Goal: Task Accomplishment & Management: Manage account settings

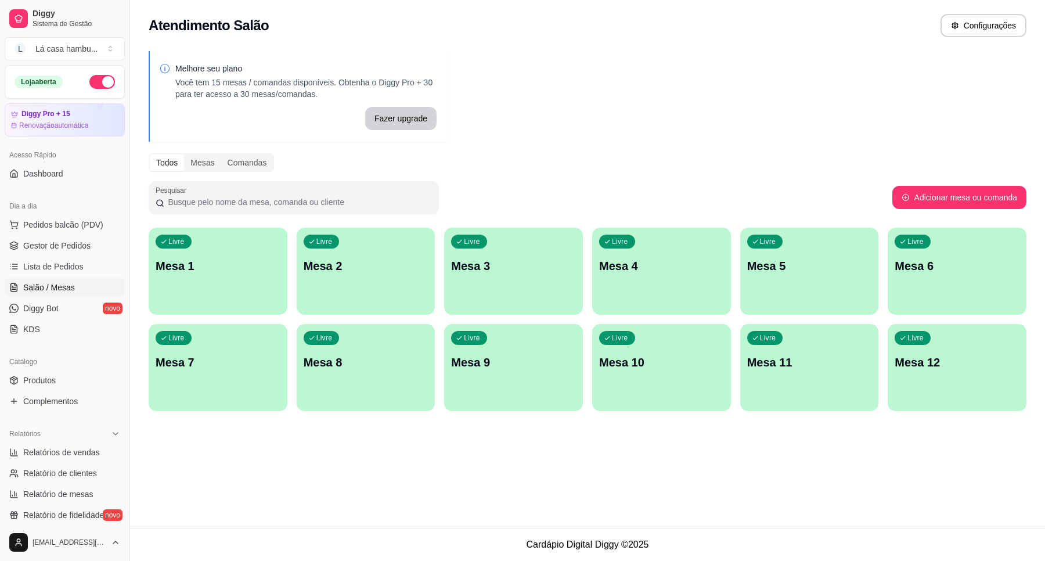
click at [505, 274] on p "Mesa 3" at bounding box center [513, 266] width 125 height 16
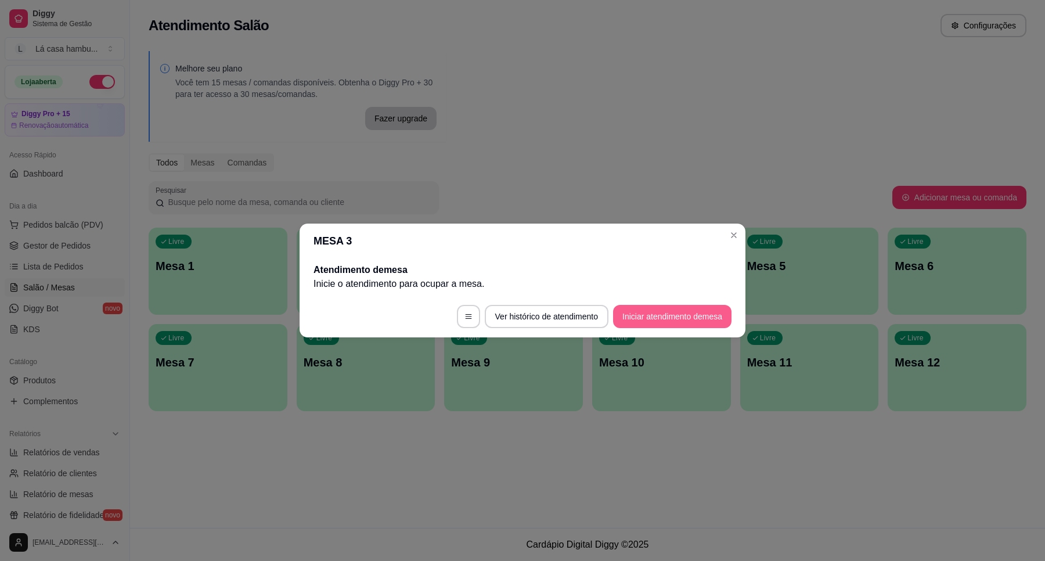
click at [690, 314] on button "Iniciar atendimento de mesa" at bounding box center [672, 316] width 118 height 23
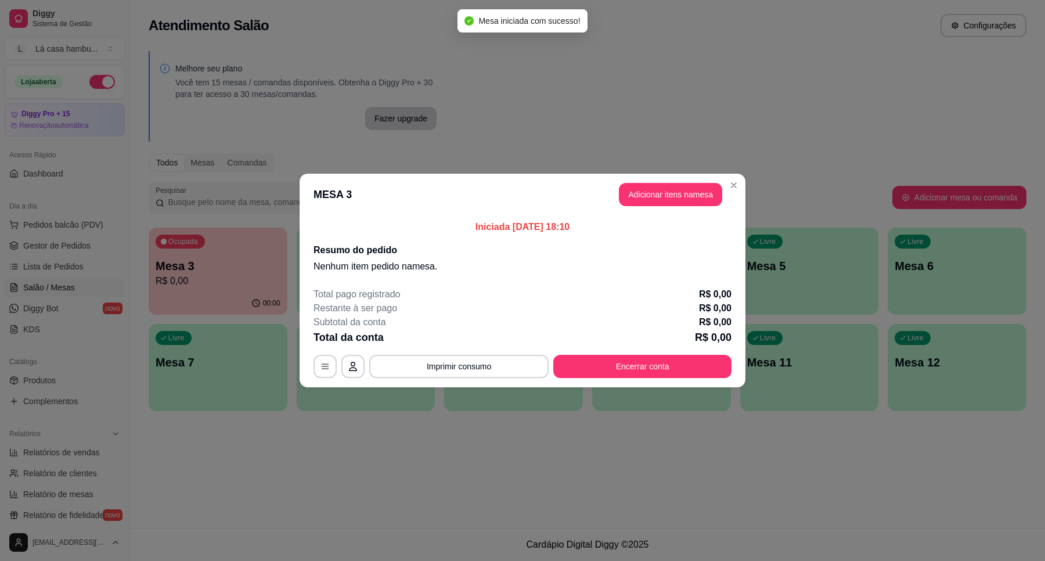
click at [678, 181] on header "MESA 3 Adicionar itens na mesa" at bounding box center [523, 195] width 446 height 42
click at [681, 193] on button "Adicionar itens na mesa" at bounding box center [670, 194] width 103 height 23
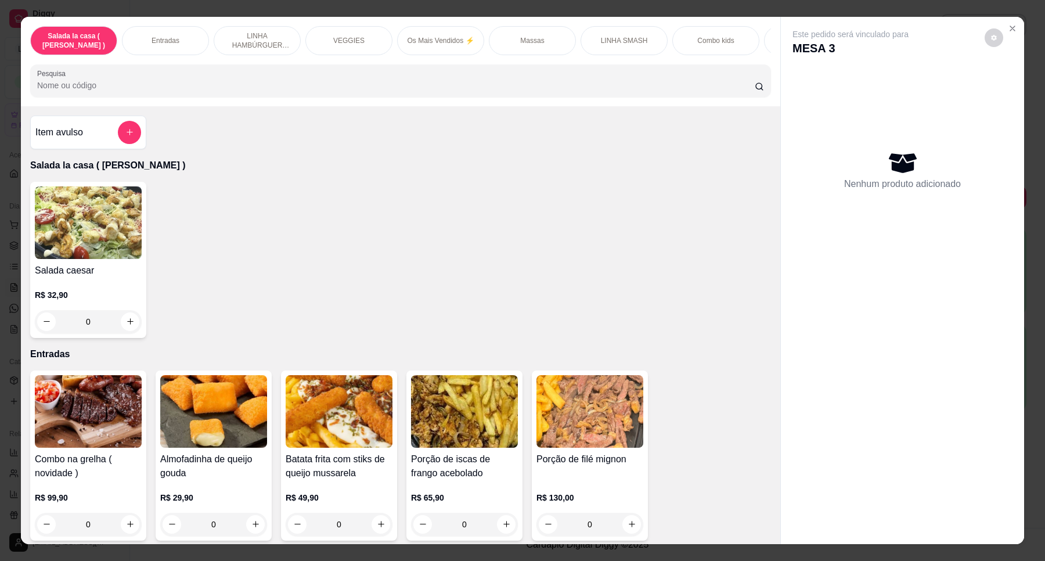
drag, startPoint x: 776, startPoint y: 151, endPoint x: 776, endPoint y: 159, distance: 7.5
click at [781, 159] on div "Este pedido será vinculado para MESA 3 Nenhum produto adicionado" at bounding box center [902, 271] width 243 height 509
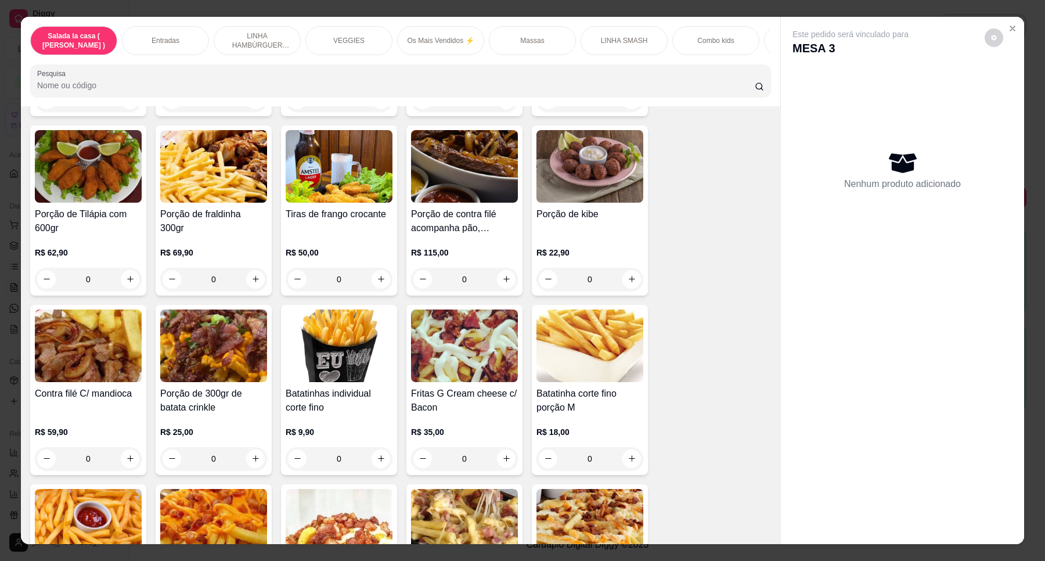
scroll to position [434, 0]
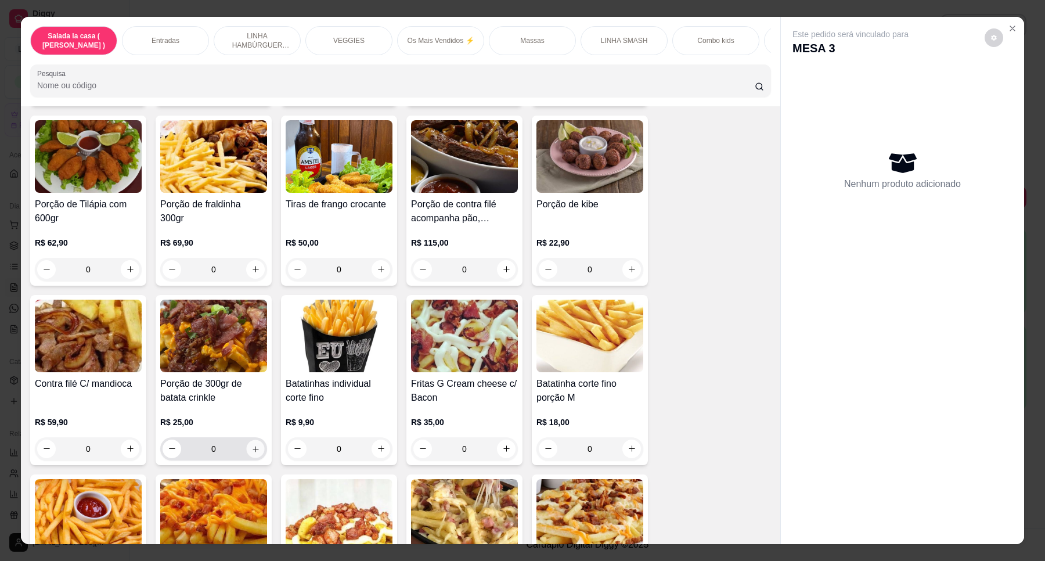
click at [251, 454] on icon "increase-product-quantity" at bounding box center [255, 449] width 9 height 9
type input "1"
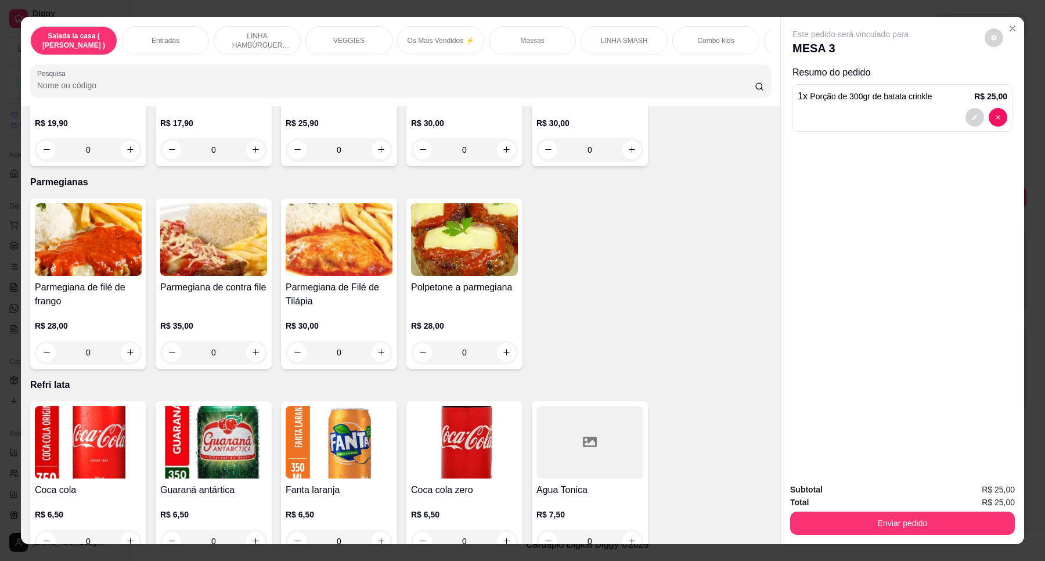
scroll to position [3742, 0]
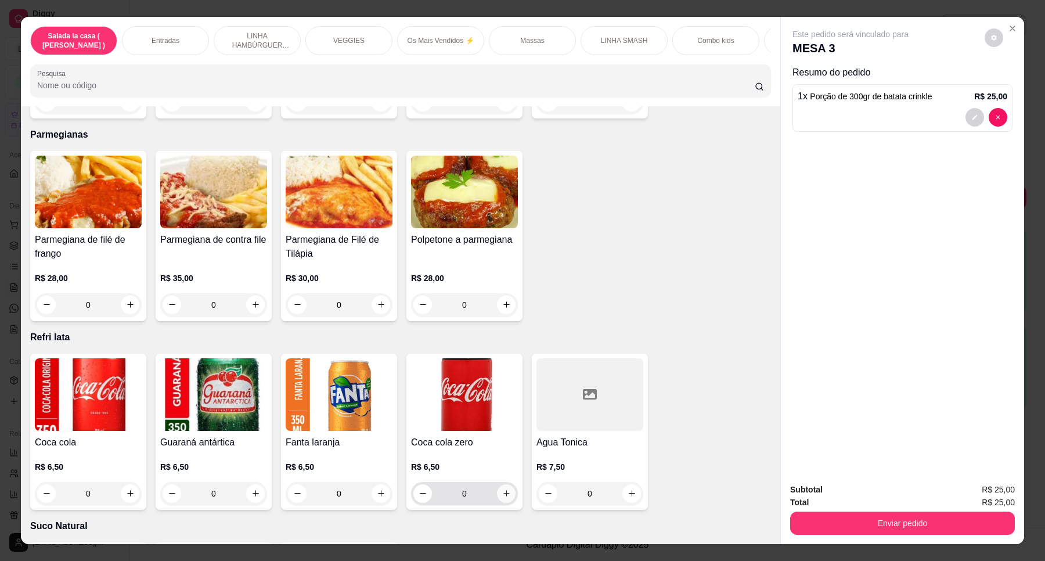
click at [502, 489] on icon "increase-product-quantity" at bounding box center [506, 493] width 9 height 9
type input "1"
click at [127, 492] on icon "increase-product-quantity" at bounding box center [130, 495] width 6 height 6
type input "1"
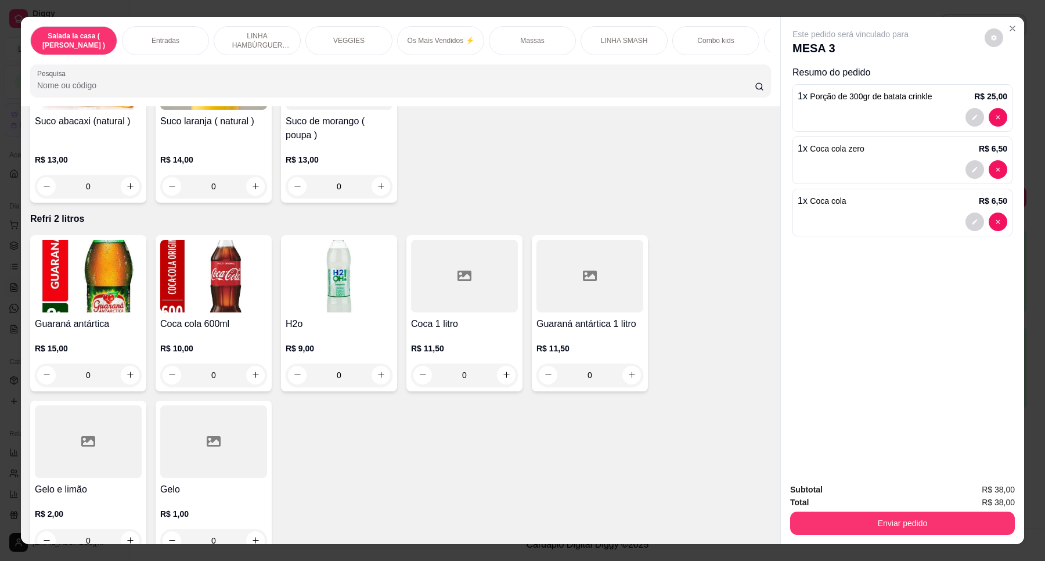
scroll to position [4291, 0]
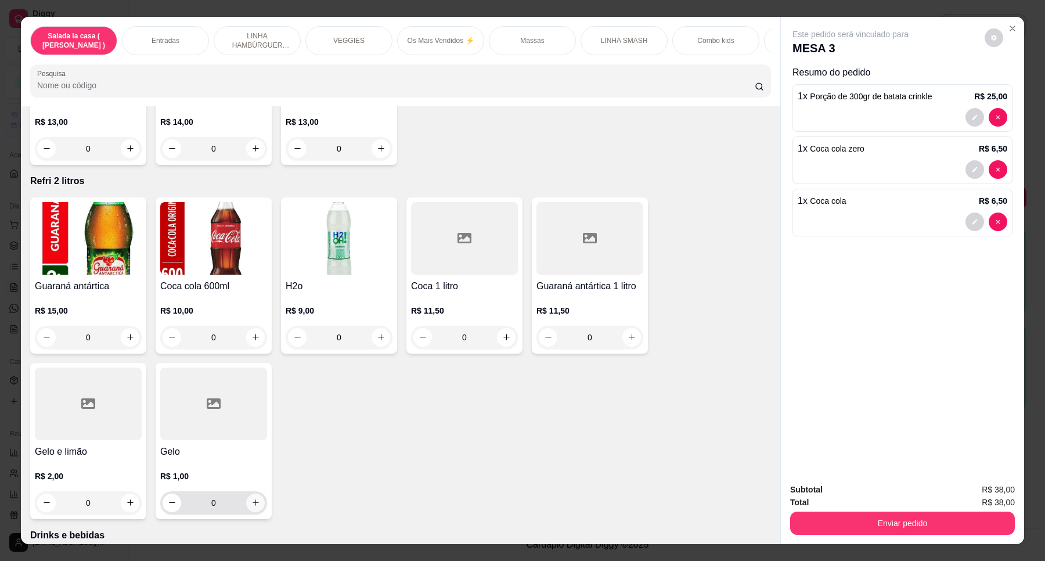
click at [246, 494] on button "increase-product-quantity" at bounding box center [255, 503] width 19 height 19
type input "1"
click at [121, 495] on button "increase-product-quantity" at bounding box center [130, 504] width 19 height 19
type input "1"
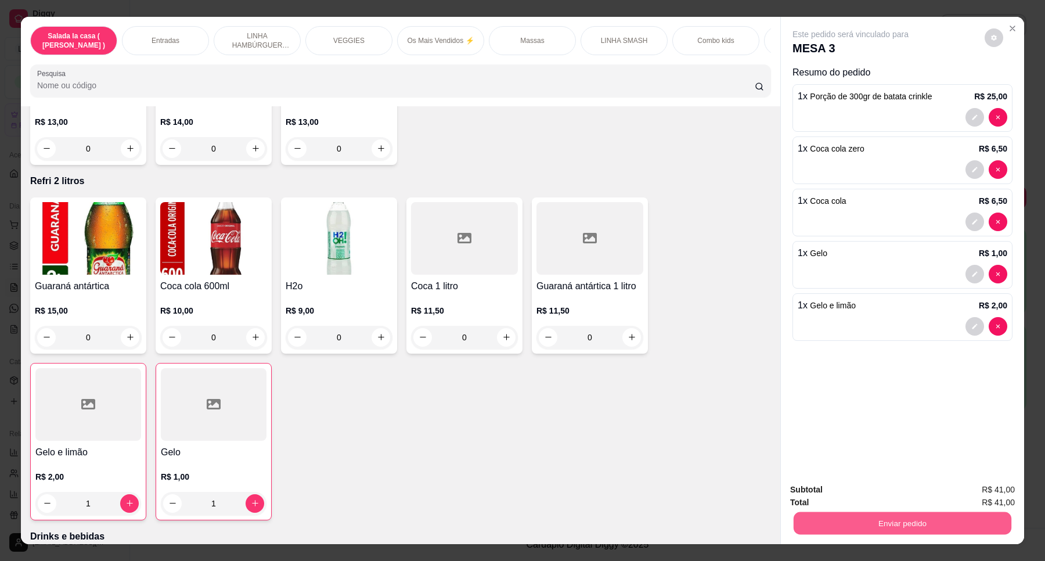
click at [922, 526] on button "Enviar pedido" at bounding box center [903, 523] width 218 height 23
click at [987, 490] on button "Enviar pedido" at bounding box center [984, 495] width 66 height 22
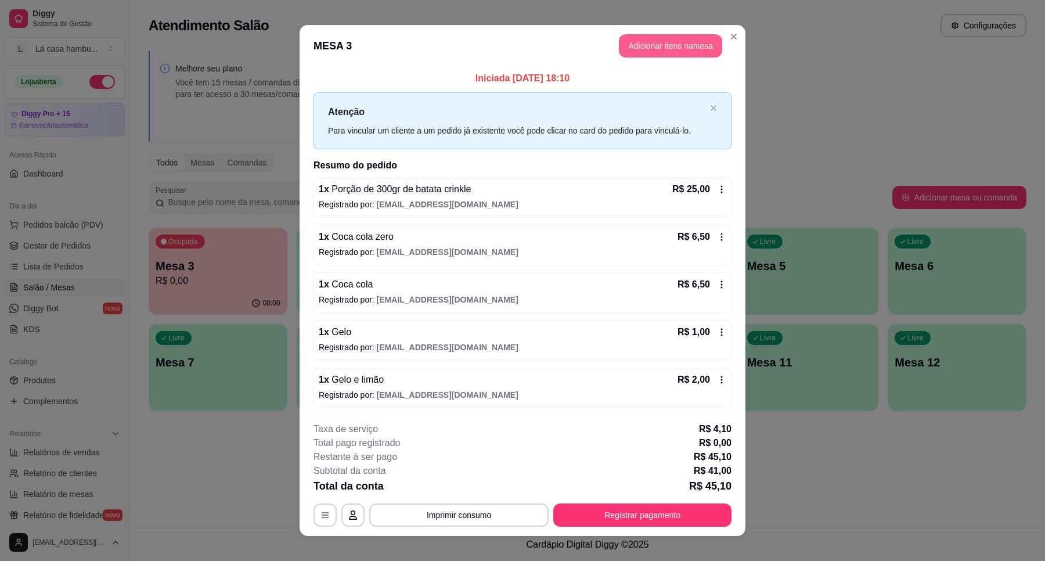
click at [639, 44] on button "Adicionar itens na mesa" at bounding box center [670, 45] width 103 height 23
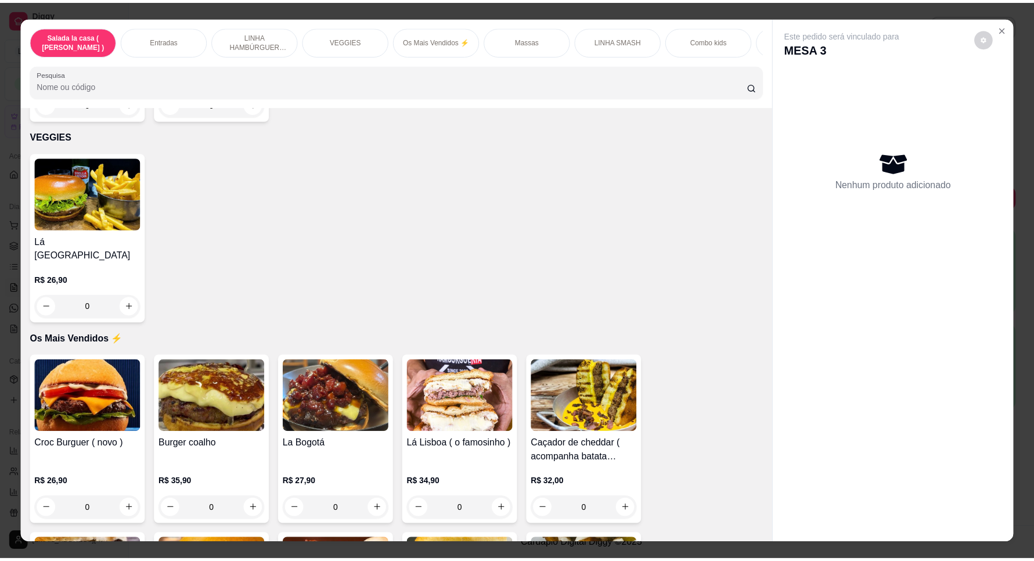
scroll to position [1606, 0]
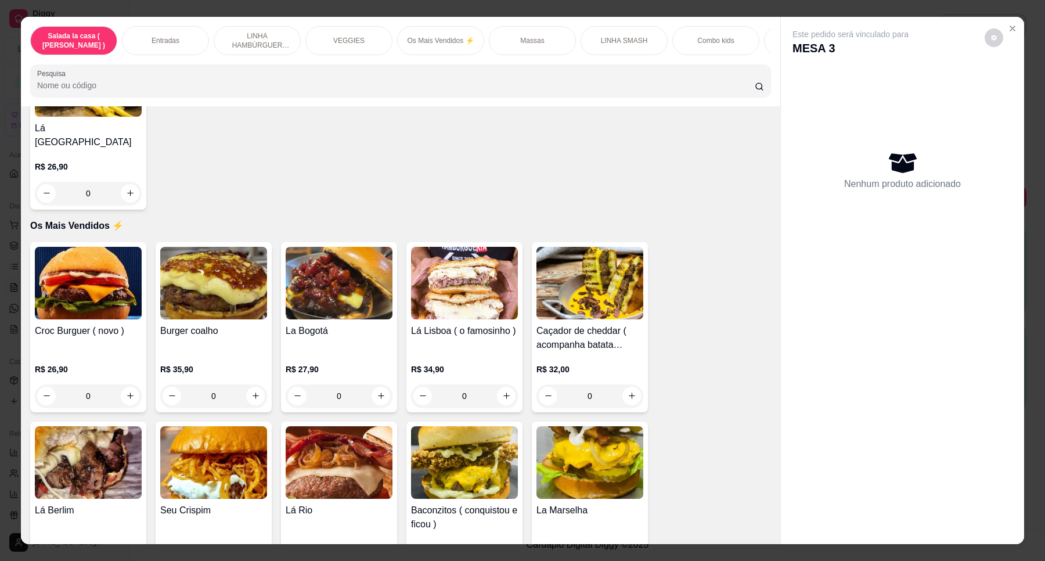
click at [128, 388] on div "0" at bounding box center [88, 395] width 107 height 23
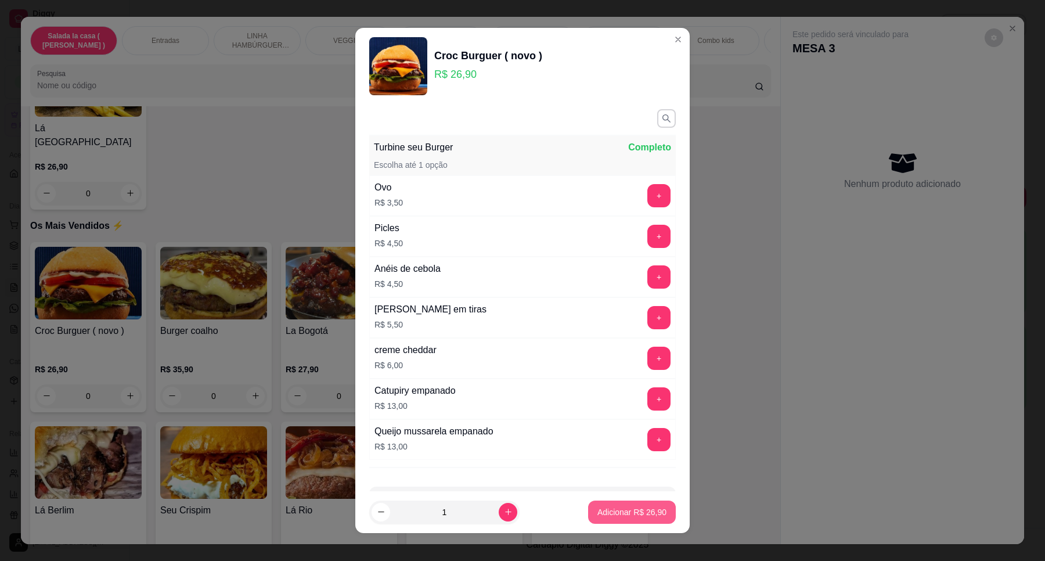
click at [599, 513] on p "Adicionar R$ 26,90" at bounding box center [632, 512] width 69 height 12
type input "1"
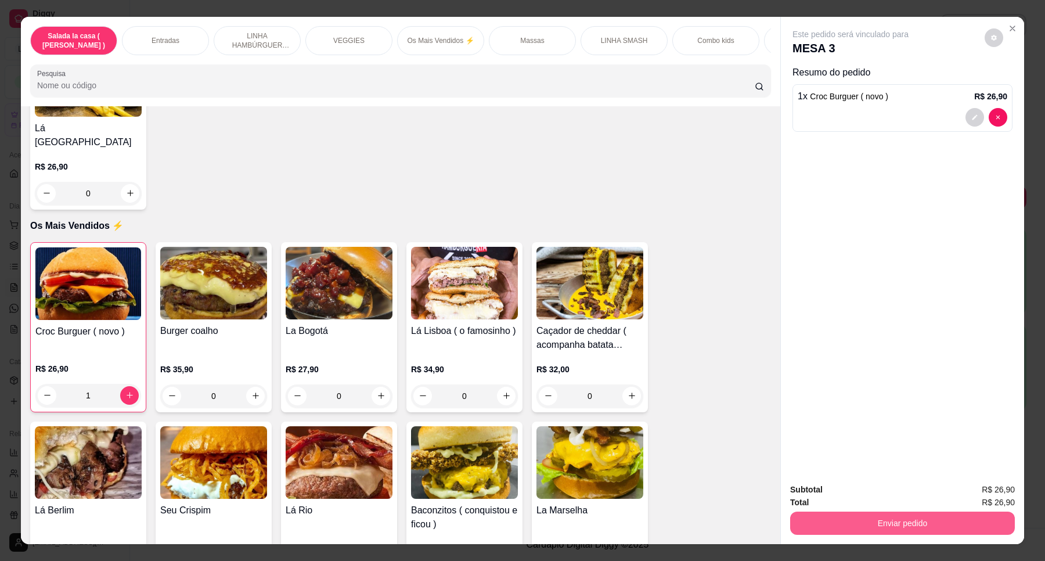
click at [907, 521] on button "Enviar pedido" at bounding box center [902, 523] width 225 height 23
click at [983, 492] on button "Enviar pedido" at bounding box center [984, 495] width 66 height 22
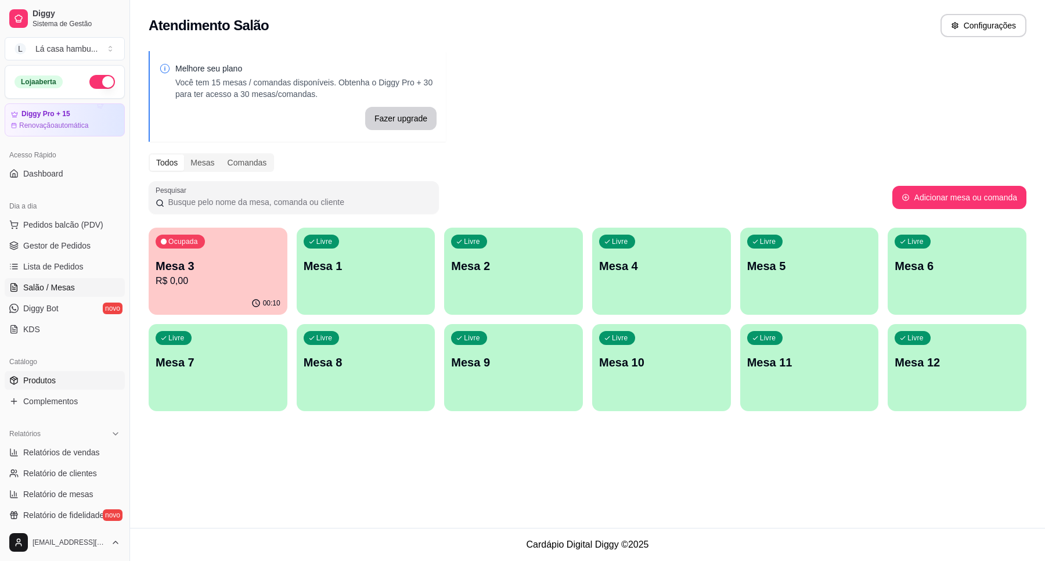
click at [71, 383] on link "Produtos" at bounding box center [65, 380] width 120 height 19
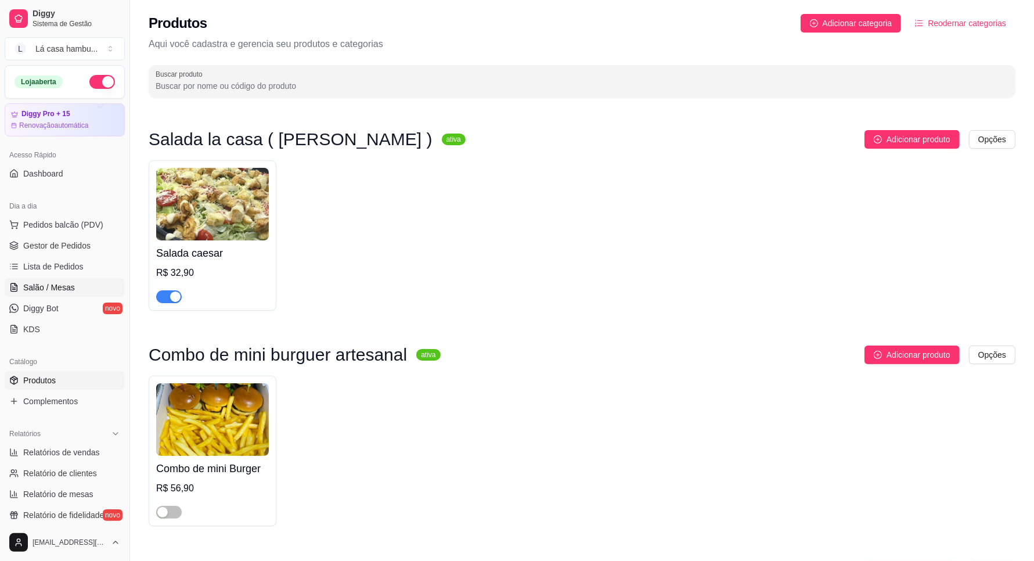
click at [80, 290] on link "Salão / Mesas" at bounding box center [65, 287] width 120 height 19
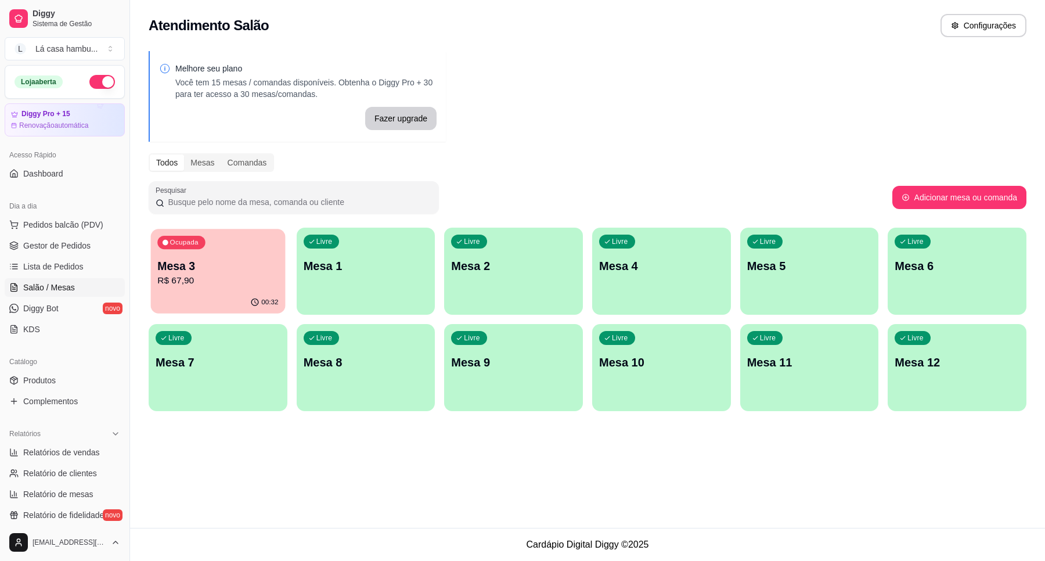
click at [217, 289] on div "Ocupada Mesa 3 R$ 67,90" at bounding box center [218, 260] width 134 height 63
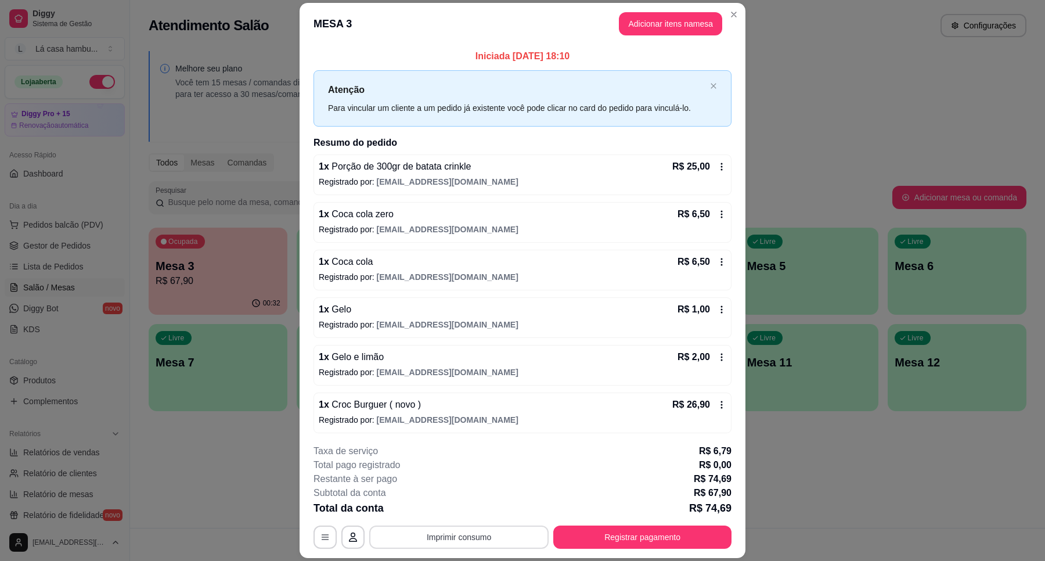
click at [470, 531] on button "Imprimir consumo" at bounding box center [458, 537] width 179 height 23
click at [456, 512] on button "IMPRESSORA" at bounding box center [457, 510] width 84 height 19
click at [652, 532] on button "Registrar pagamento" at bounding box center [642, 537] width 178 height 23
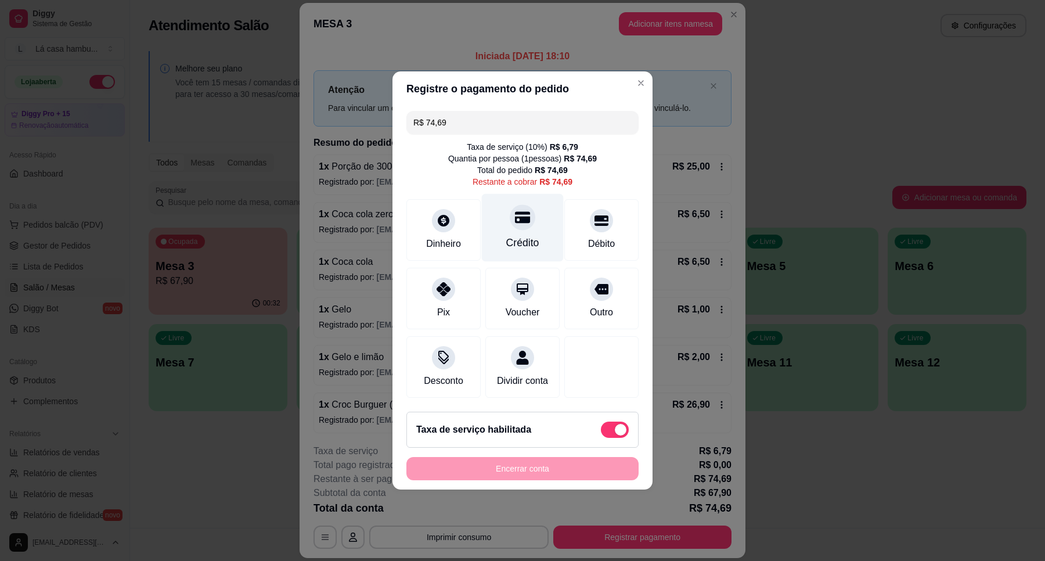
click at [515, 210] on icon at bounding box center [522, 217] width 15 height 15
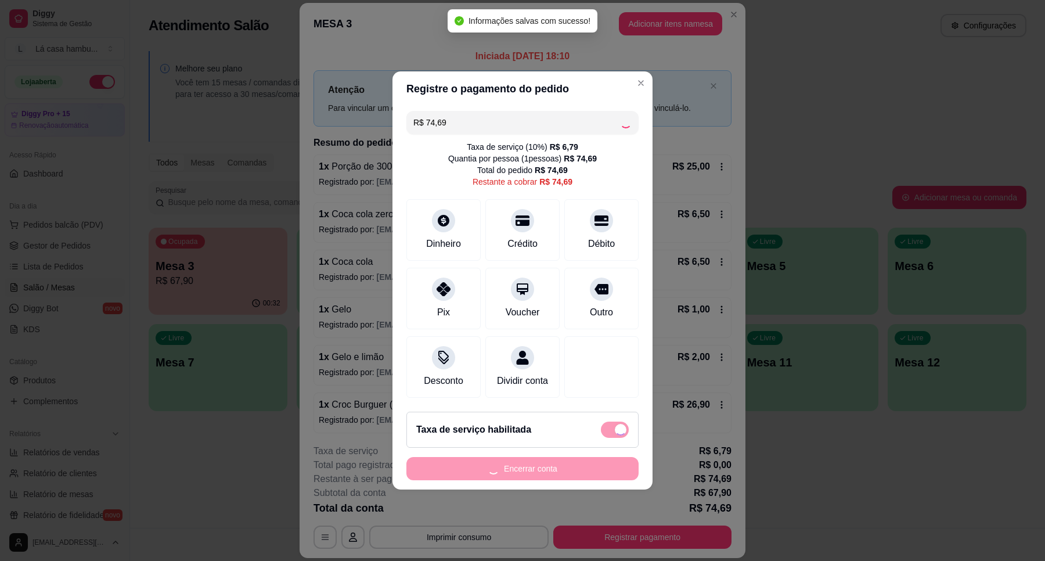
type input "R$ 0,00"
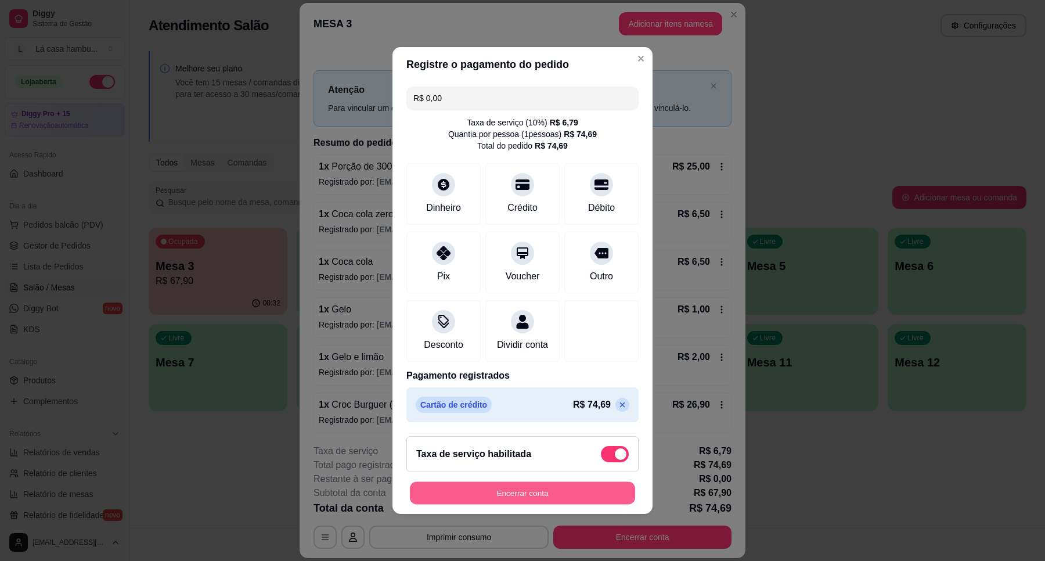
click at [529, 502] on button "Encerrar conta" at bounding box center [522, 493] width 225 height 23
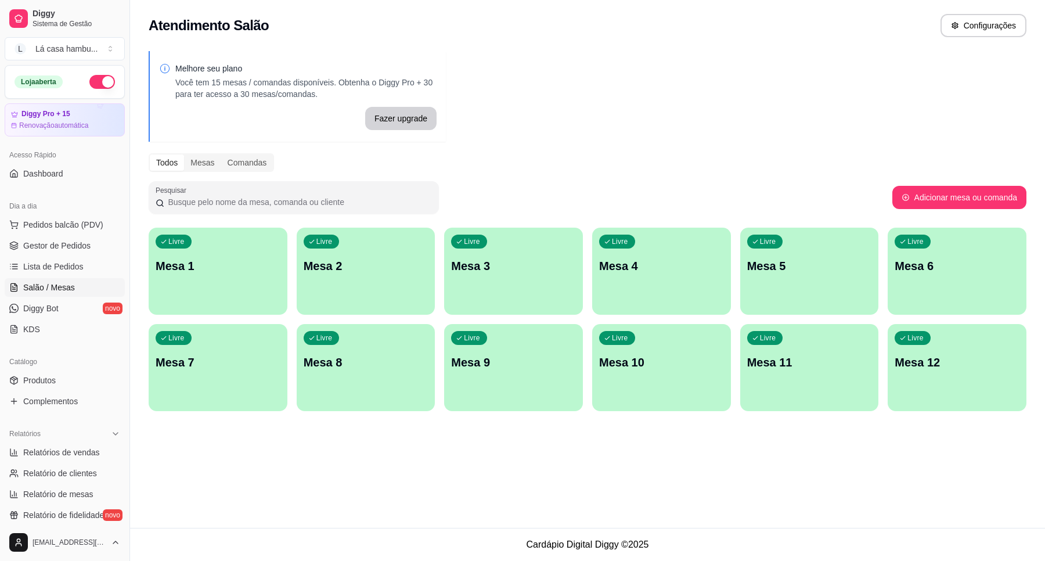
click at [85, 290] on link "Salão / Mesas" at bounding box center [65, 287] width 120 height 19
click at [60, 380] on link "Produtos" at bounding box center [65, 380] width 120 height 19
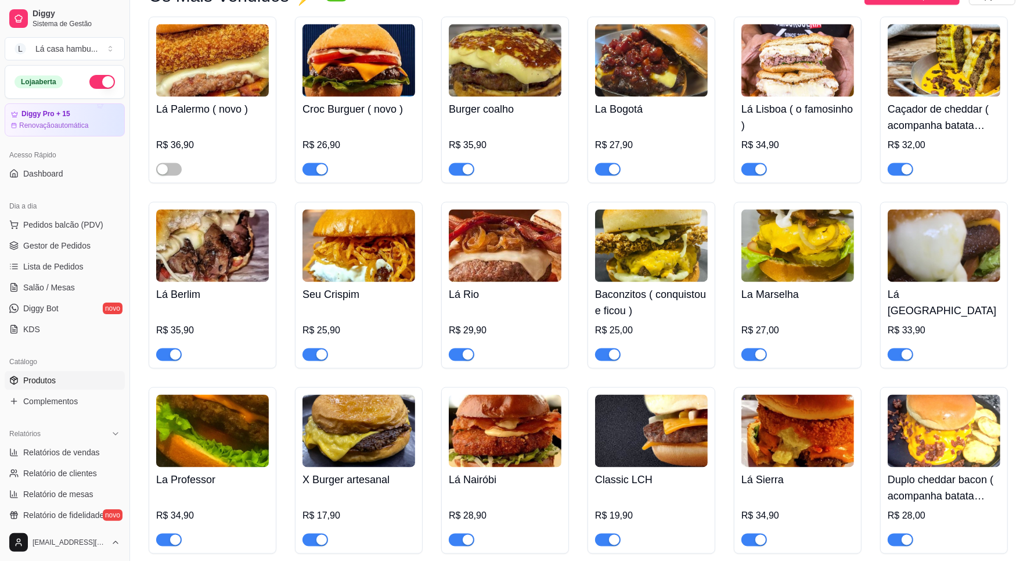
scroll to position [1960, 0]
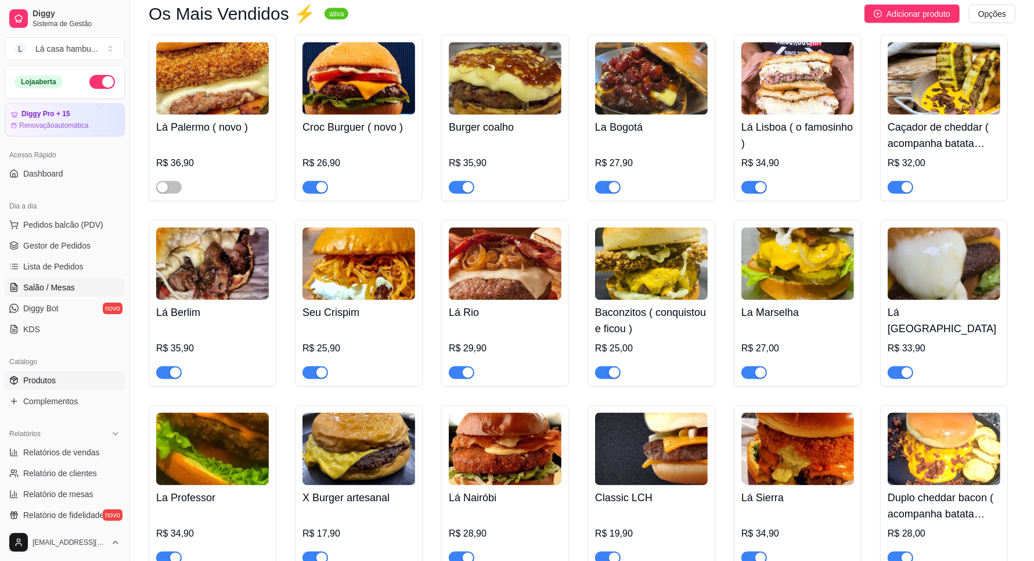
click at [63, 288] on span "Salão / Mesas" at bounding box center [49, 288] width 52 height 12
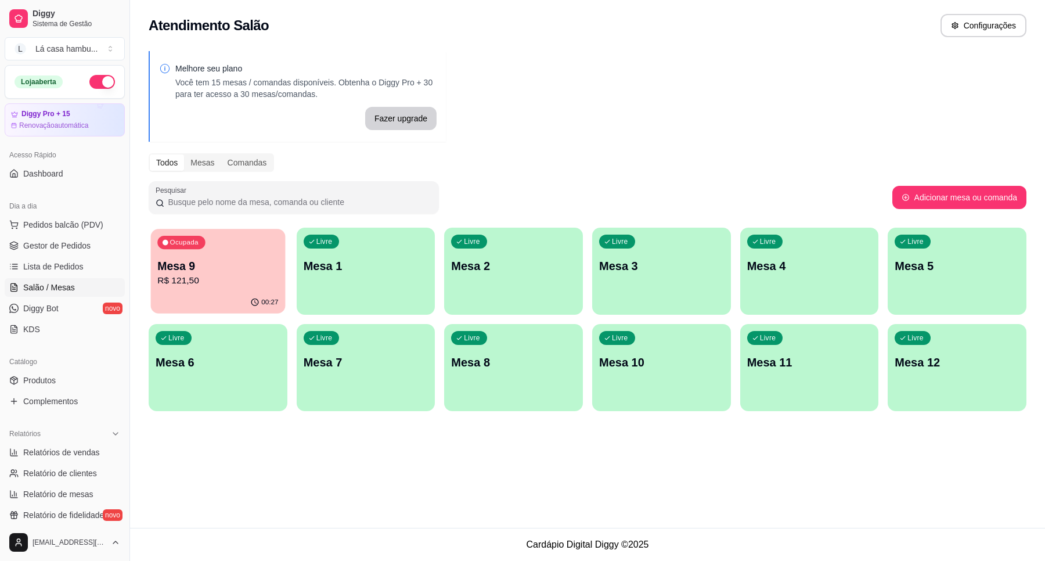
click at [257, 268] on p "Mesa 9" at bounding box center [217, 266] width 121 height 16
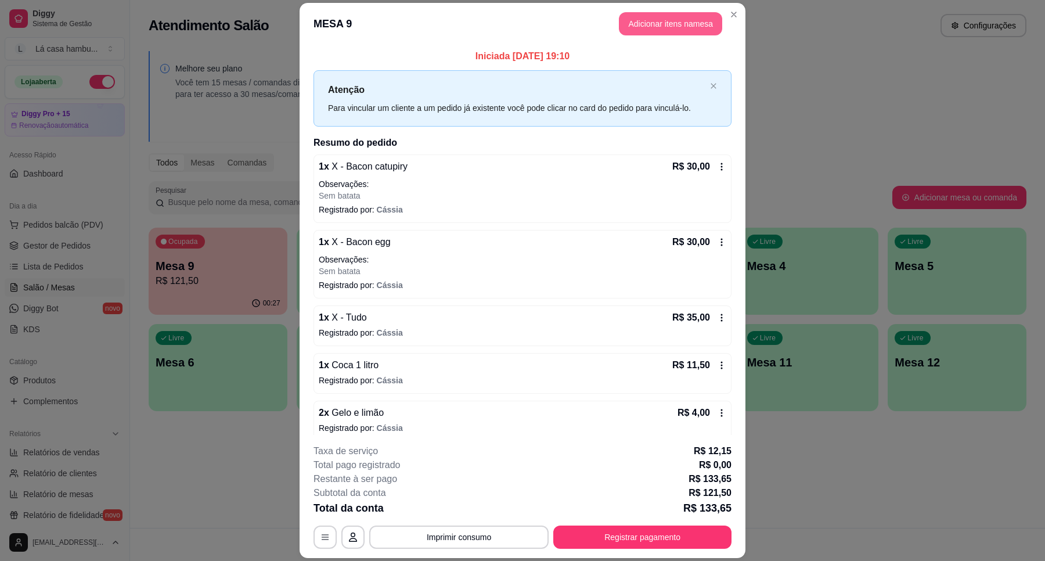
click at [688, 18] on button "Adicionar itens na mesa" at bounding box center [670, 23] width 103 height 23
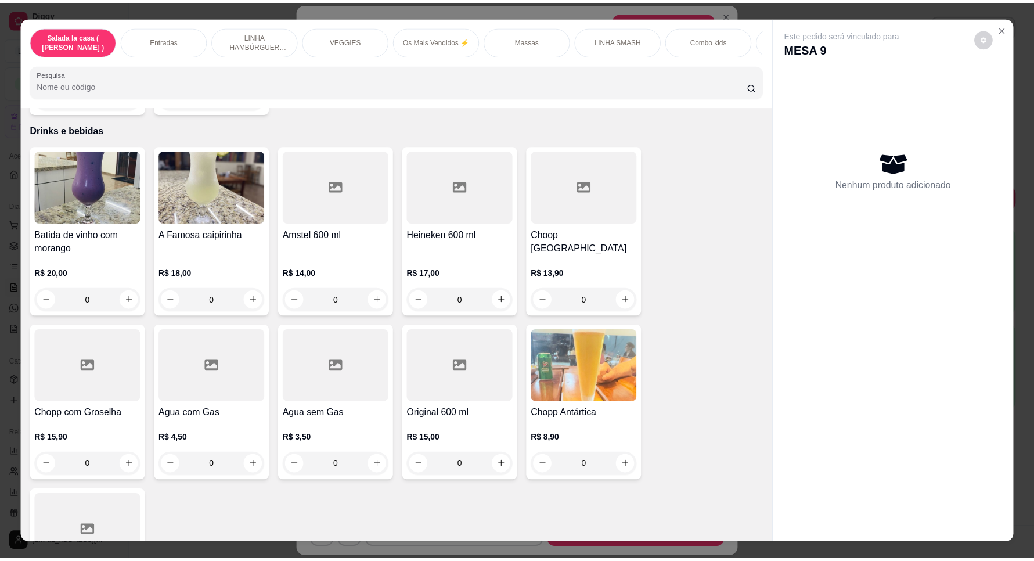
scroll to position [4723, 0]
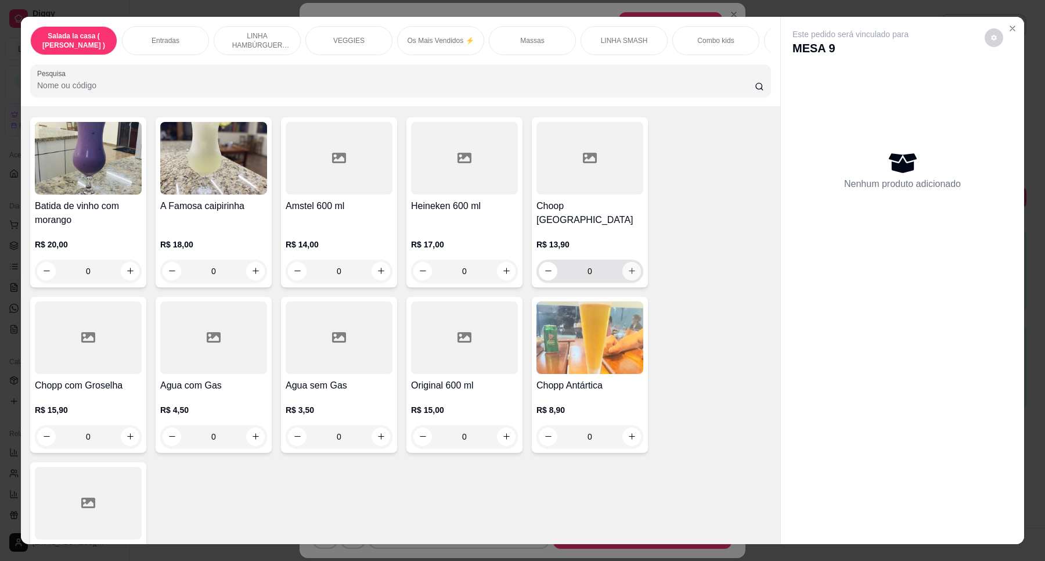
click at [631, 262] on button "increase-product-quantity" at bounding box center [632, 271] width 19 height 19
type input "1"
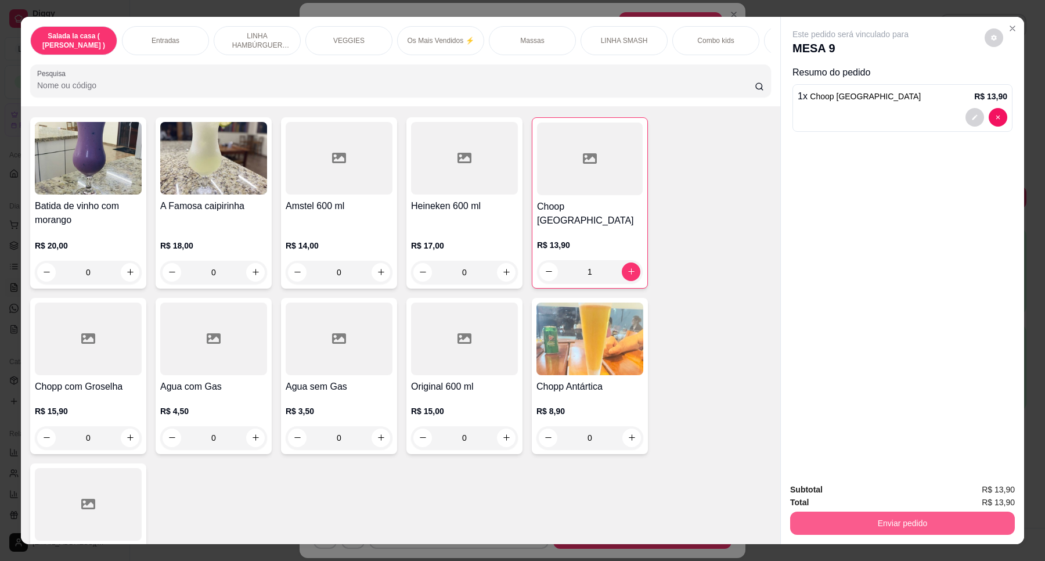
click at [883, 520] on button "Enviar pedido" at bounding box center [902, 523] width 225 height 23
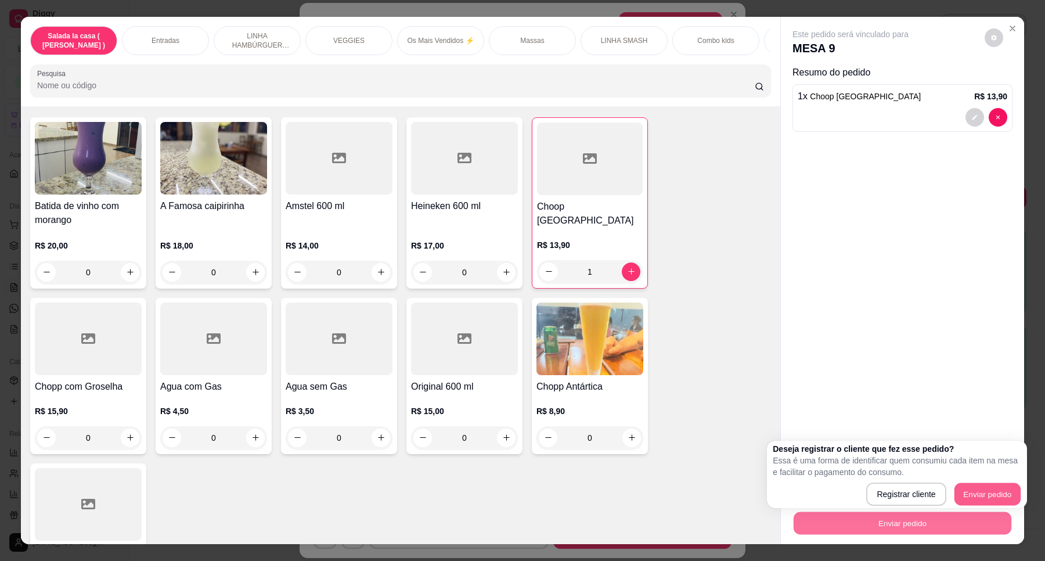
click at [954, 498] on button "Enviar pedido" at bounding box center [987, 494] width 66 height 23
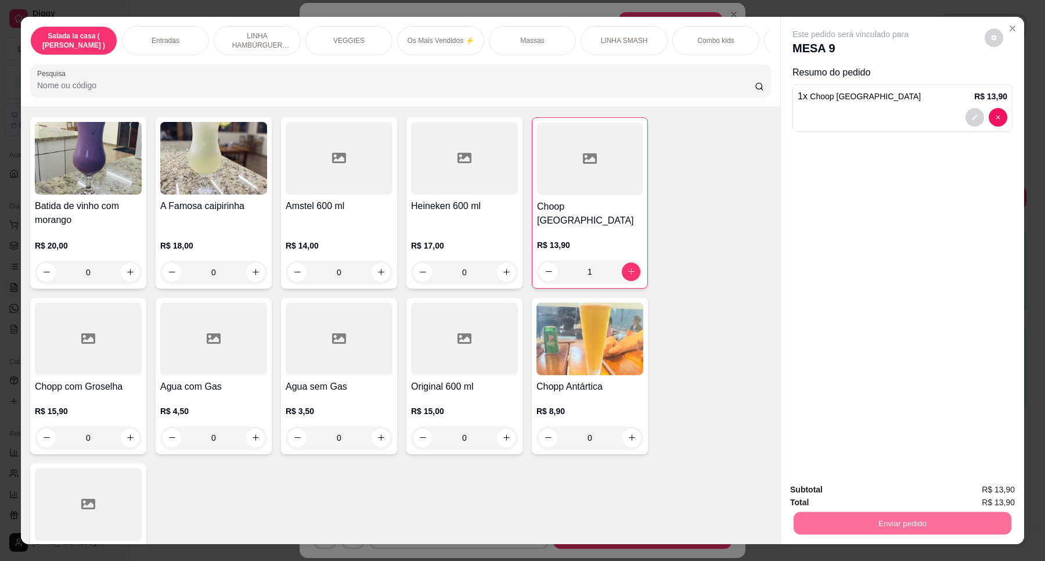
click at [990, 494] on button "Enviar pedido" at bounding box center [984, 495] width 66 height 22
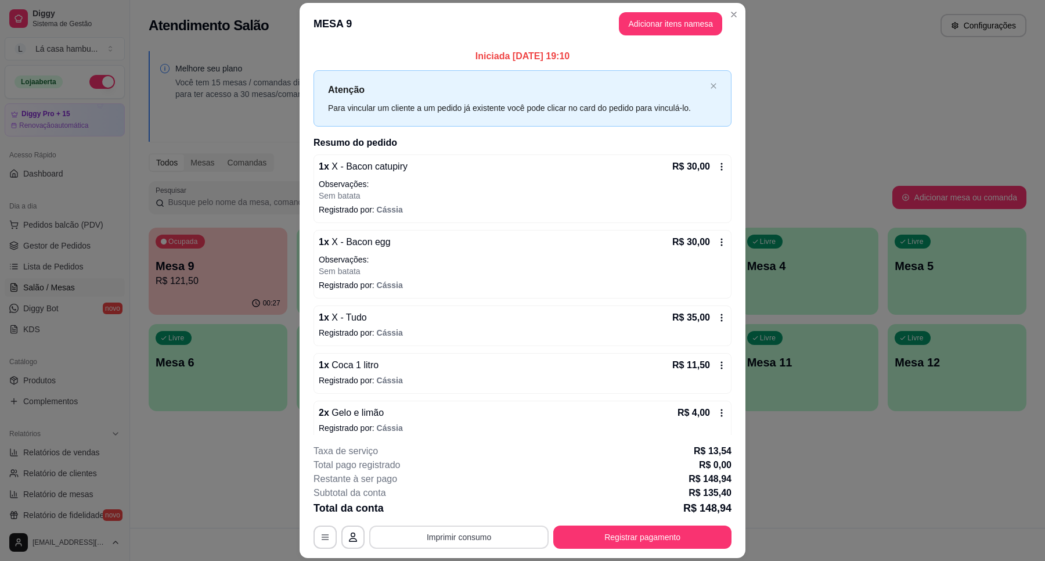
click at [479, 535] on button "Imprimir consumo" at bounding box center [458, 537] width 179 height 23
click at [473, 513] on button "IMPRESSORA" at bounding box center [457, 510] width 84 height 19
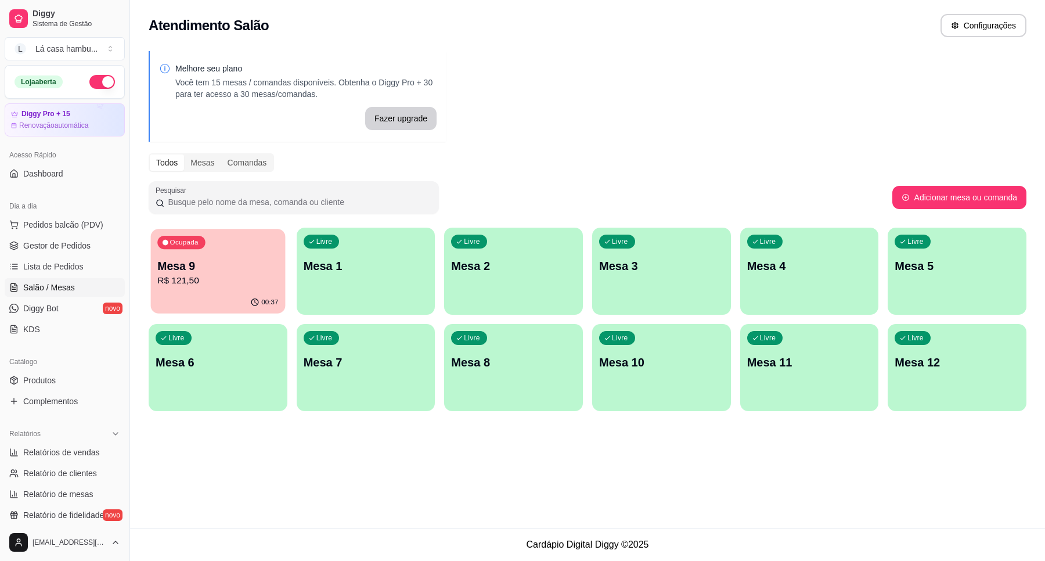
click at [249, 285] on p "R$ 121,50" at bounding box center [217, 280] width 121 height 13
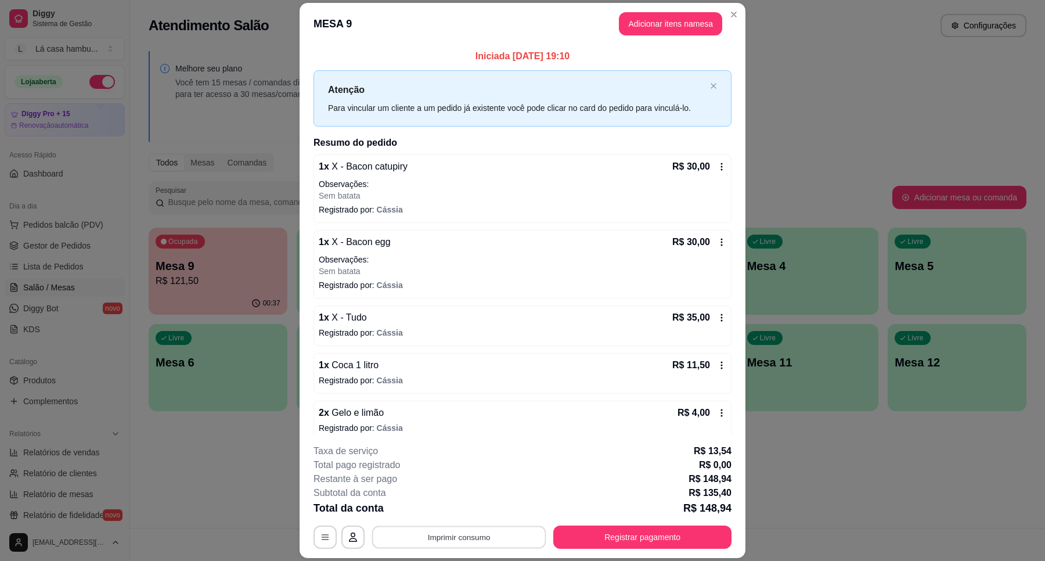
click at [461, 541] on button "Imprimir consumo" at bounding box center [459, 537] width 174 height 23
click at [463, 505] on button "IMPRESSORA" at bounding box center [457, 510] width 84 height 19
click at [645, 541] on button "Registrar pagamento" at bounding box center [642, 537] width 173 height 23
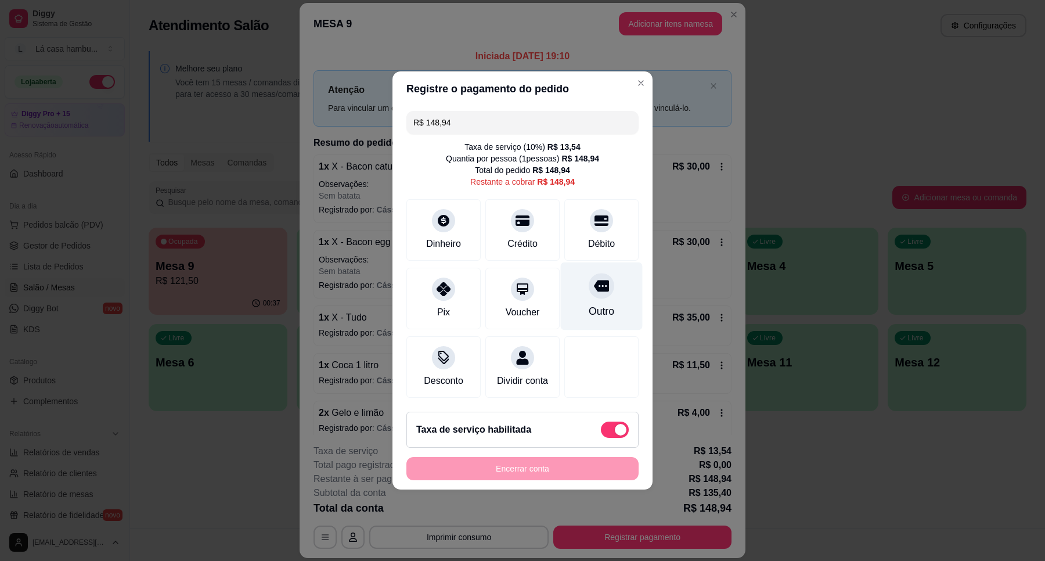
click at [599, 283] on icon at bounding box center [601, 287] width 15 height 12
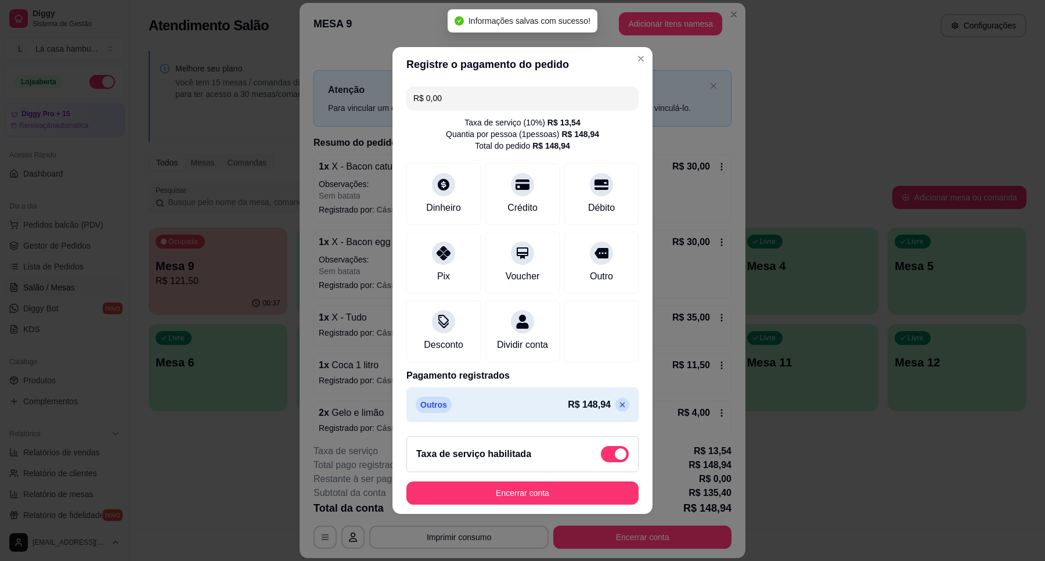
type input "R$ 0,00"
click at [553, 497] on button "Encerrar conta" at bounding box center [523, 492] width 232 height 23
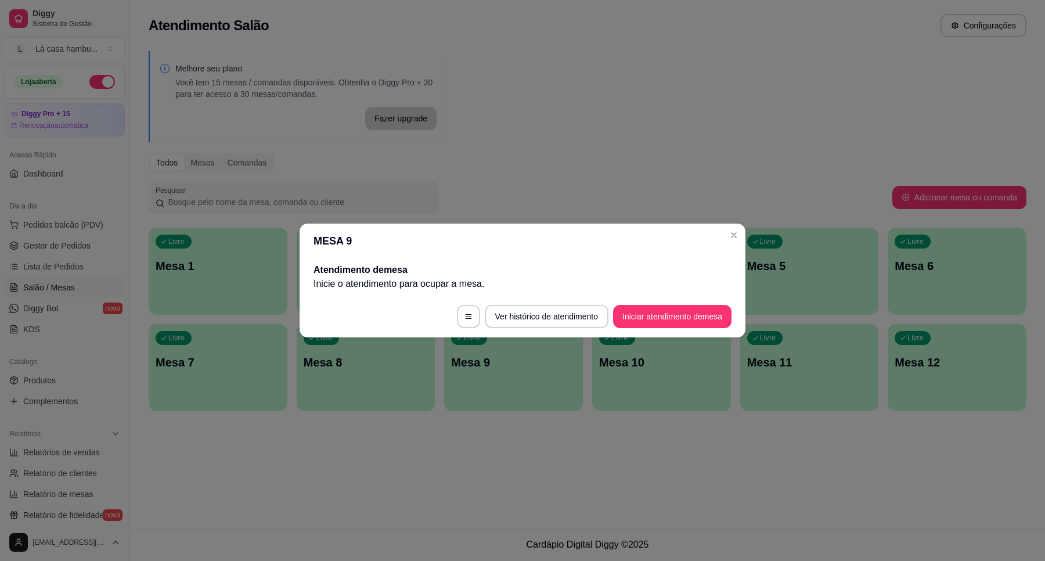
click at [745, 233] on header "MESA 9" at bounding box center [523, 241] width 446 height 35
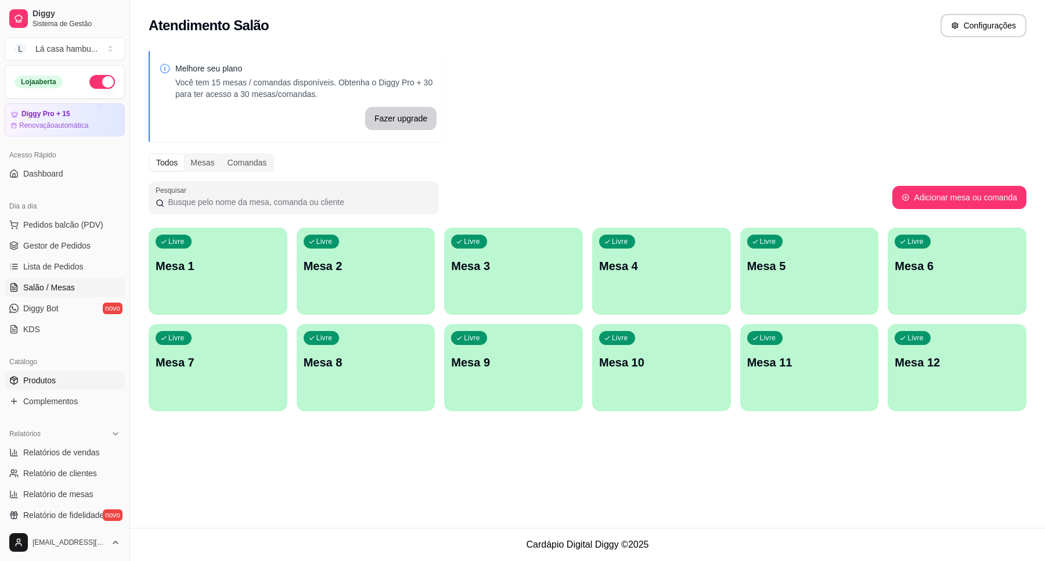
click at [53, 384] on span "Produtos" at bounding box center [39, 381] width 33 height 12
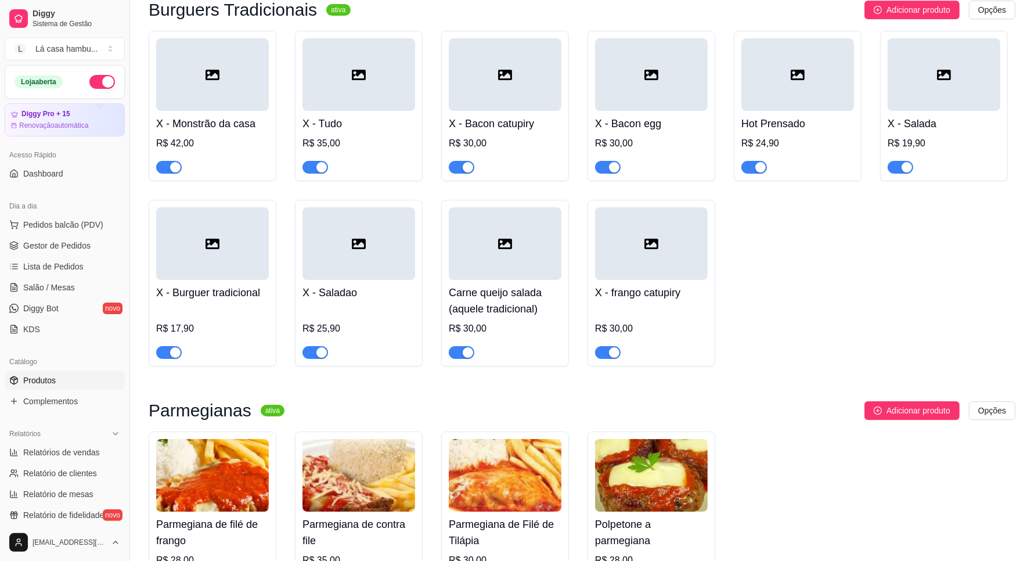
scroll to position [3775, 0]
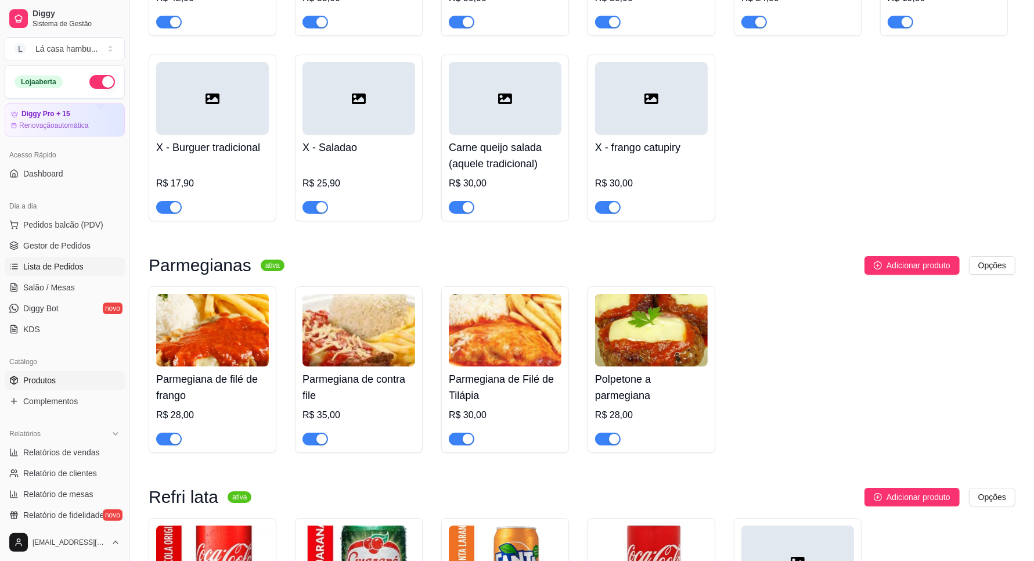
click at [59, 268] on span "Lista de Pedidos" at bounding box center [53, 267] width 60 height 12
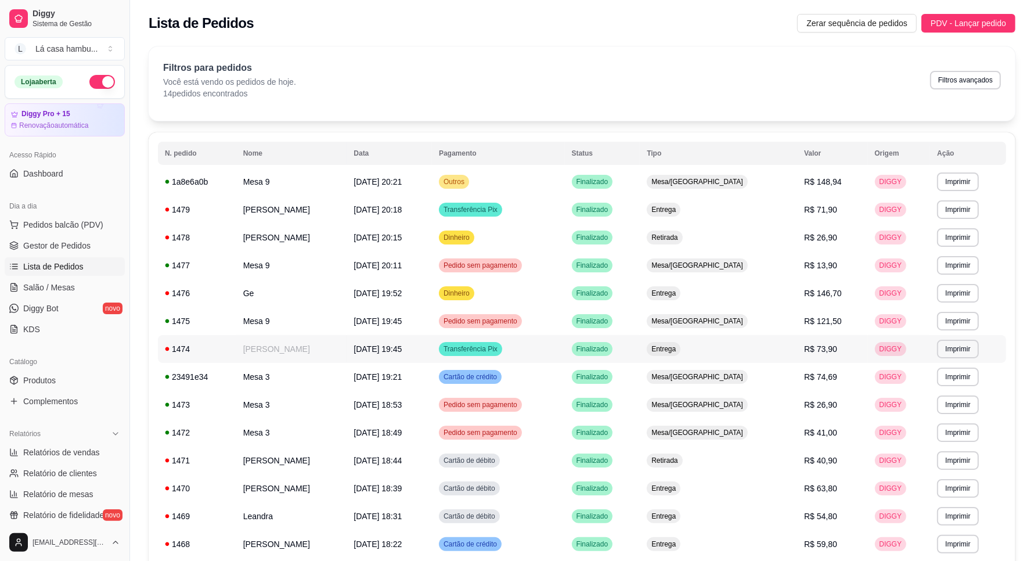
click at [279, 349] on td "[PERSON_NAME]" at bounding box center [291, 349] width 111 height 28
click at [48, 381] on span "Produtos" at bounding box center [39, 381] width 33 height 12
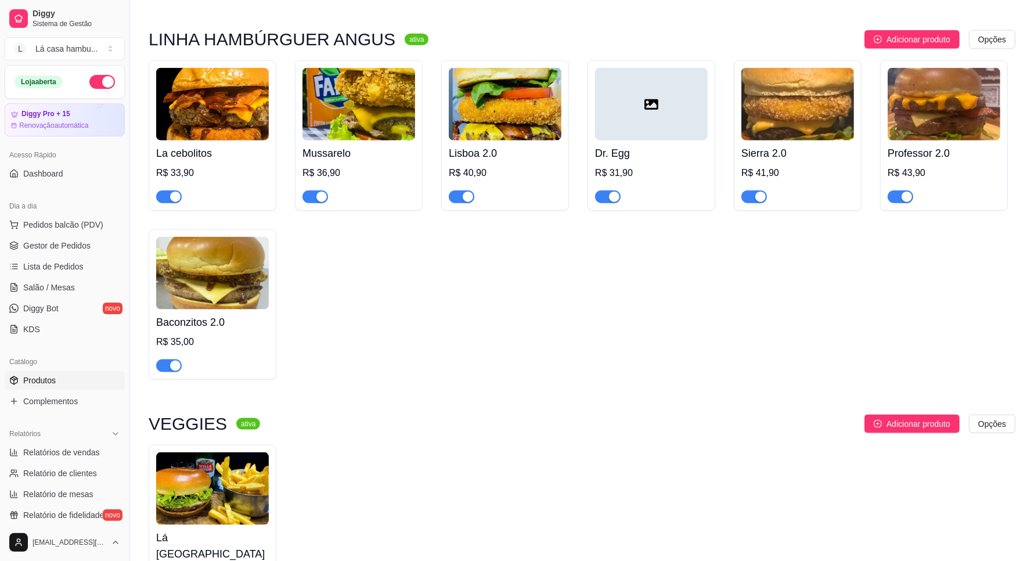
scroll to position [1742, 0]
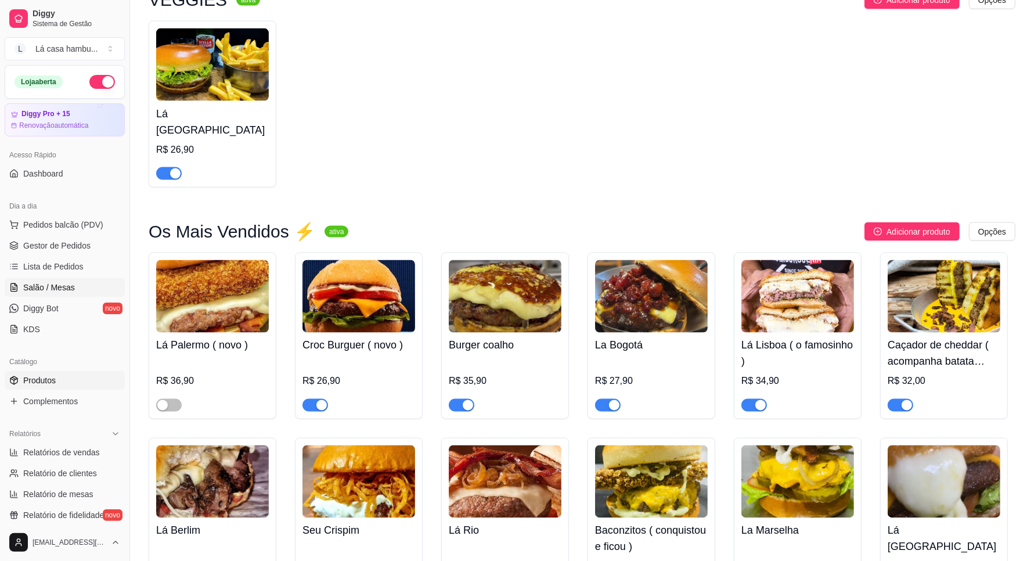
click at [105, 286] on link "Salão / Mesas" at bounding box center [65, 287] width 120 height 19
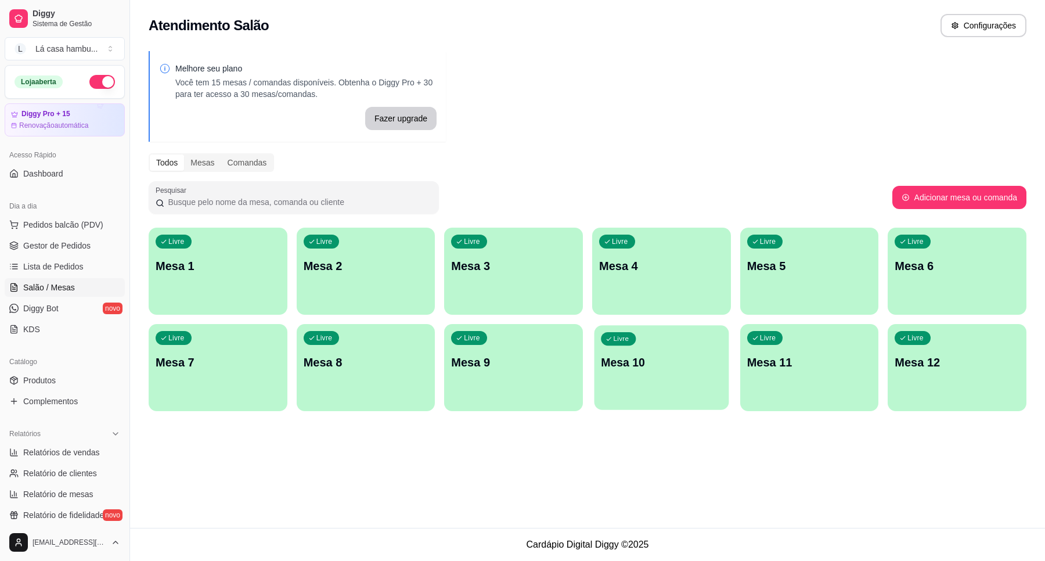
click at [709, 366] on p "Mesa 10" at bounding box center [661, 363] width 121 height 16
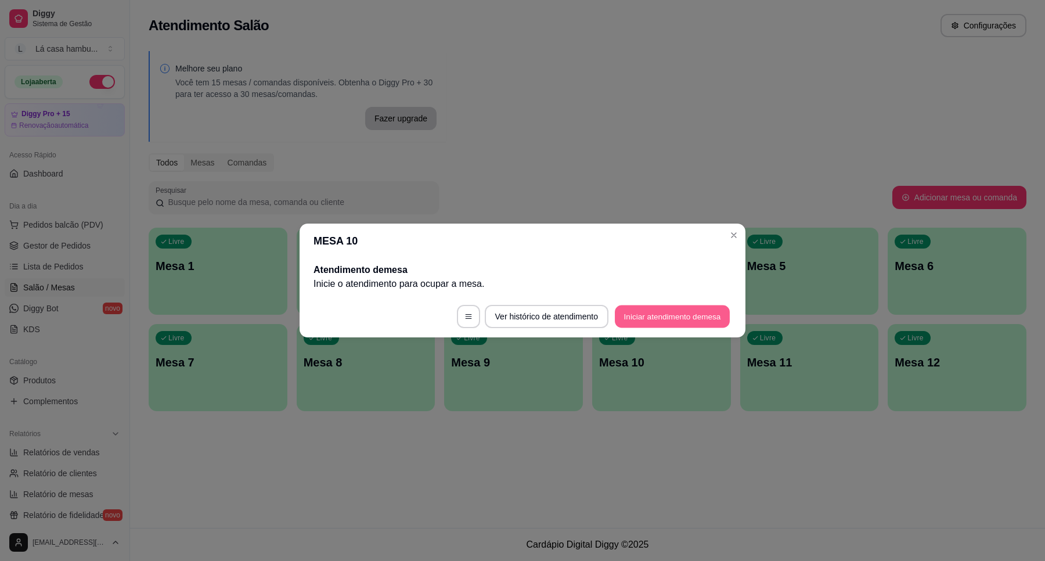
click at [707, 317] on button "Iniciar atendimento de mesa" at bounding box center [672, 316] width 115 height 23
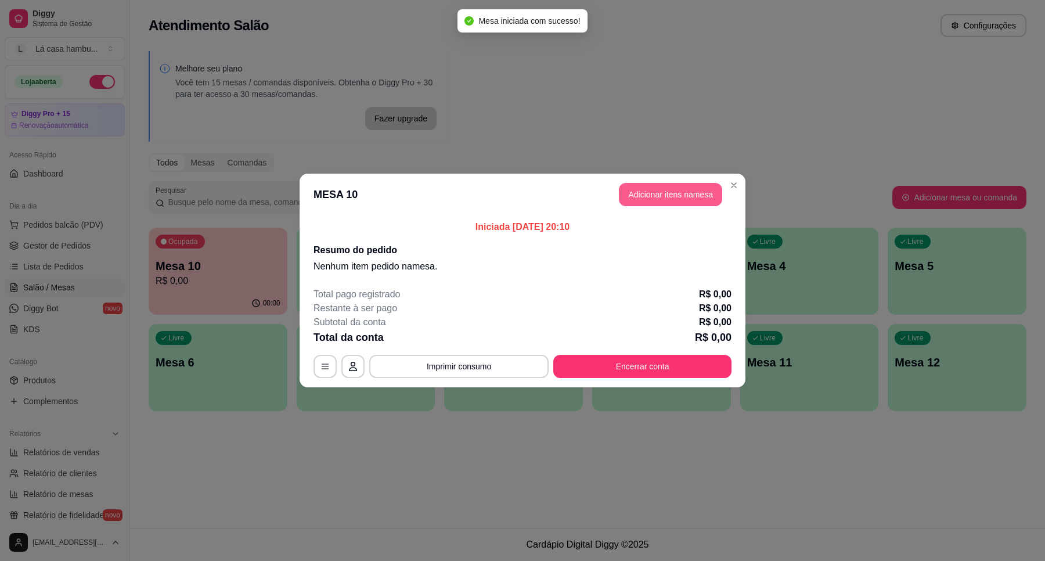
click at [693, 193] on button "Adicionar itens na mesa" at bounding box center [670, 194] width 103 height 23
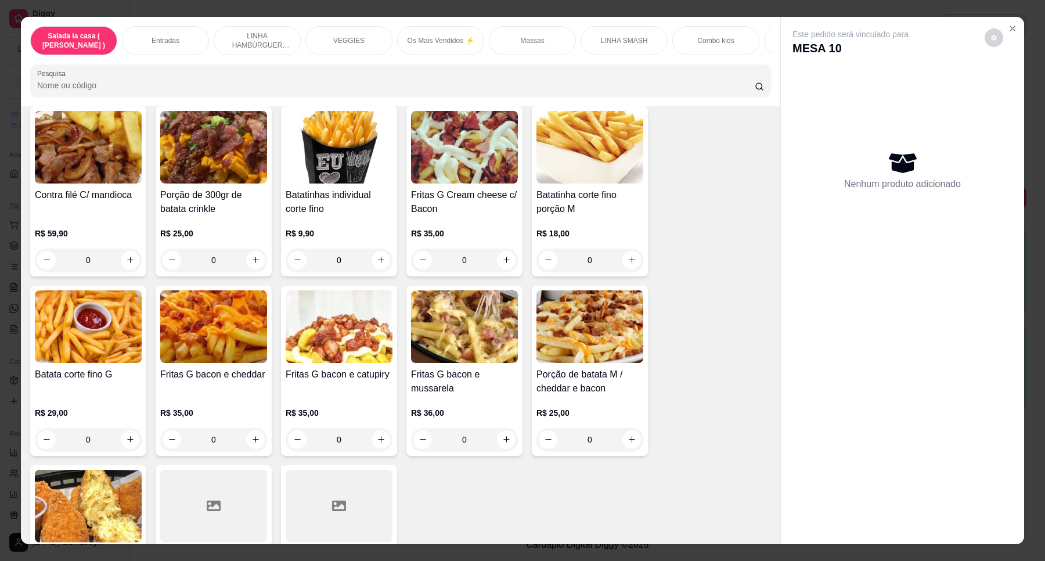
scroll to position [633, 0]
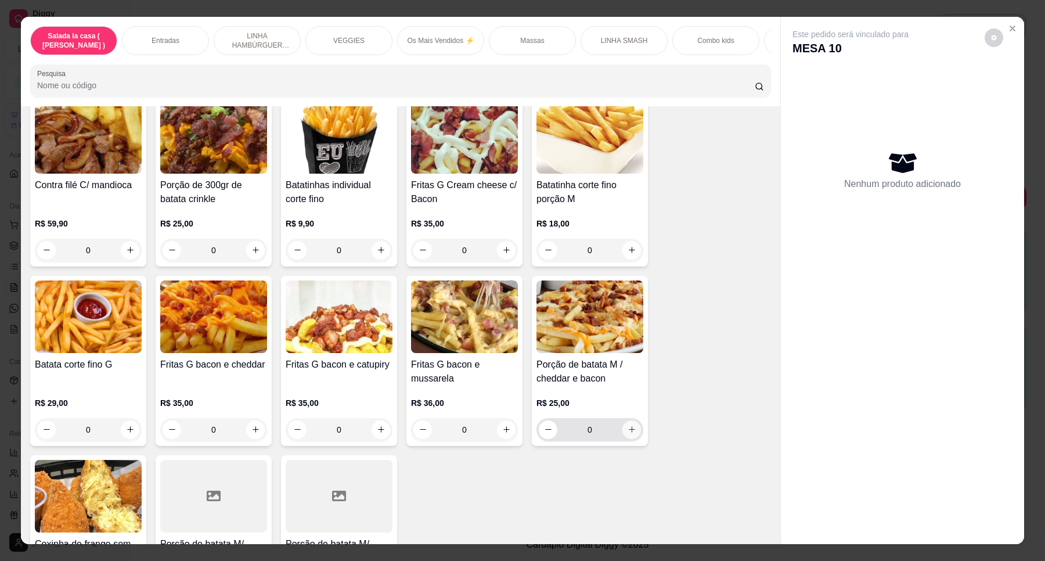
click at [628, 434] on icon "increase-product-quantity" at bounding box center [632, 429] width 9 height 9
type input "1"
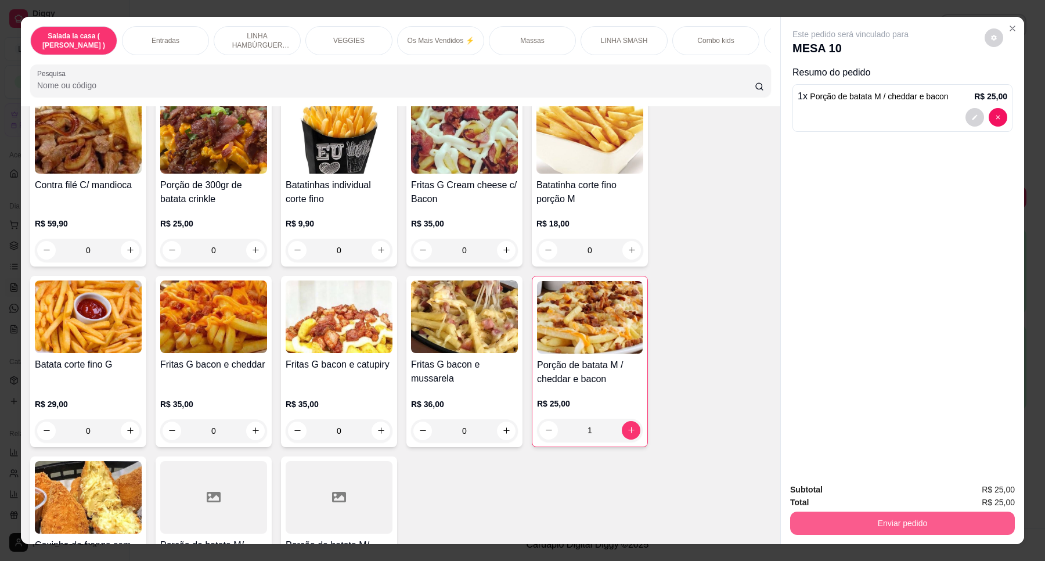
click at [828, 523] on button "Enviar pedido" at bounding box center [902, 523] width 225 height 23
click at [977, 494] on button "Enviar pedido" at bounding box center [984, 495] width 66 height 22
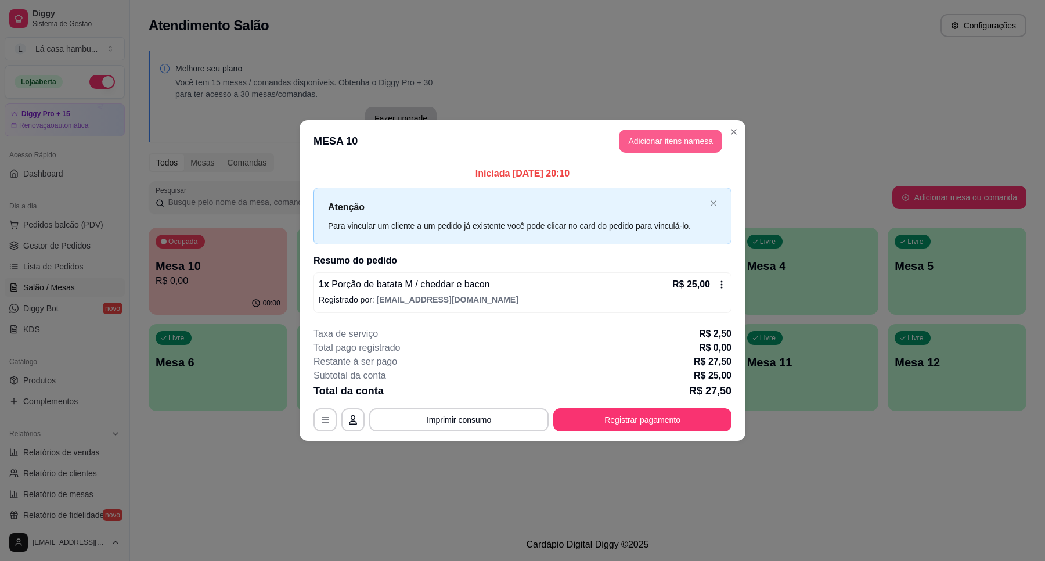
click at [679, 140] on button "Adicionar itens na mesa" at bounding box center [670, 141] width 103 height 23
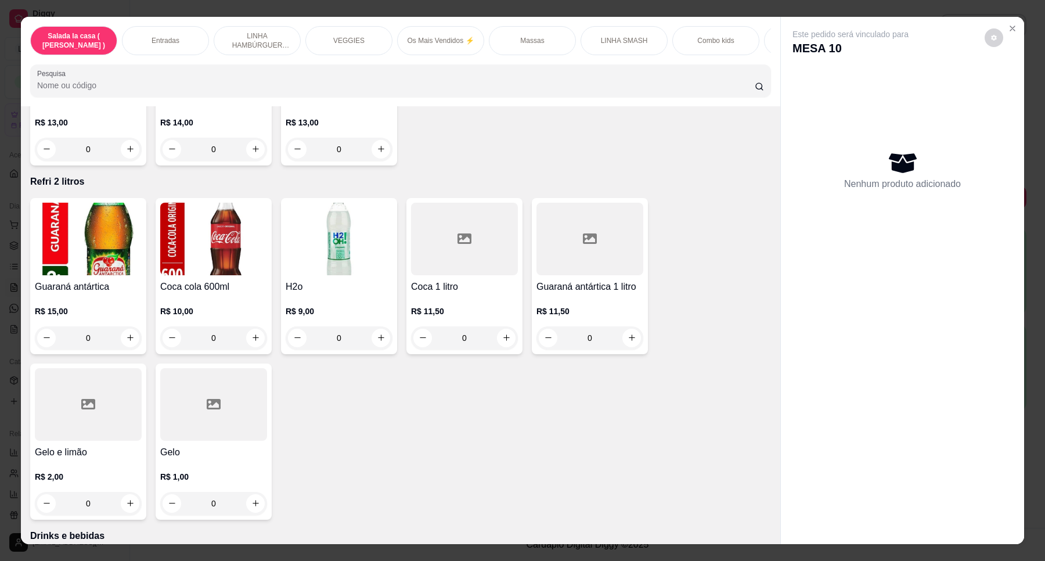
scroll to position [4336, 0]
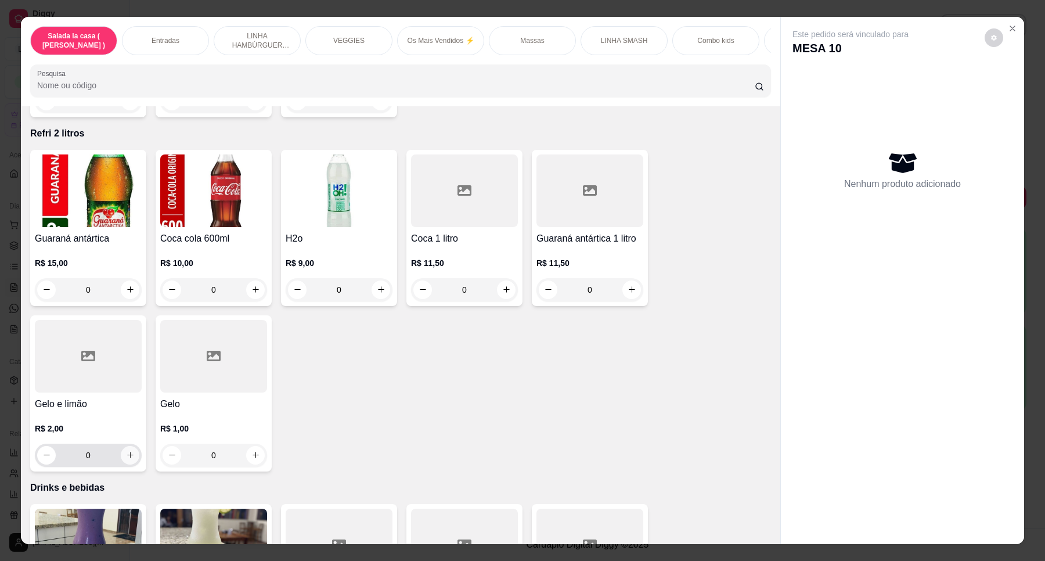
click at [121, 446] on button "increase-product-quantity" at bounding box center [130, 455] width 19 height 19
type input "1"
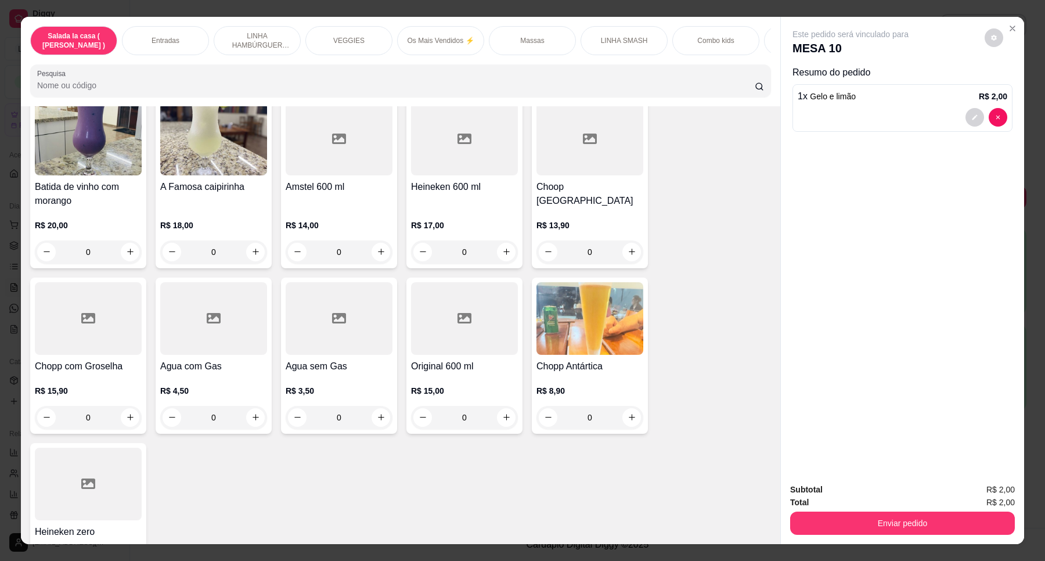
scroll to position [4789, 0]
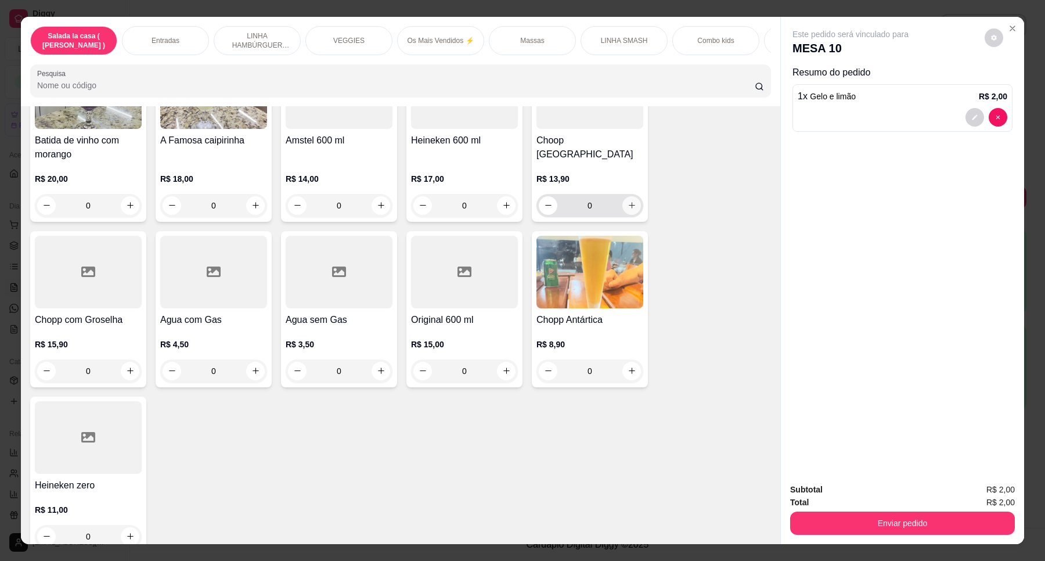
click at [629, 201] on icon "increase-product-quantity" at bounding box center [632, 205] width 9 height 9
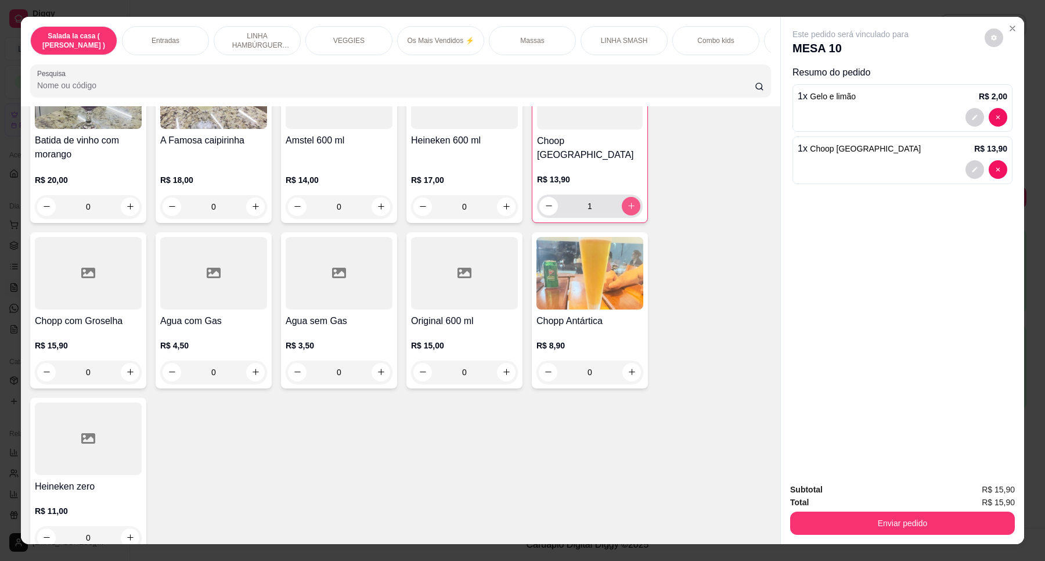
click at [629, 202] on icon "increase-product-quantity" at bounding box center [631, 206] width 9 height 9
type input "3"
click at [251, 368] on icon "increase-product-quantity" at bounding box center [255, 372] width 9 height 9
type input "1"
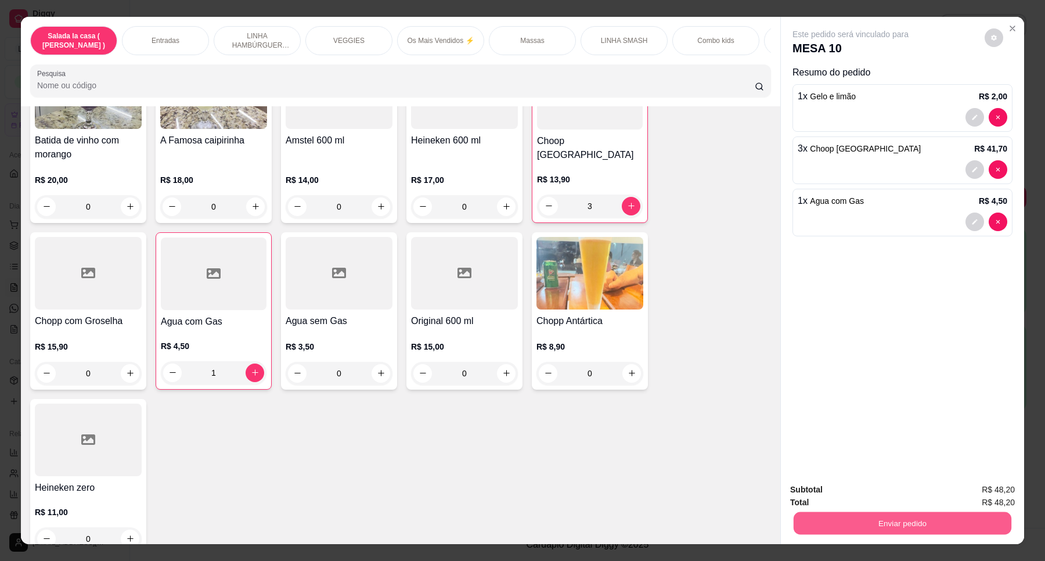
click at [915, 527] on button "Enviar pedido" at bounding box center [903, 523] width 218 height 23
click at [984, 492] on button "Enviar pedido" at bounding box center [984, 495] width 66 height 22
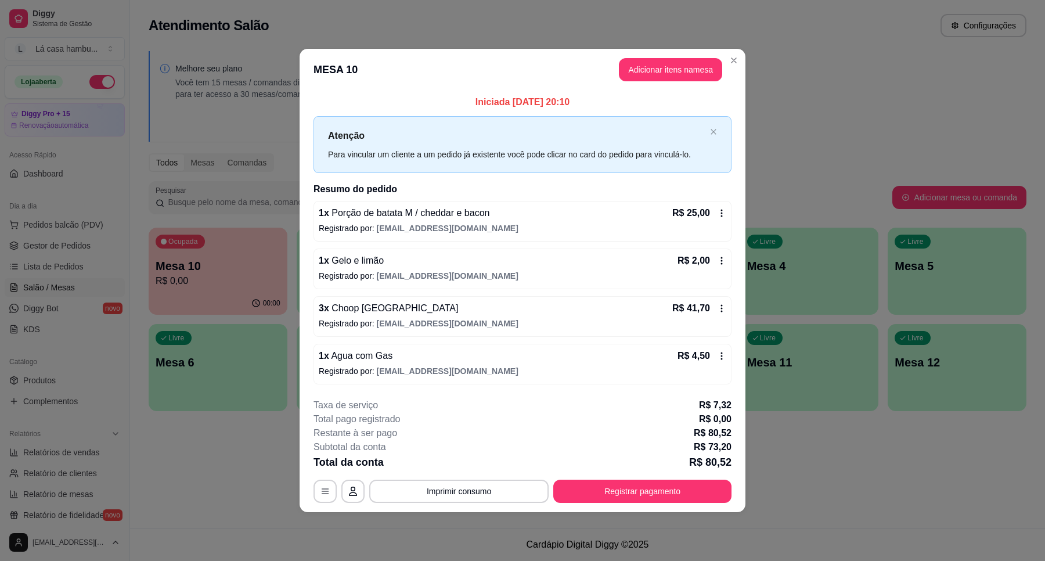
click at [456, 219] on p "1 x Porção de batata M / cheddar e bacon" at bounding box center [404, 213] width 171 height 14
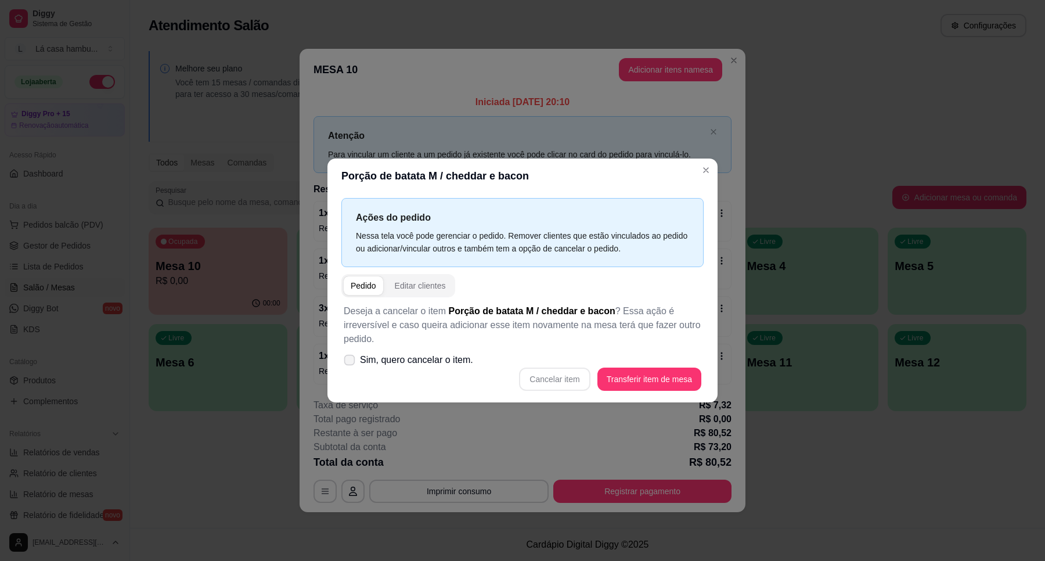
click at [343, 356] on label "Sim, quero cancelar o item." at bounding box center [408, 359] width 139 height 23
click at [343, 362] on input "Sim, quero cancelar o item." at bounding box center [347, 366] width 8 height 8
checkbox input "true"
click at [555, 375] on button "Cancelar item" at bounding box center [554, 379] width 69 height 23
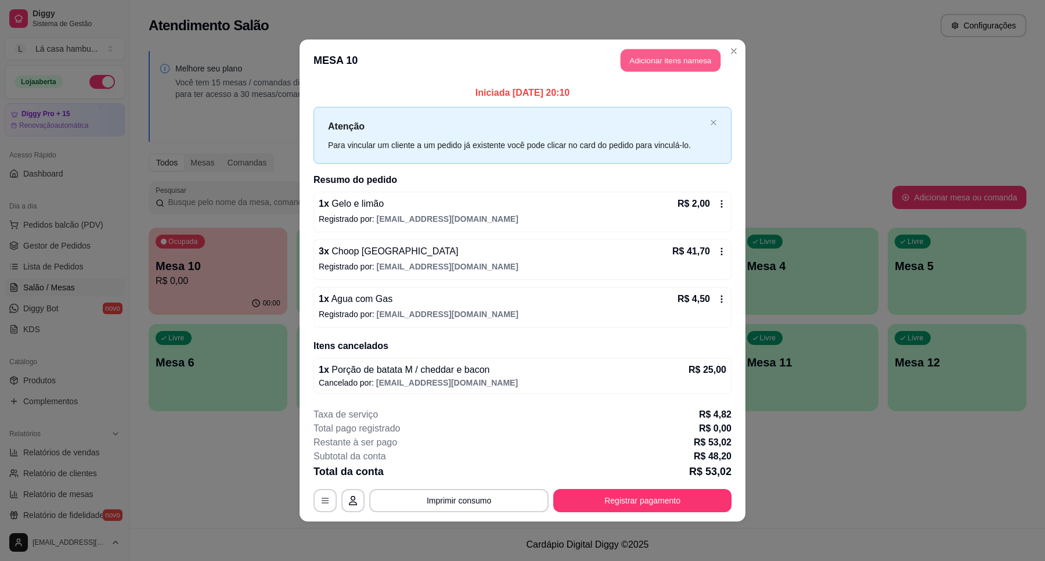
click at [677, 62] on button "Adicionar itens na mesa" at bounding box center [671, 60] width 100 height 23
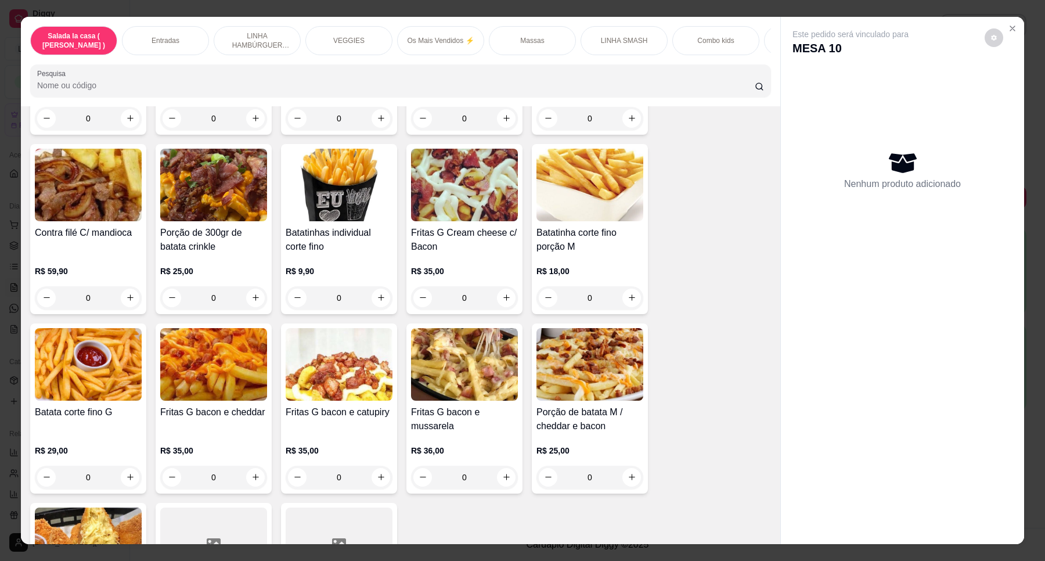
scroll to position [595, 0]
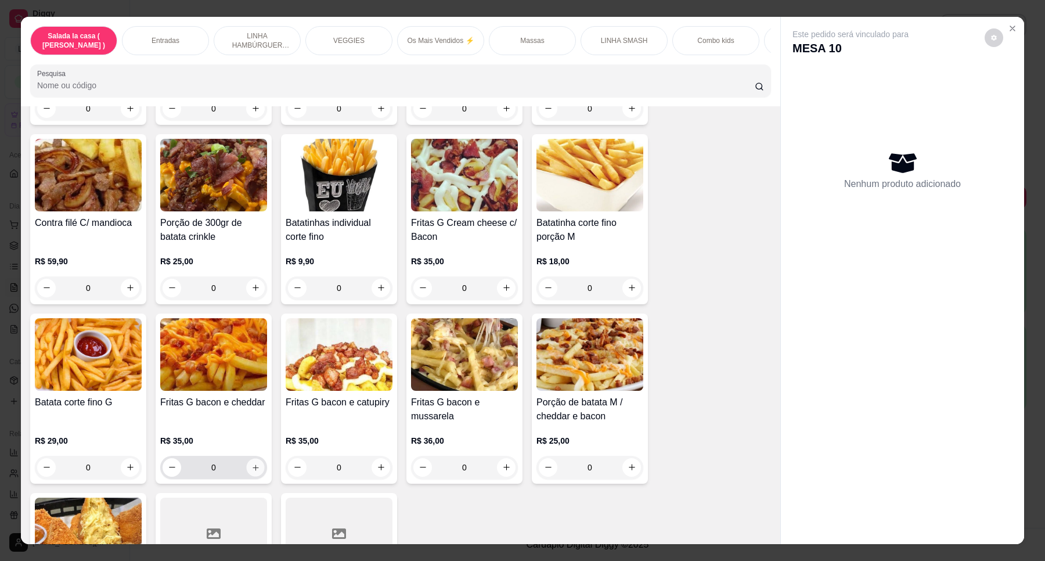
click at [251, 472] on icon "increase-product-quantity" at bounding box center [255, 467] width 9 height 9
type input "1"
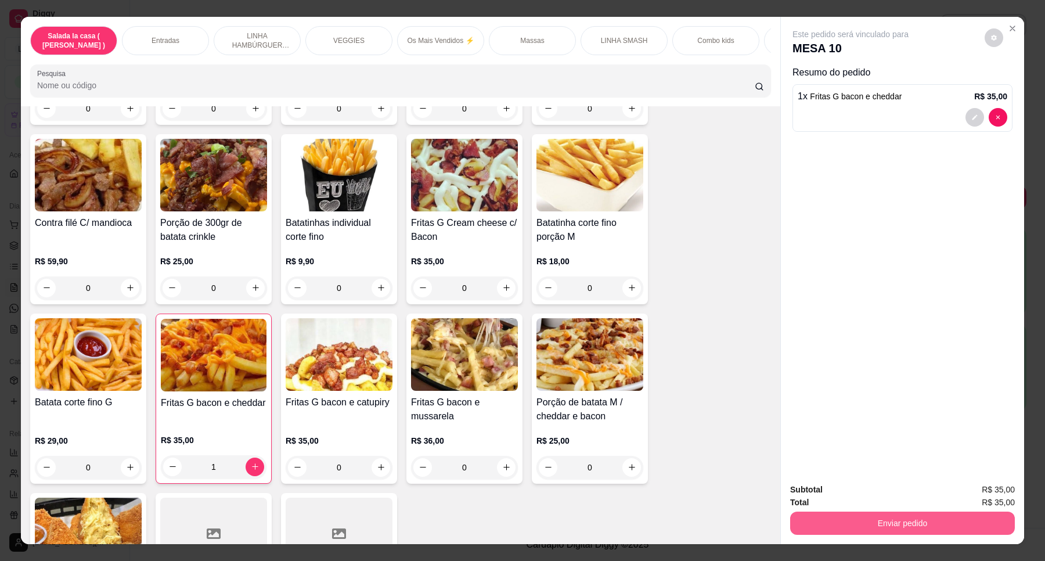
click at [913, 524] on button "Enviar pedido" at bounding box center [902, 523] width 225 height 23
click at [1000, 488] on button "Enviar pedido" at bounding box center [984, 495] width 66 height 22
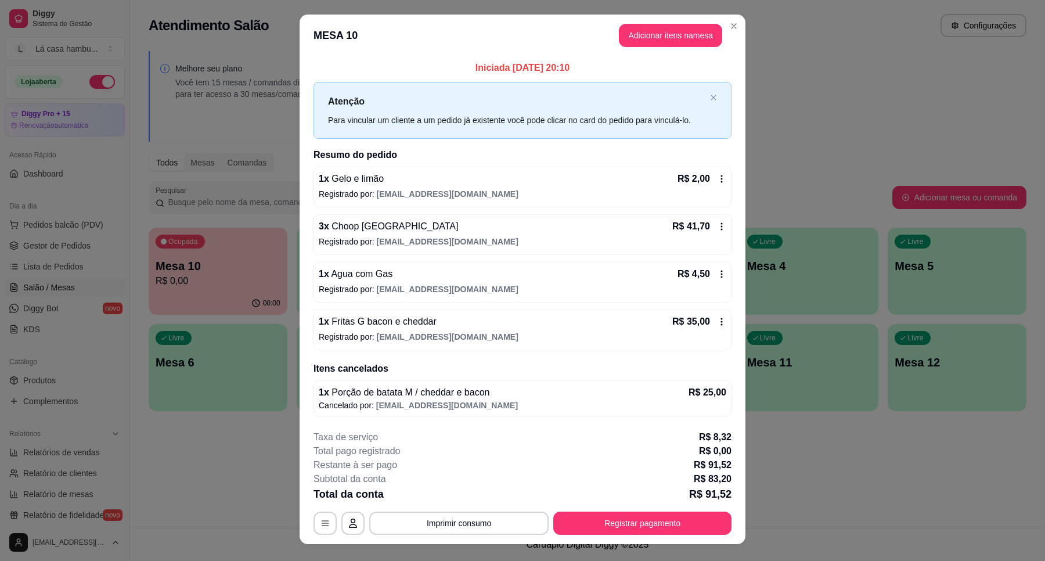
scroll to position [0, 0]
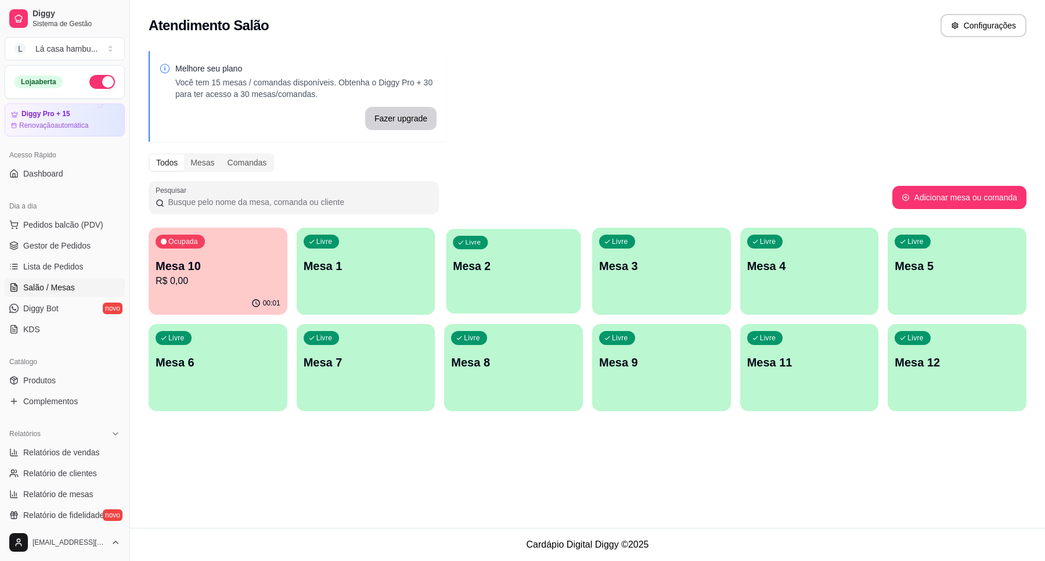
click at [563, 286] on div "Livre Mesa 2" at bounding box center [514, 264] width 135 height 71
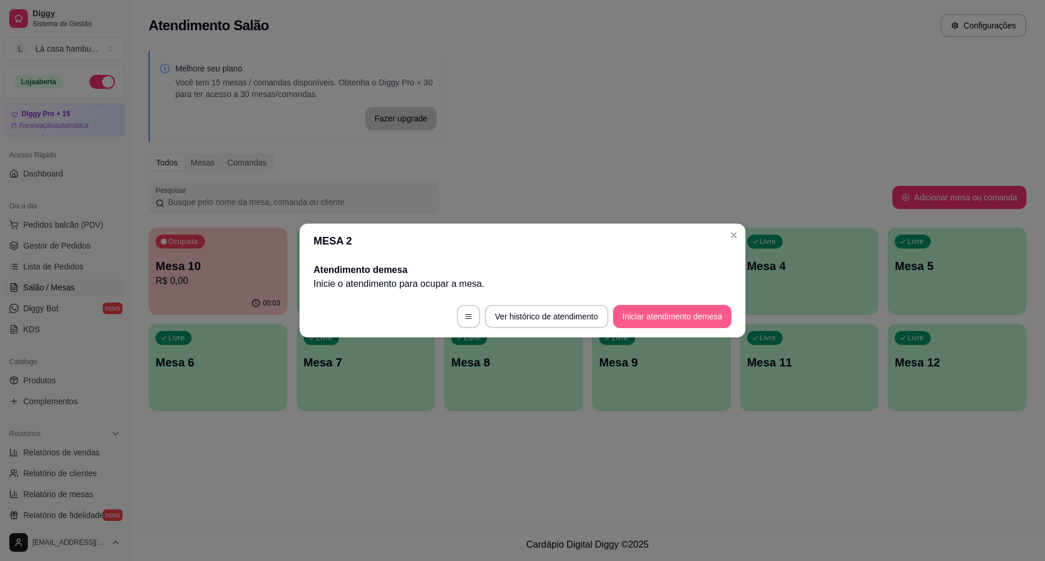
click at [664, 317] on button "Iniciar atendimento de mesa" at bounding box center [672, 316] width 118 height 23
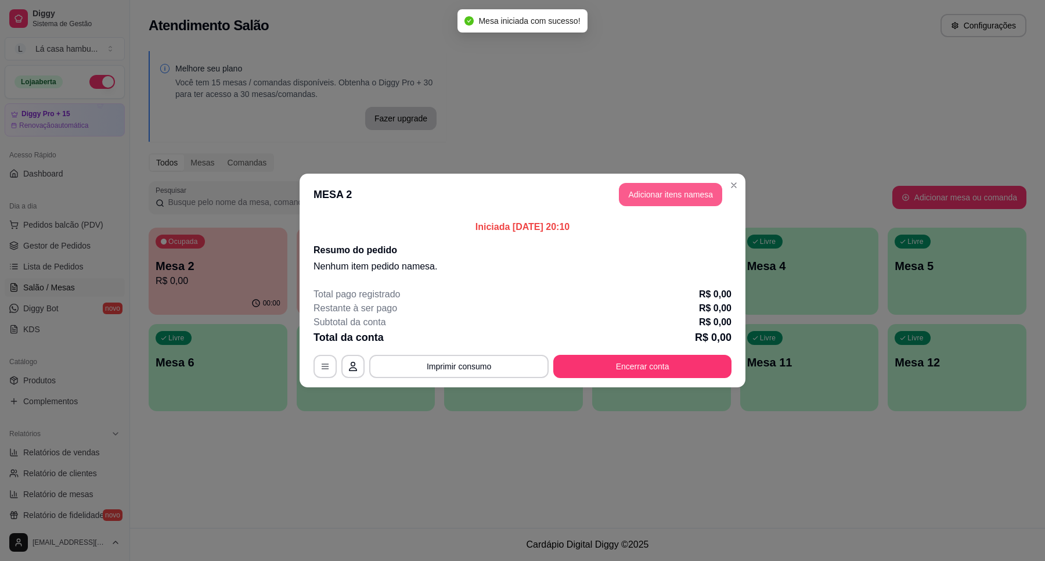
click at [693, 190] on button "Adicionar itens na mesa" at bounding box center [670, 194] width 103 height 23
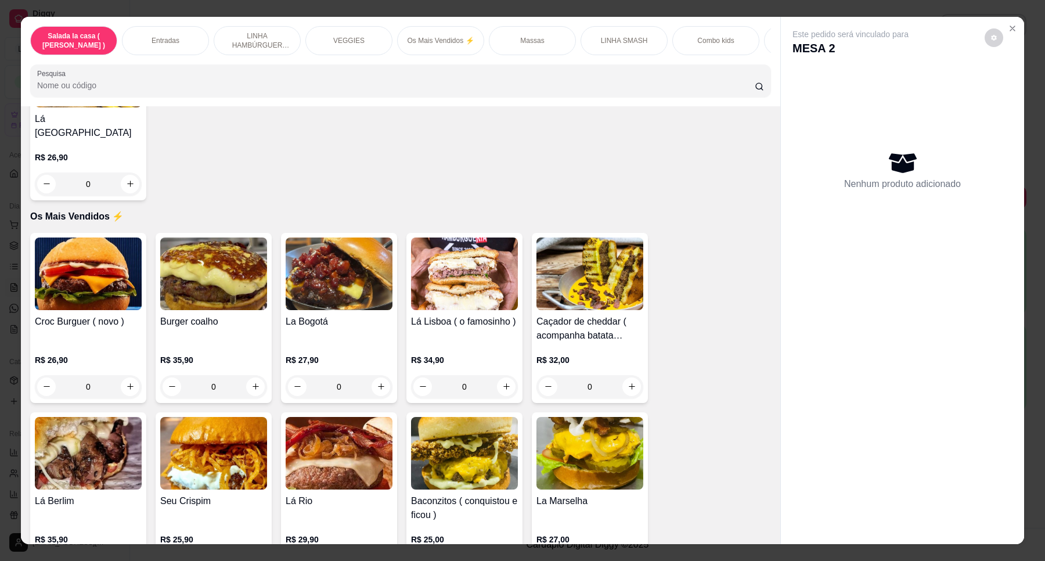
scroll to position [1624, 0]
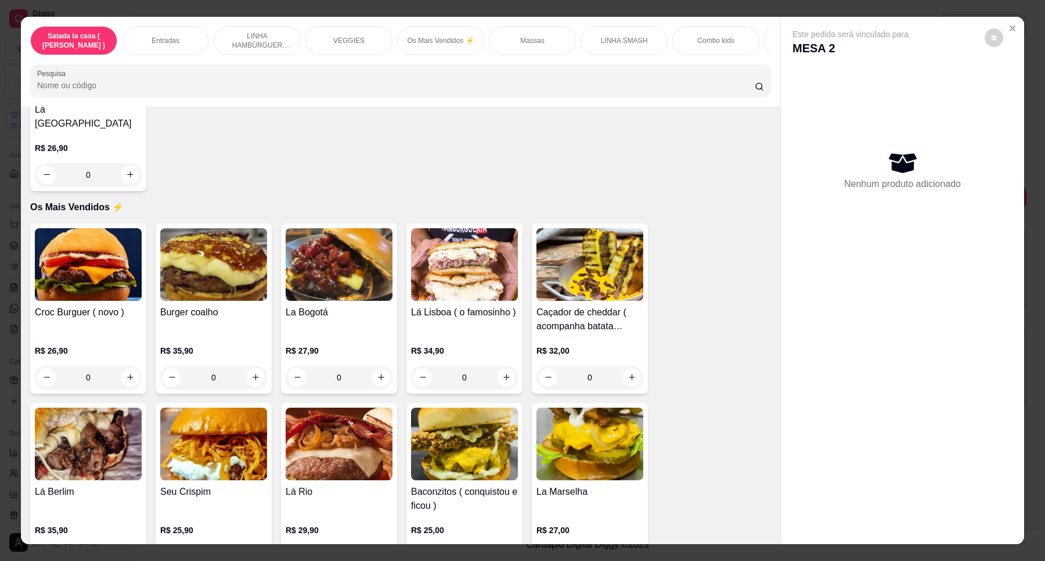
click at [622, 376] on div "0" at bounding box center [590, 377] width 107 height 23
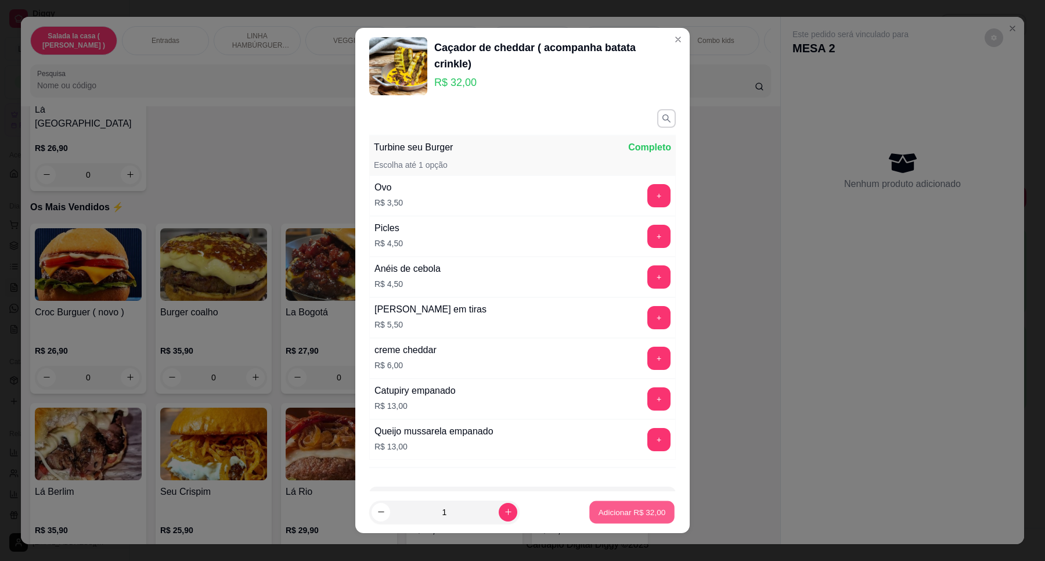
click at [643, 516] on p "Adicionar R$ 32,00" at bounding box center [632, 511] width 67 height 11
type input "1"
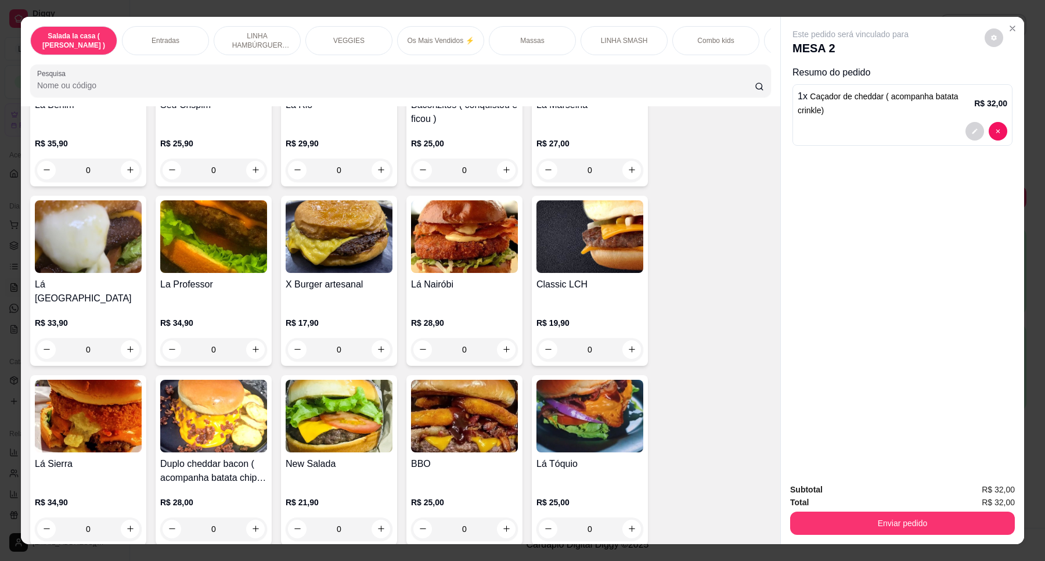
scroll to position [2117, 0]
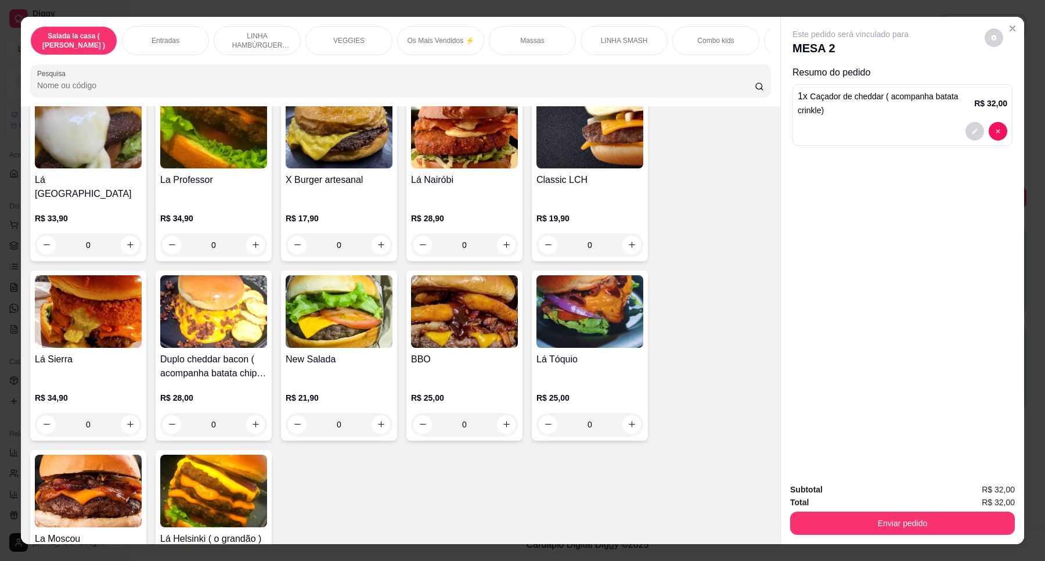
click at [249, 413] on div "0" at bounding box center [213, 424] width 107 height 23
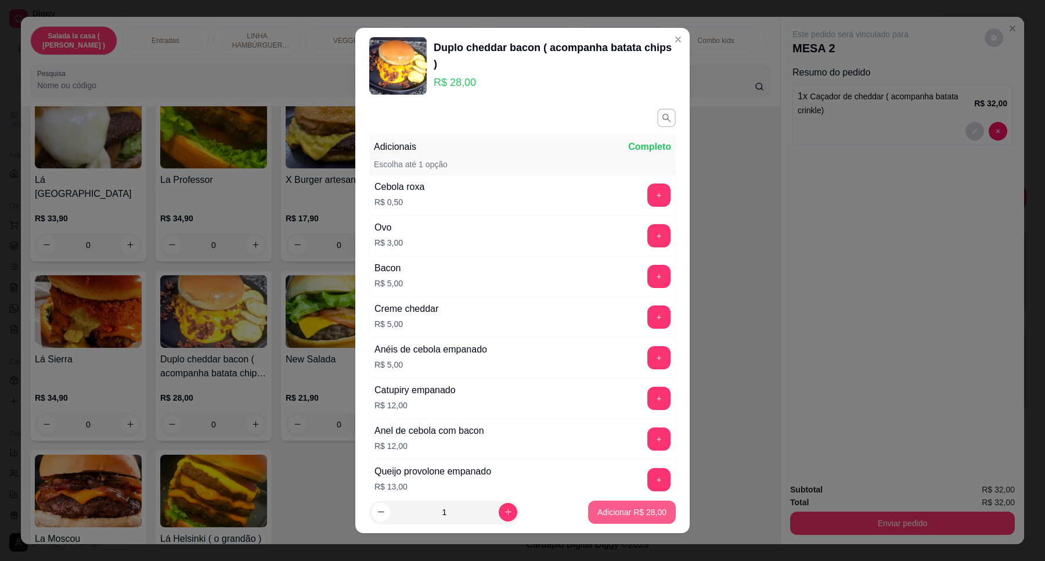
click at [613, 506] on p "Adicionar R$ 28,00" at bounding box center [632, 512] width 69 height 12
type input "1"
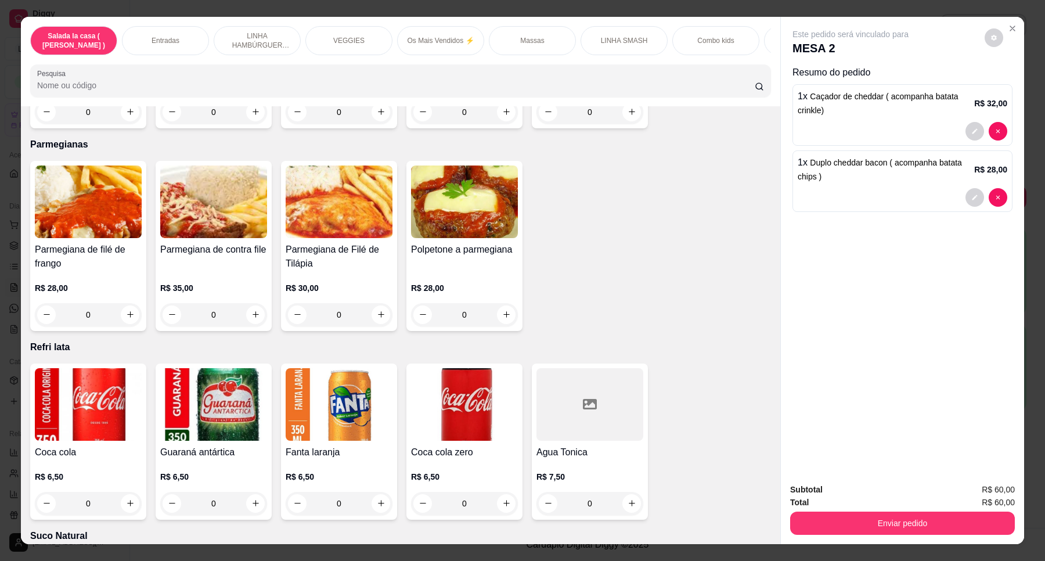
scroll to position [3742, 0]
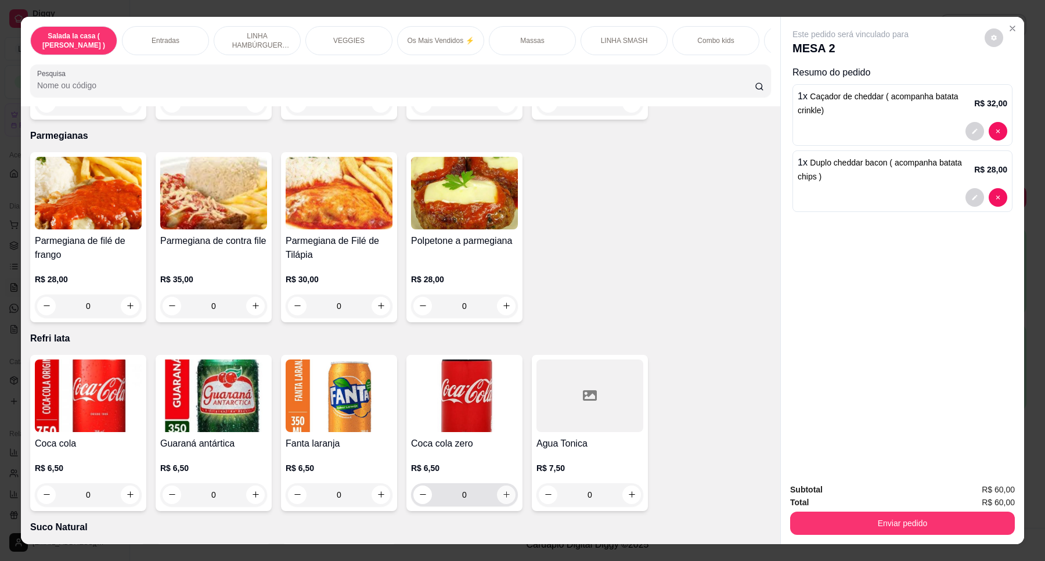
click at [502, 490] on icon "increase-product-quantity" at bounding box center [506, 494] width 9 height 9
type input "1"
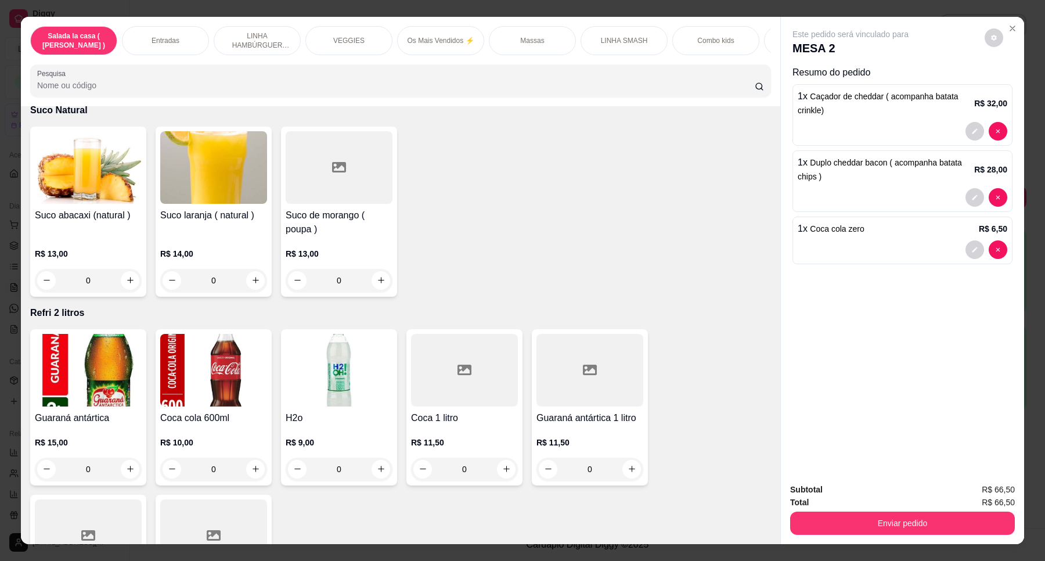
scroll to position [4169, 0]
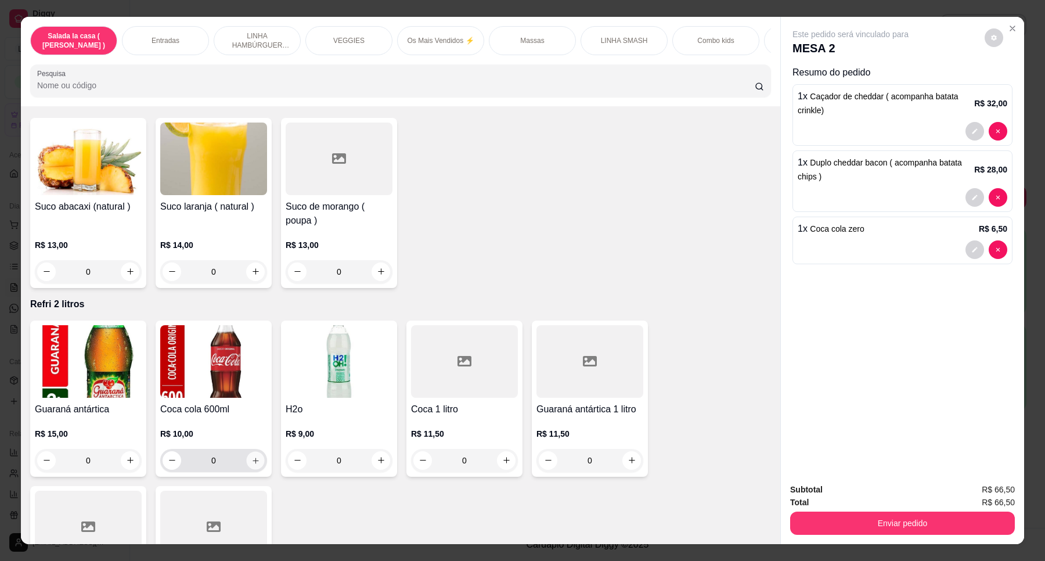
click at [251, 456] on icon "increase-product-quantity" at bounding box center [255, 460] width 9 height 9
type input "1"
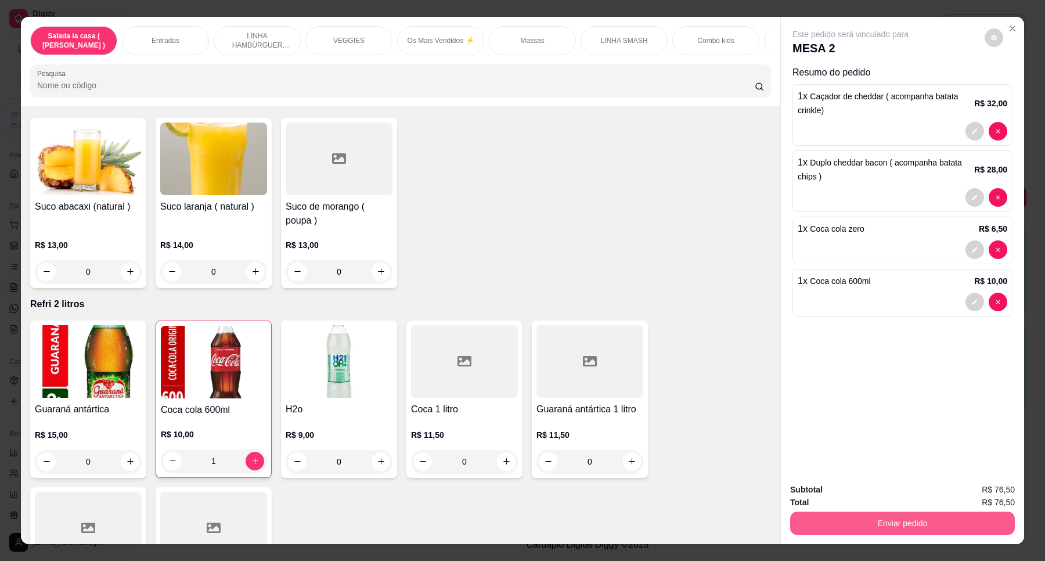
click at [808, 520] on button "Enviar pedido" at bounding box center [902, 523] width 225 height 23
click at [983, 492] on button "Enviar pedido" at bounding box center [984, 495] width 66 height 22
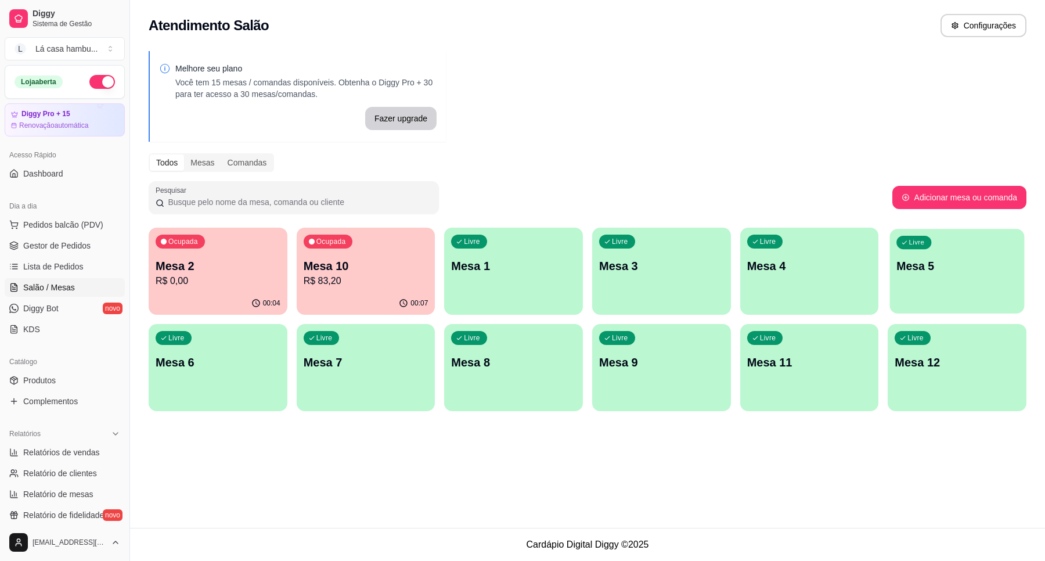
click at [968, 266] on p "Mesa 5" at bounding box center [957, 266] width 121 height 16
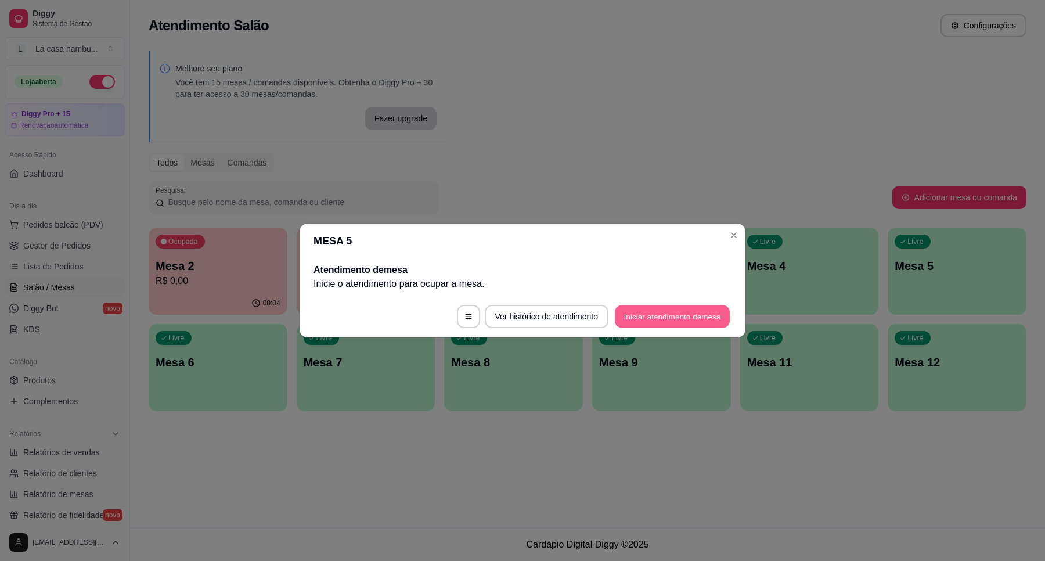
click at [643, 317] on button "Iniciar atendimento de mesa" at bounding box center [672, 316] width 115 height 23
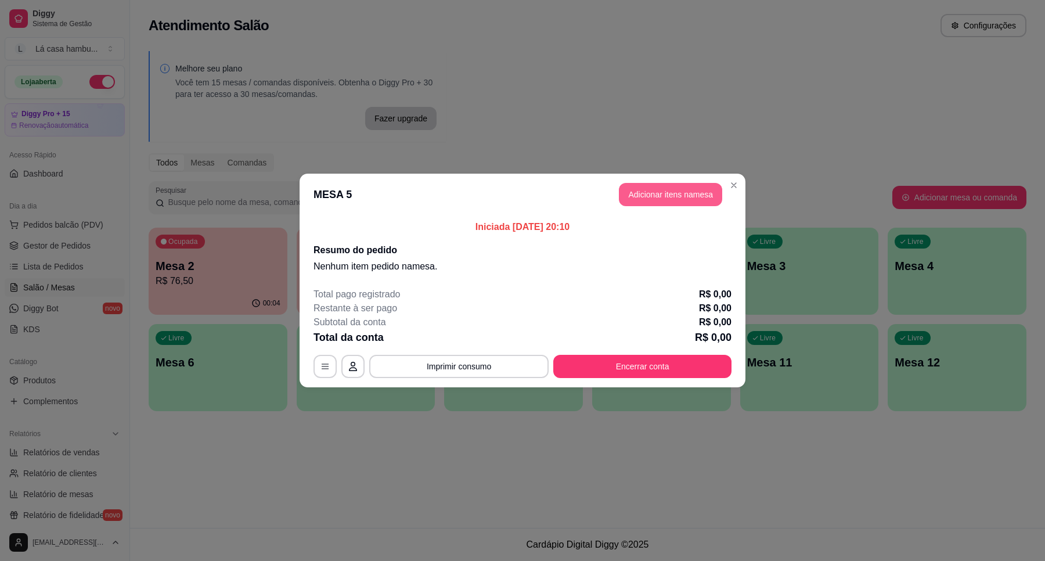
click at [681, 192] on button "Adicionar itens na mesa" at bounding box center [670, 194] width 103 height 23
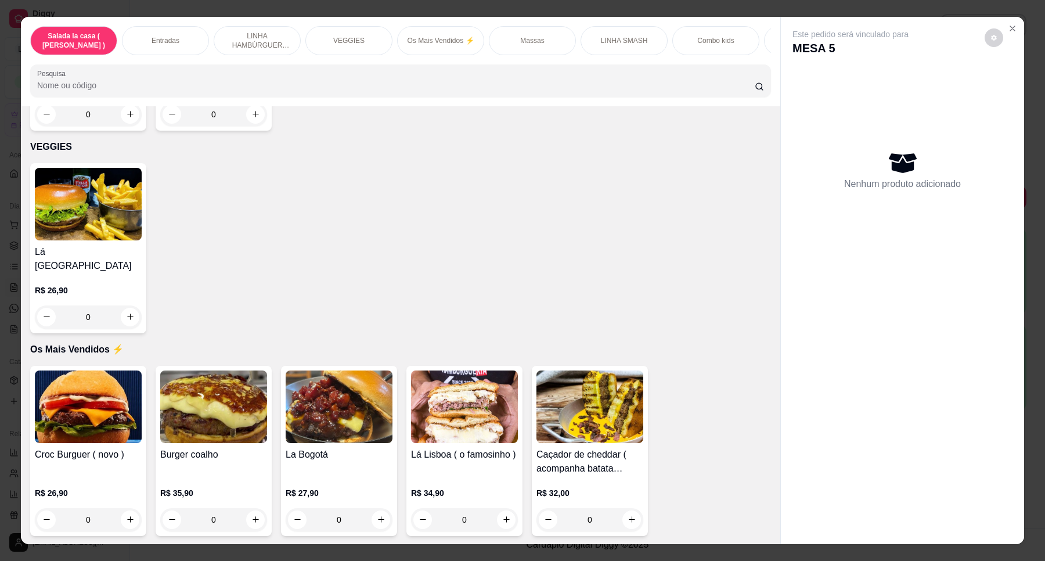
scroll to position [1670, 0]
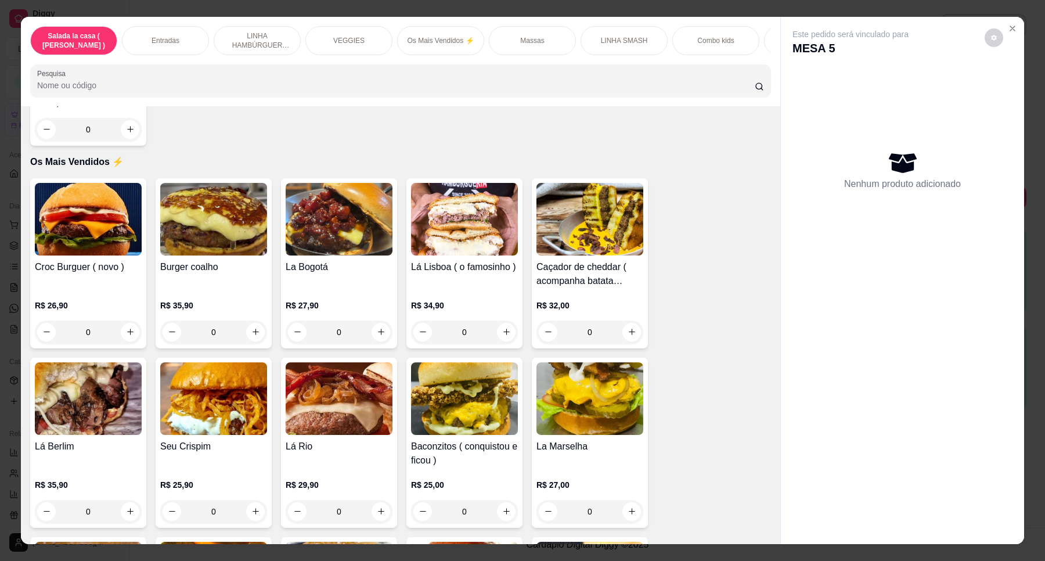
click at [498, 334] on div "0" at bounding box center [464, 332] width 107 height 23
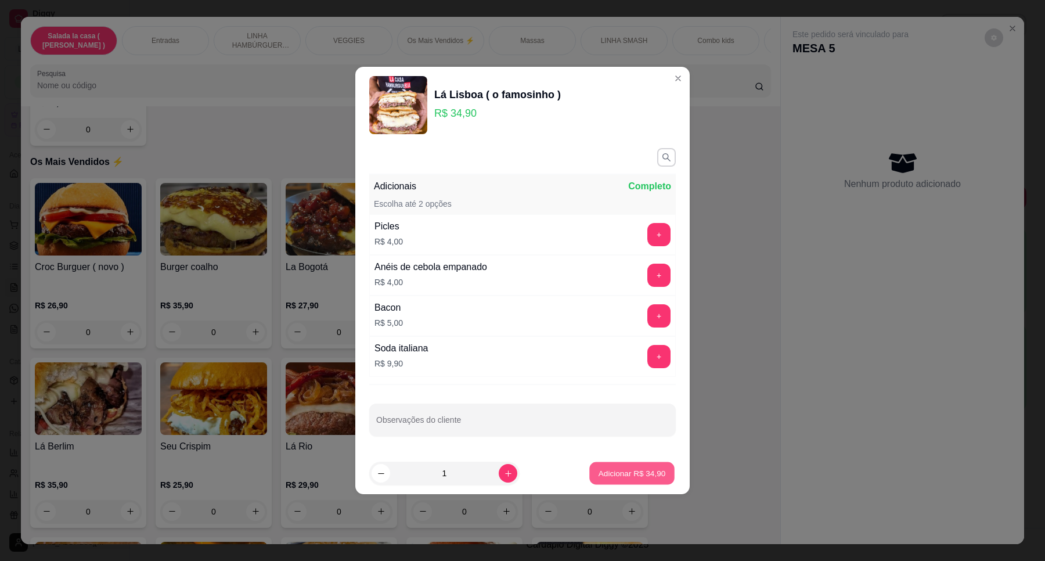
click at [628, 472] on p "Adicionar R$ 34,90" at bounding box center [632, 473] width 67 height 11
type input "1"
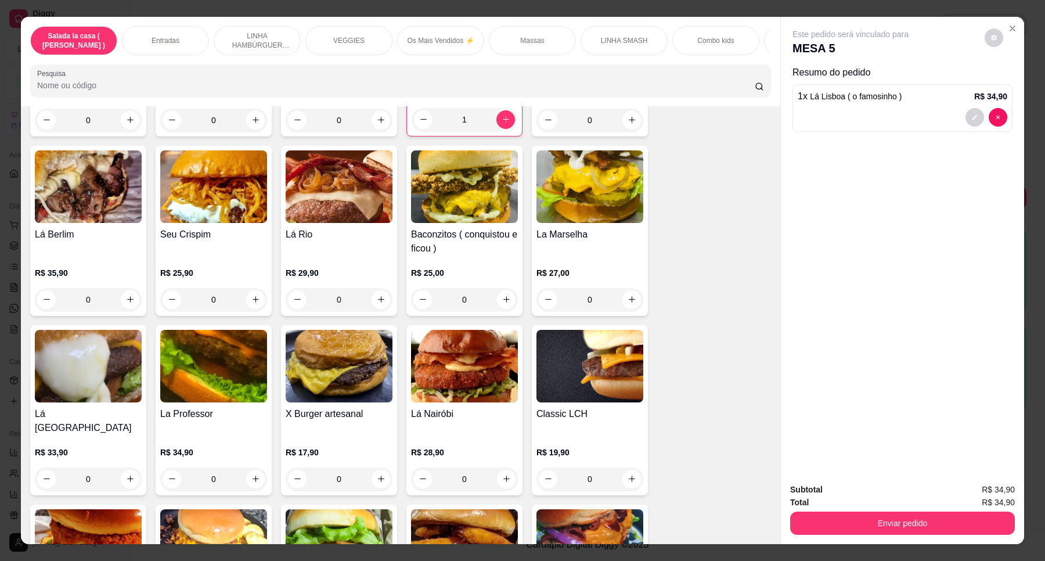
scroll to position [1887, 0]
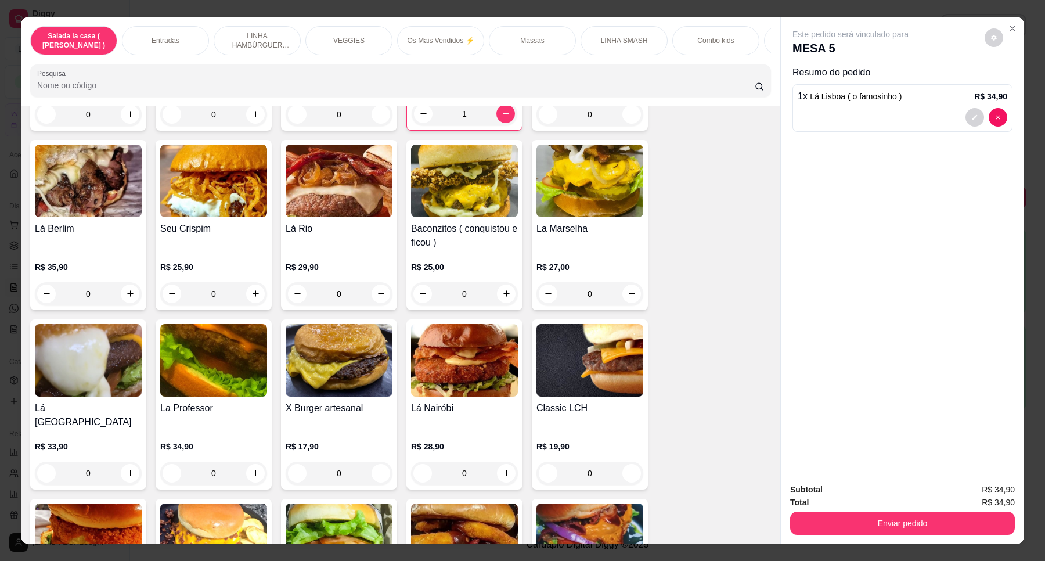
click at [254, 462] on div "0" at bounding box center [213, 473] width 107 height 23
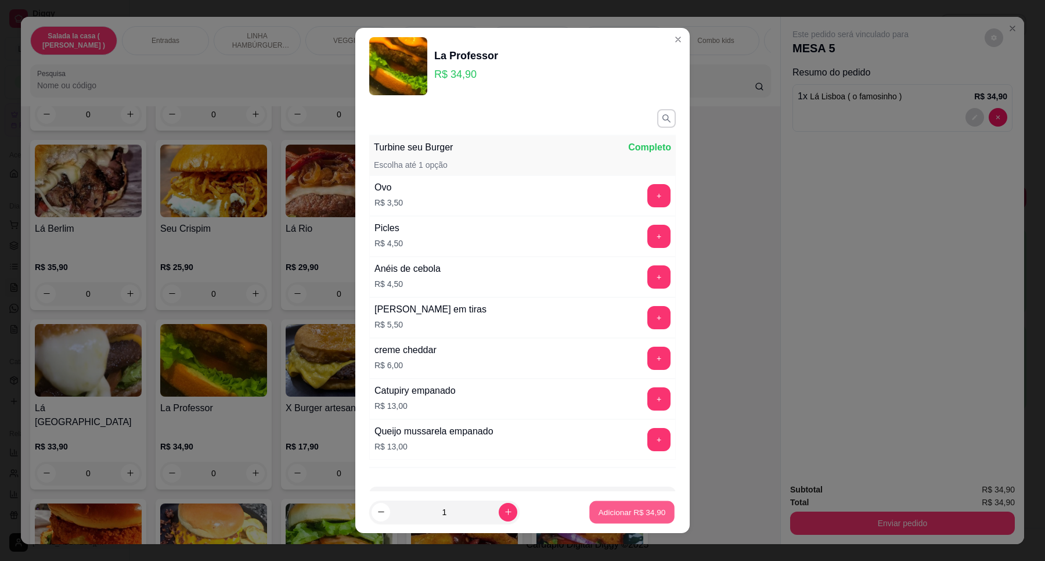
click at [614, 515] on p "Adicionar R$ 34,90" at bounding box center [632, 511] width 67 height 11
type input "1"
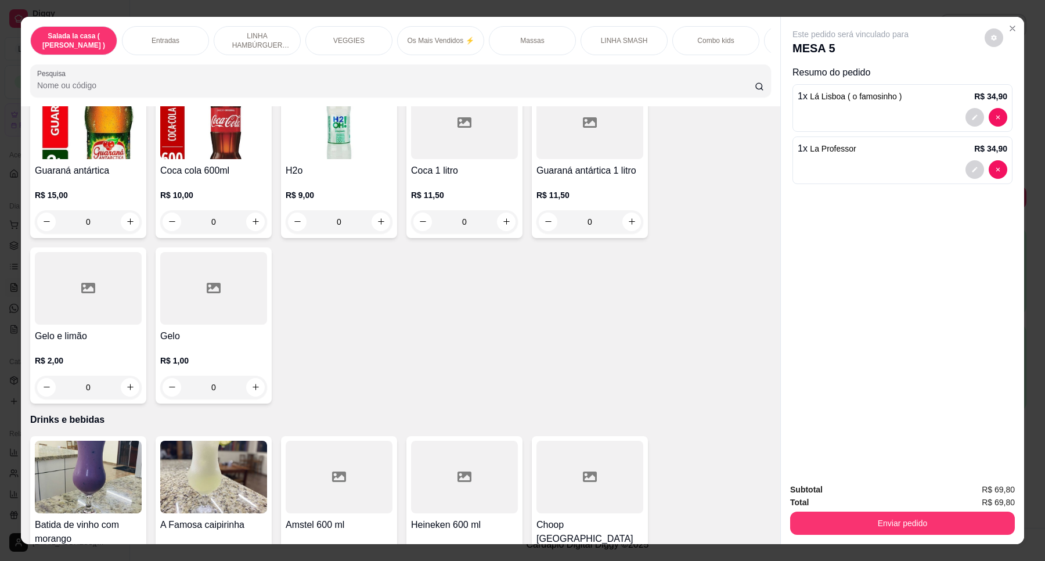
scroll to position [4646, 0]
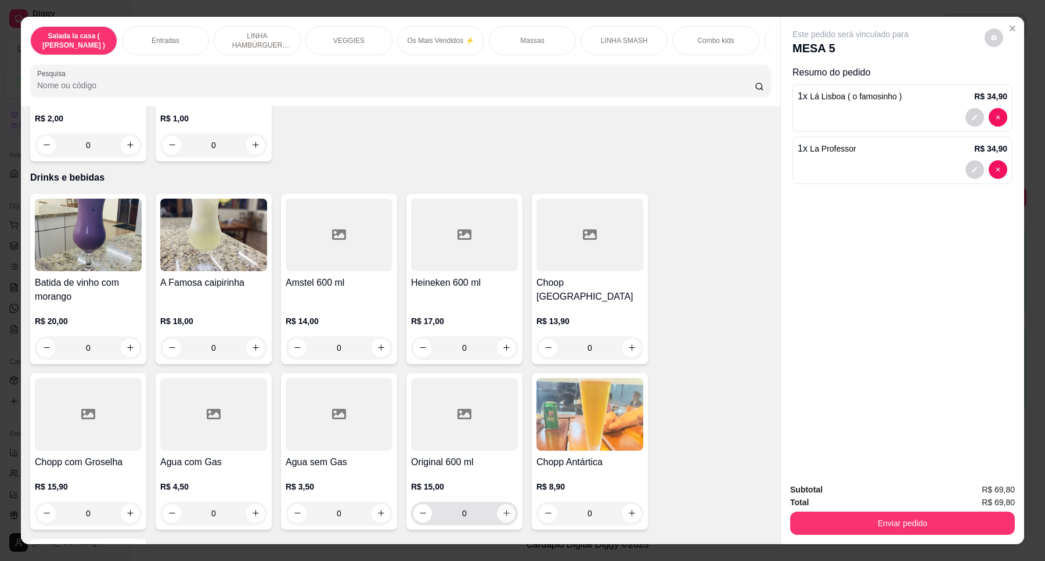
click at [502, 509] on icon "increase-product-quantity" at bounding box center [506, 513] width 9 height 9
type input "1"
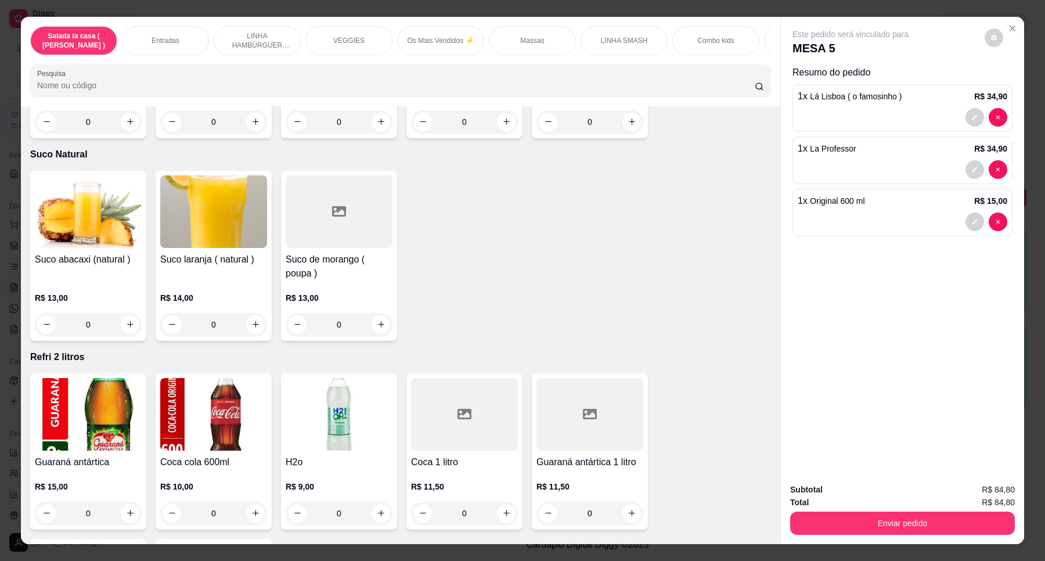
scroll to position [4138, 0]
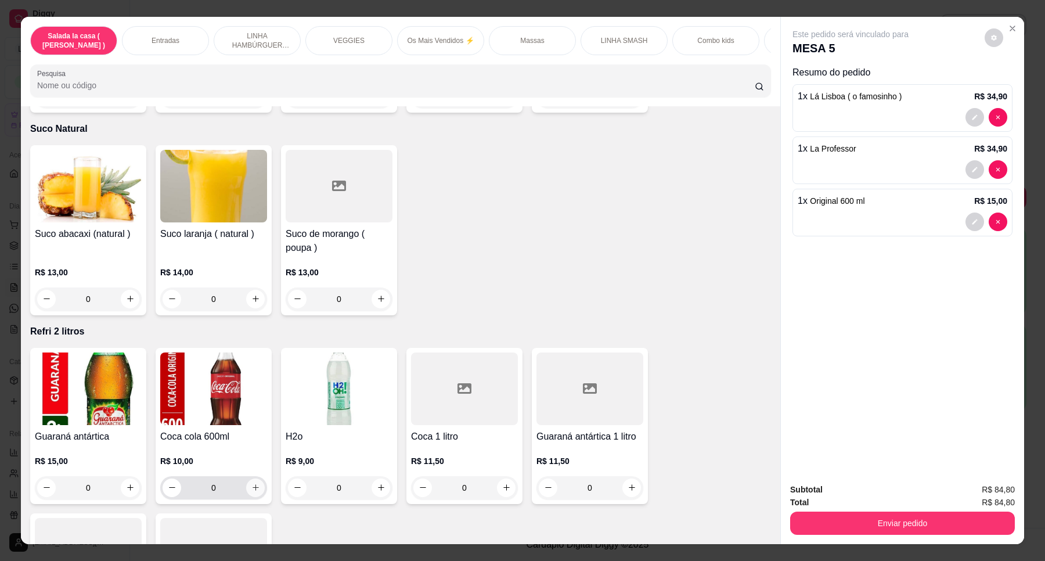
click at [253, 483] on icon "increase-product-quantity" at bounding box center [255, 487] width 9 height 9
type input "1"
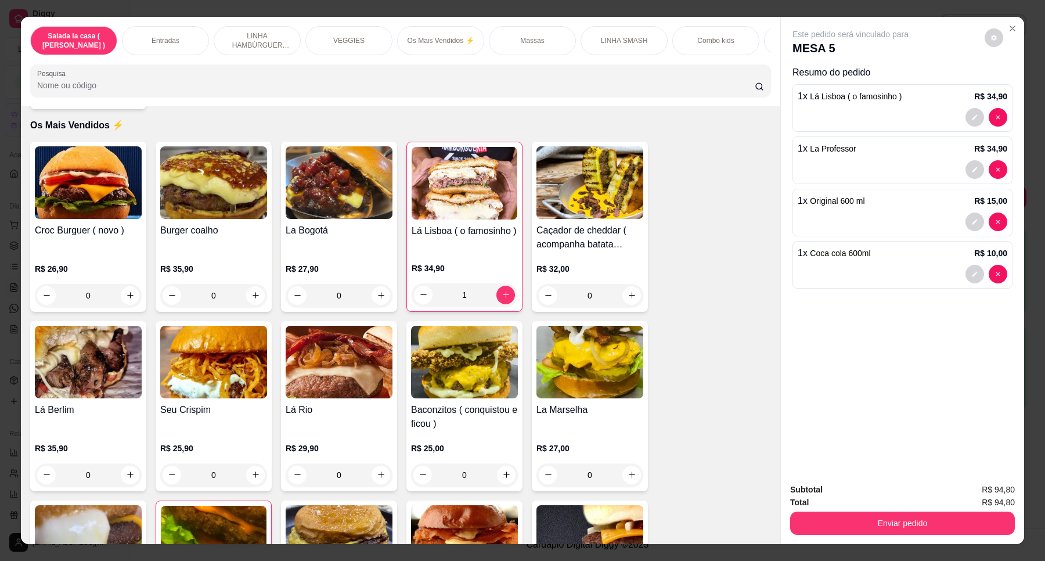
scroll to position [1670, 0]
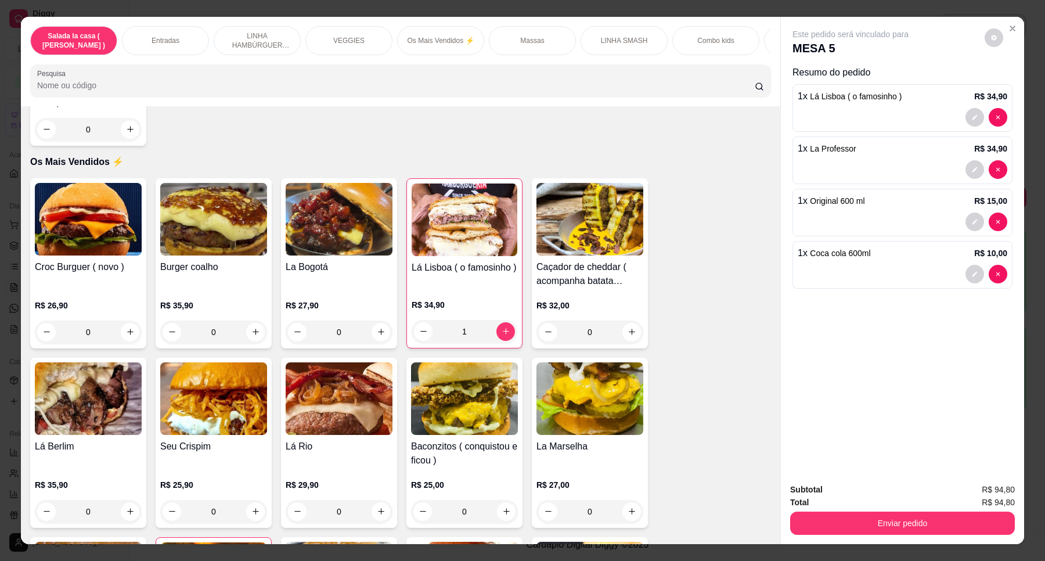
click at [625, 331] on div "0" at bounding box center [590, 332] width 107 height 23
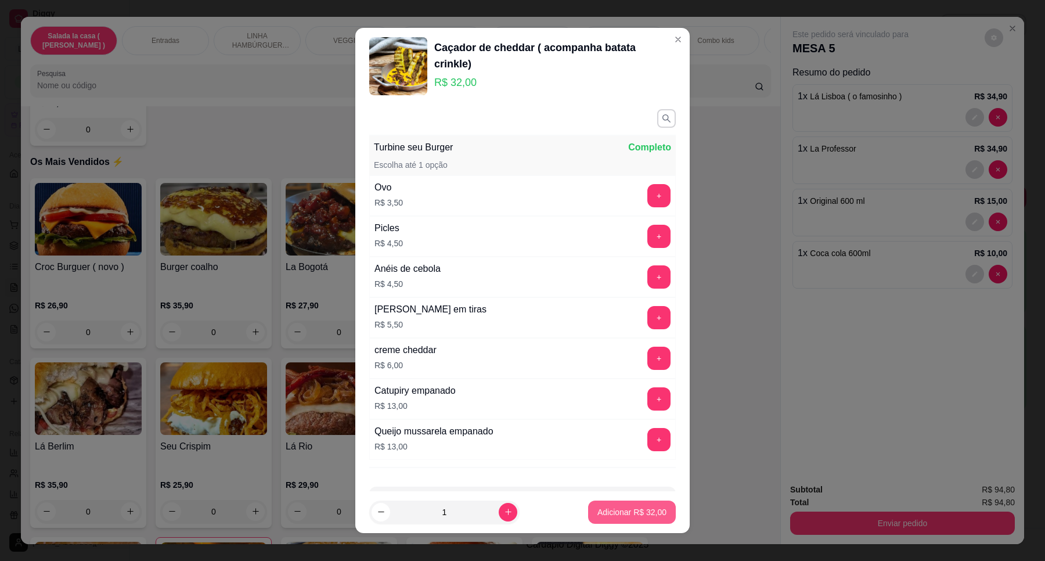
click at [620, 517] on p "Adicionar R$ 32,00" at bounding box center [632, 512] width 69 height 12
type input "1"
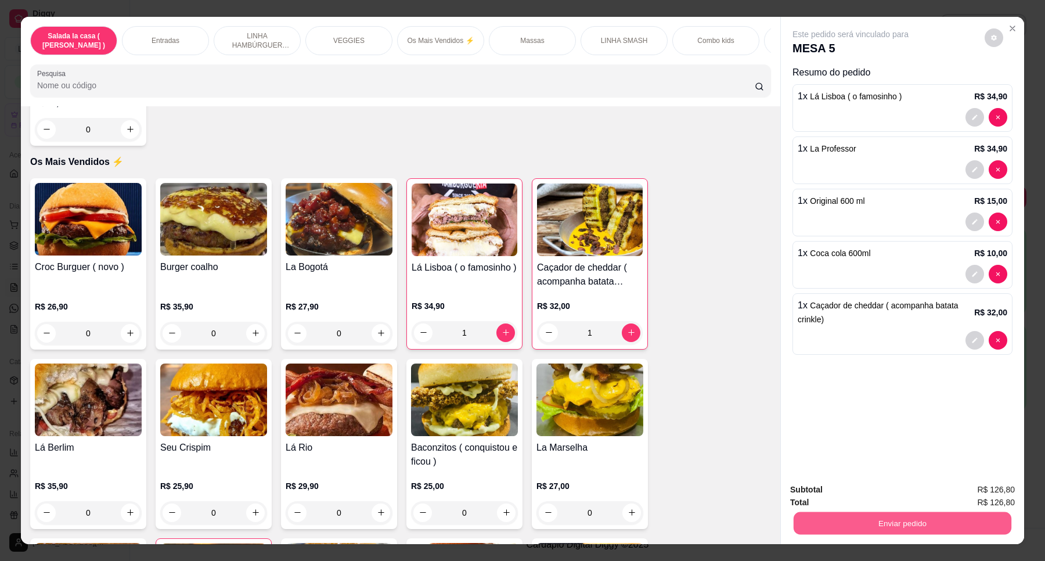
click at [924, 523] on button "Enviar pedido" at bounding box center [903, 523] width 218 height 23
click at [1002, 498] on button "Enviar pedido" at bounding box center [984, 495] width 66 height 22
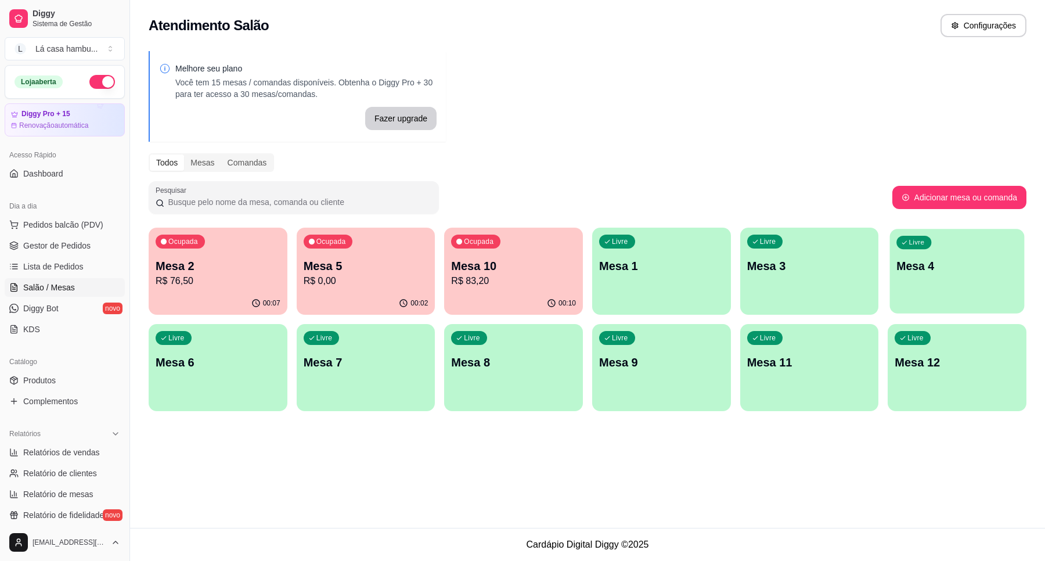
click at [916, 265] on p "Mesa 4" at bounding box center [957, 266] width 121 height 16
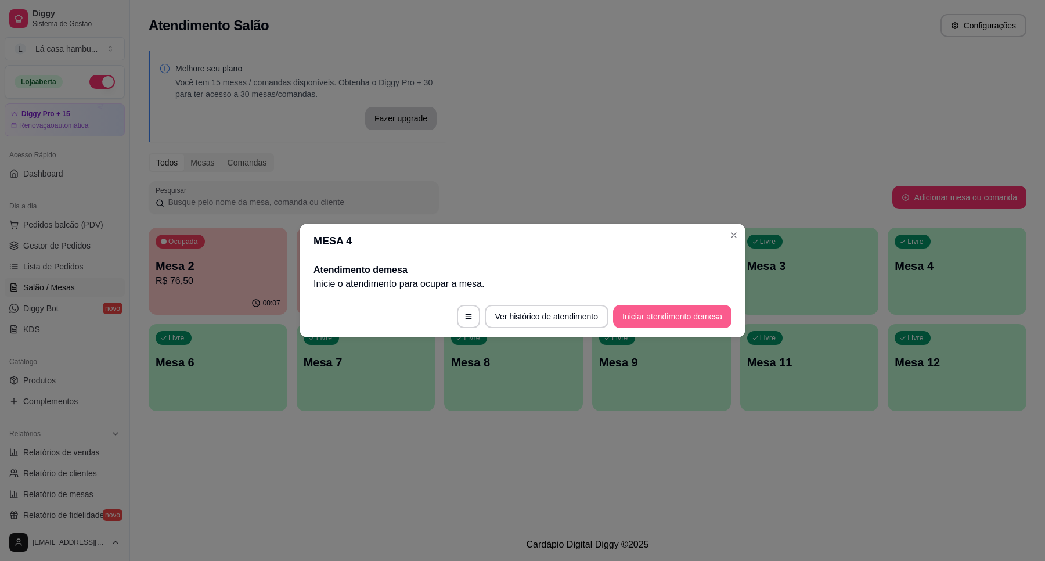
click at [682, 312] on button "Iniciar atendimento de mesa" at bounding box center [672, 316] width 118 height 23
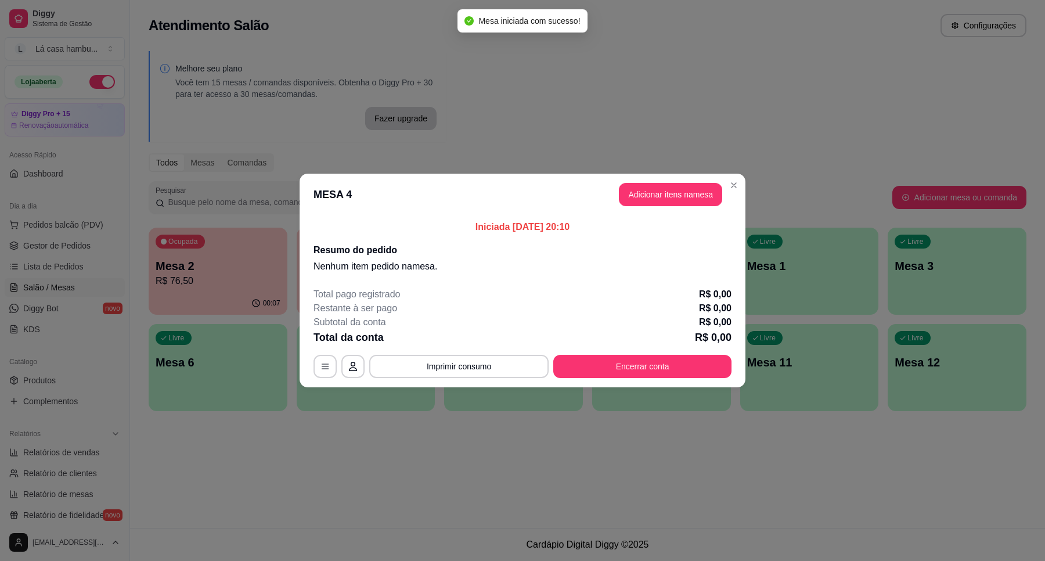
click at [675, 182] on header "MESA 4 Adicionar itens na mesa" at bounding box center [523, 195] width 446 height 42
click at [665, 192] on button "Adicionar itens na mesa" at bounding box center [670, 194] width 103 height 23
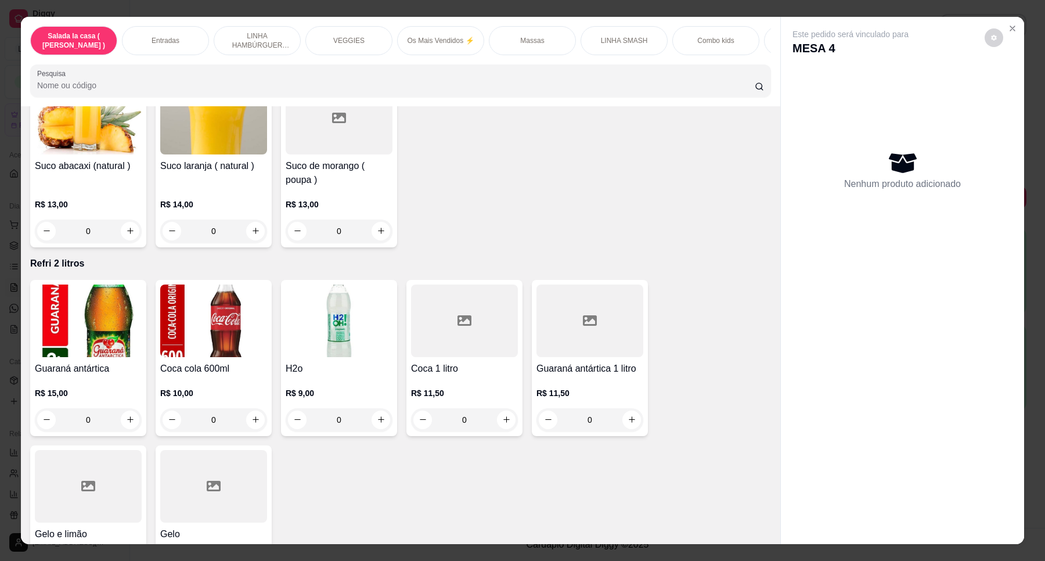
scroll to position [4283, 0]
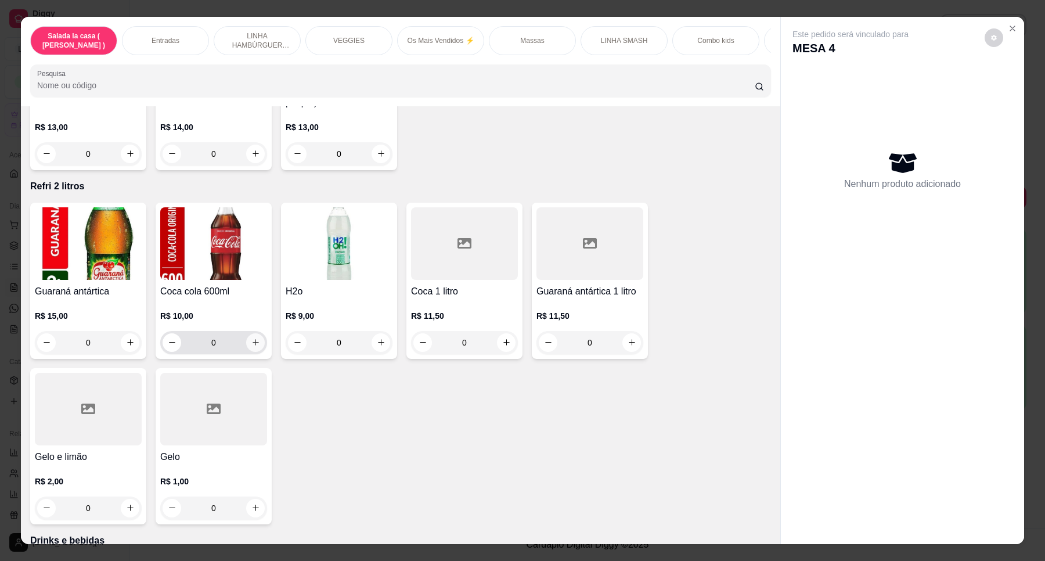
click at [253, 333] on button "increase-product-quantity" at bounding box center [255, 342] width 19 height 19
type input "1"
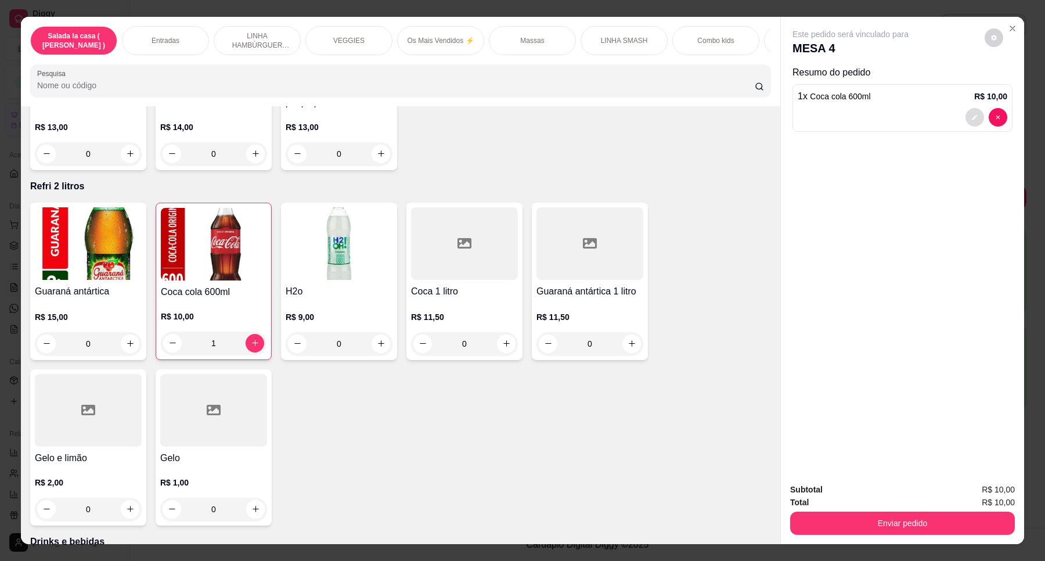
click at [972, 117] on icon "decrease-product-quantity" at bounding box center [975, 117] width 7 height 7
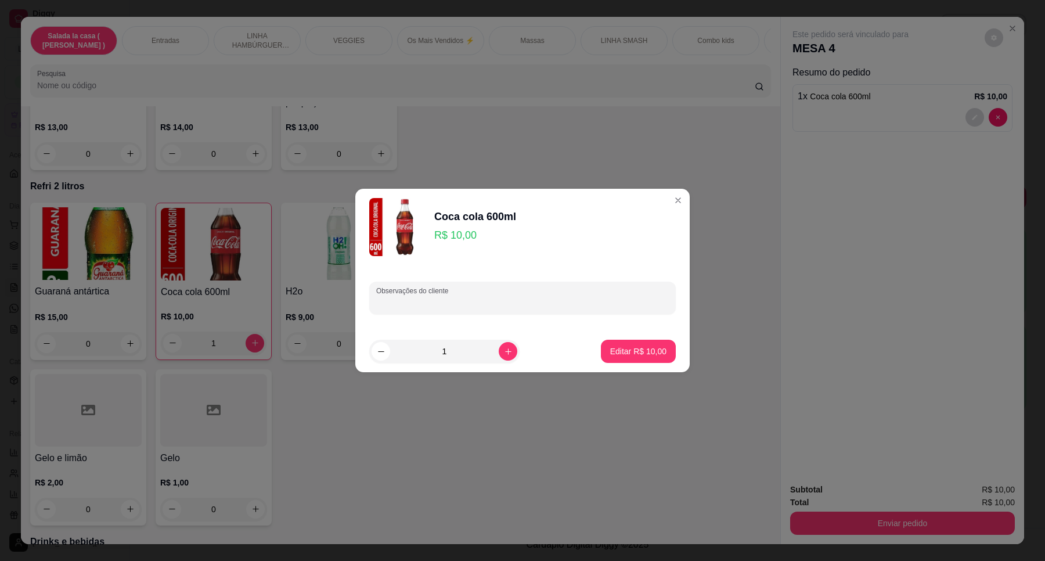
click at [393, 301] on input "Observações do cliente" at bounding box center [522, 303] width 293 height 12
type input "zero"
click at [628, 344] on button "Editar R$ 10,00" at bounding box center [638, 351] width 73 height 23
type input "0"
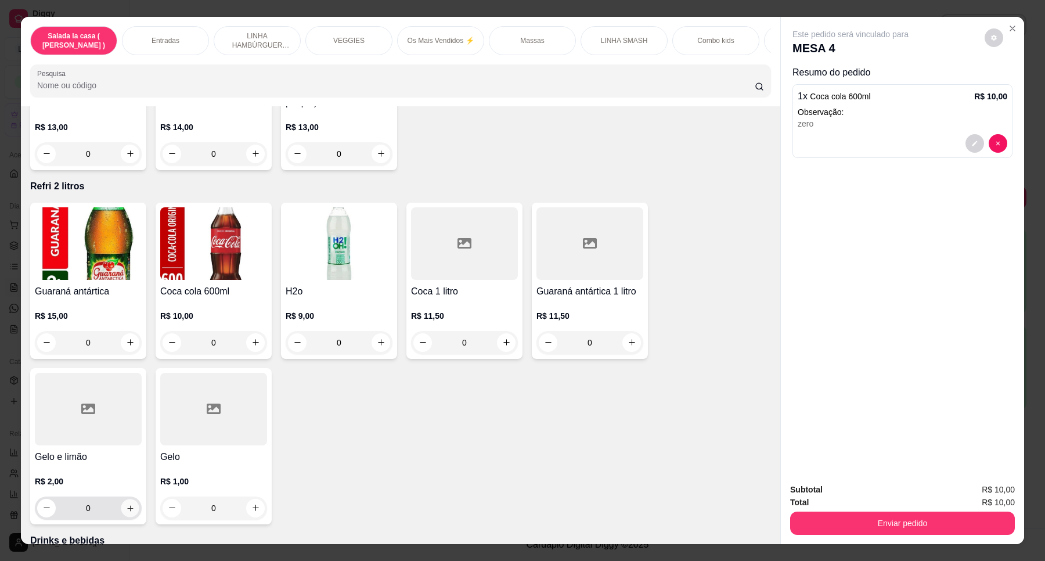
click at [125, 499] on button "increase-product-quantity" at bounding box center [130, 508] width 18 height 18
type input "1"
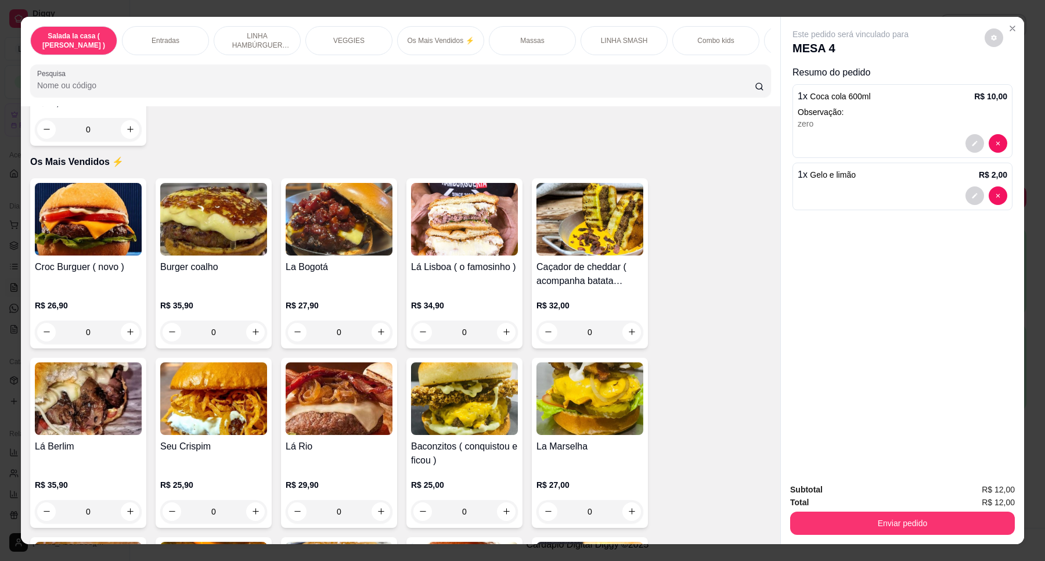
scroll to position [1597, 0]
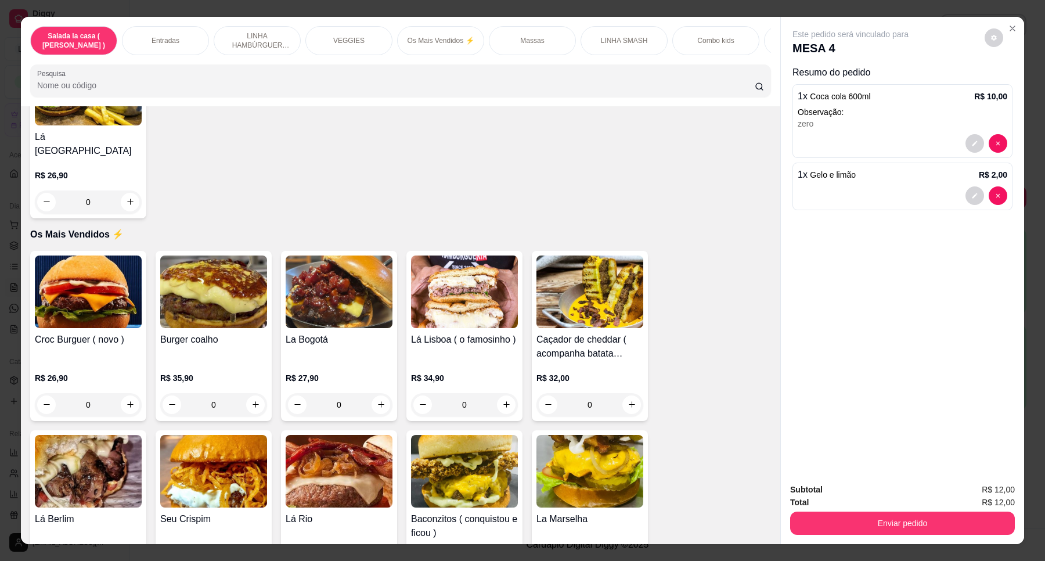
click at [501, 402] on div "0" at bounding box center [464, 404] width 107 height 23
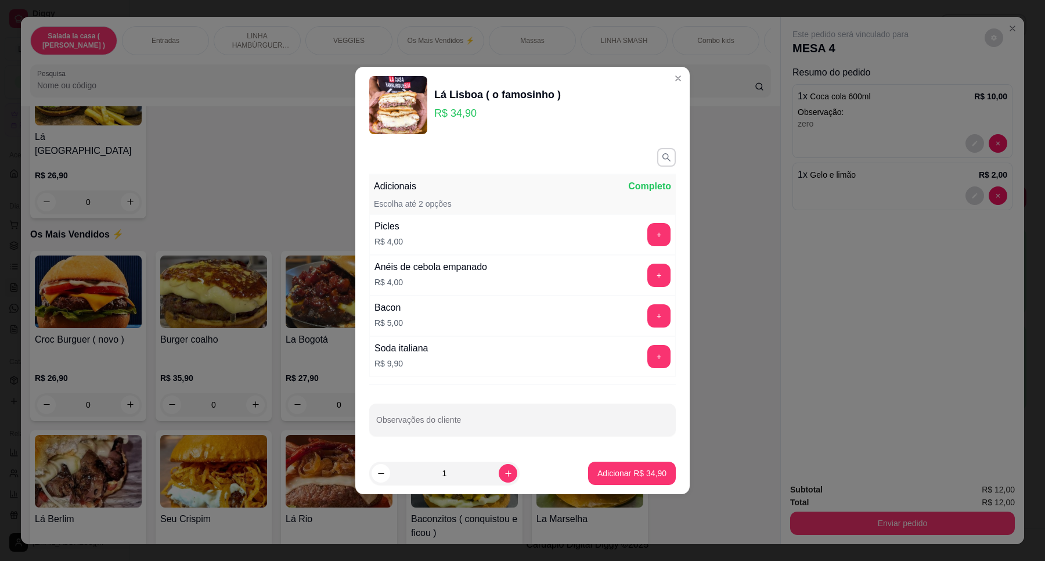
click at [606, 461] on footer "1 Adicionar R$ 34,90" at bounding box center [522, 473] width 335 height 42
click at [604, 471] on p "Adicionar R$ 34,90" at bounding box center [632, 474] width 69 height 12
type input "1"
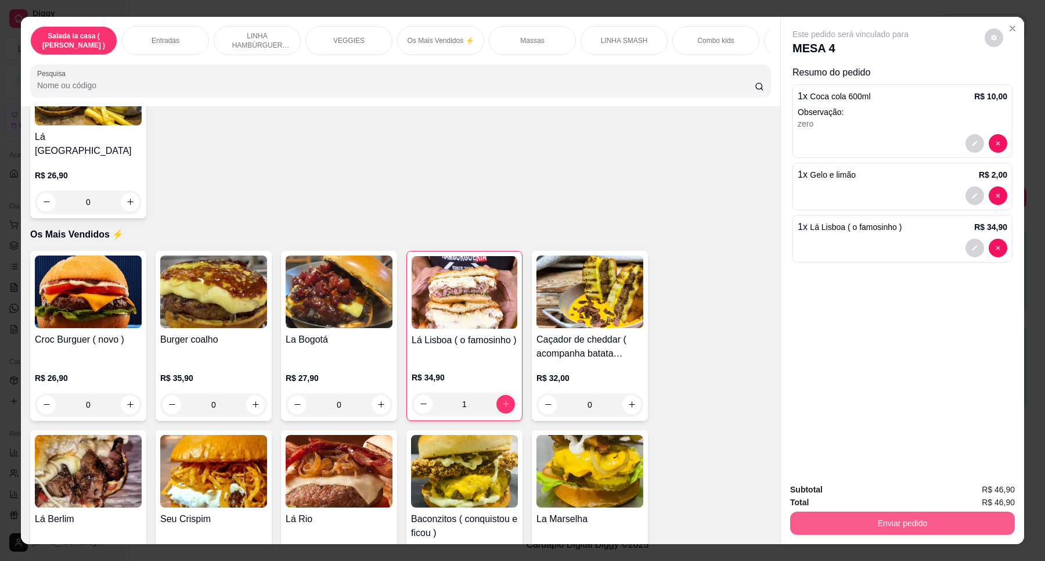
click at [894, 524] on button "Enviar pedido" at bounding box center [902, 523] width 225 height 23
click at [984, 492] on button "Enviar pedido" at bounding box center [984, 495] width 66 height 22
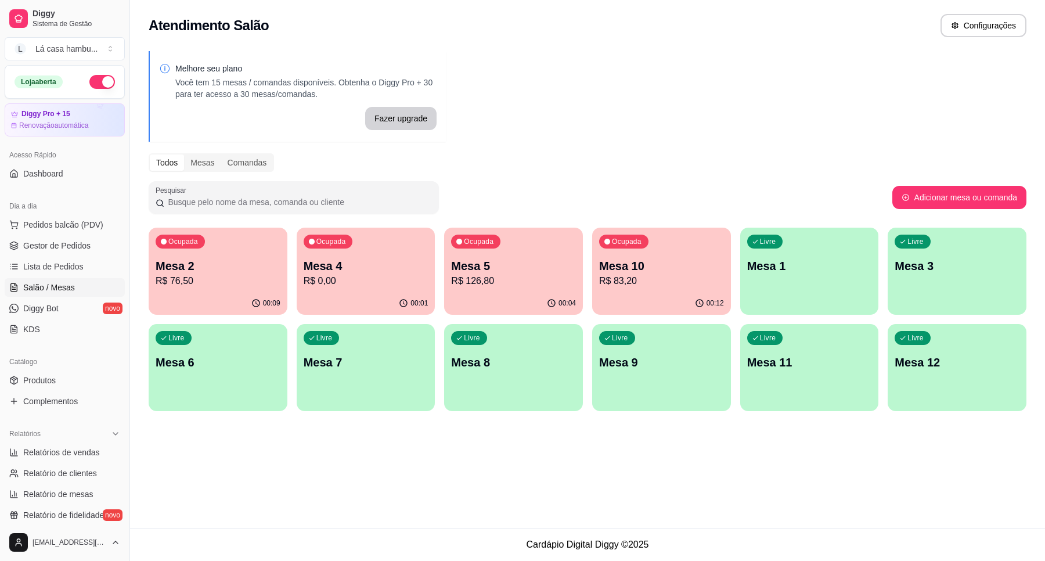
click at [259, 386] on div "Livre Mesa 6" at bounding box center [218, 360] width 139 height 73
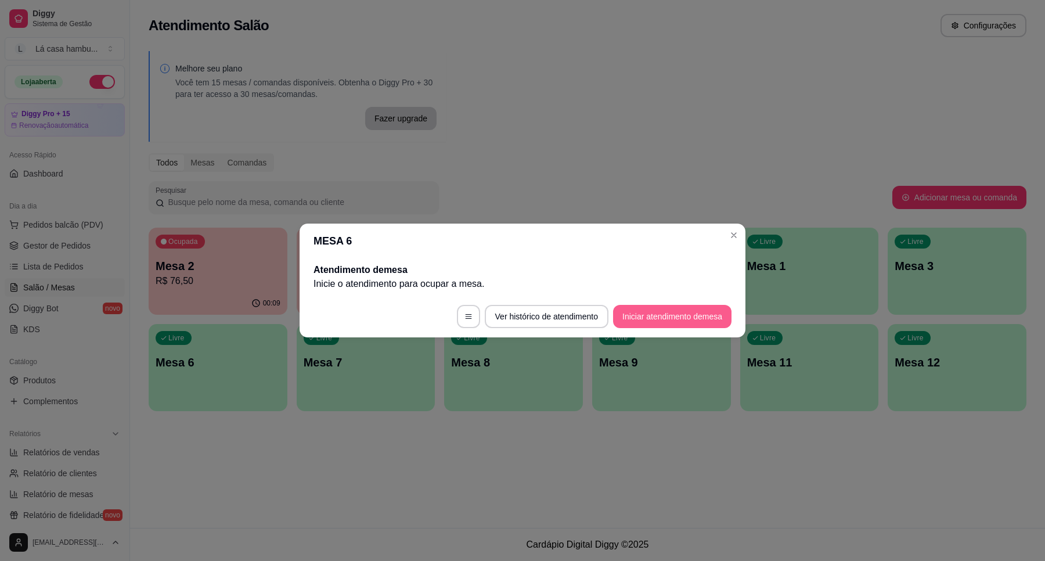
click at [682, 314] on button "Iniciar atendimento de mesa" at bounding box center [672, 316] width 118 height 23
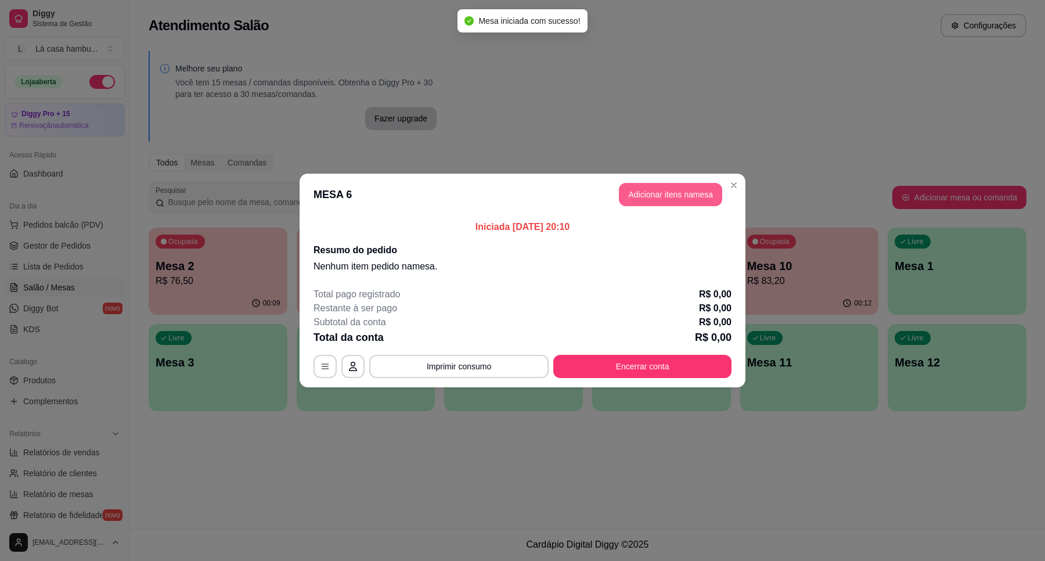
click at [707, 190] on button "Adicionar itens na mesa" at bounding box center [670, 194] width 103 height 23
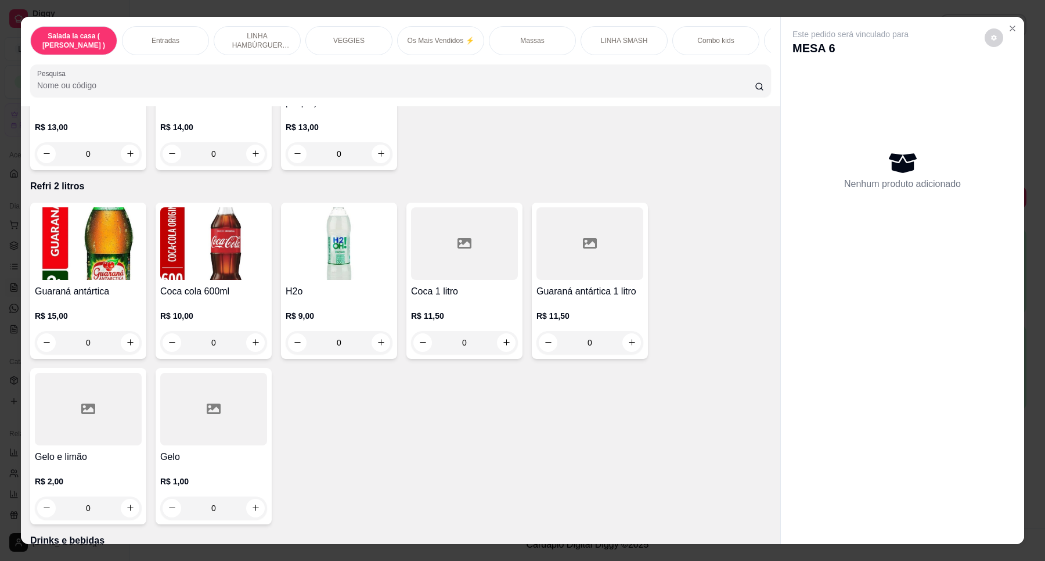
scroll to position [4719, 0]
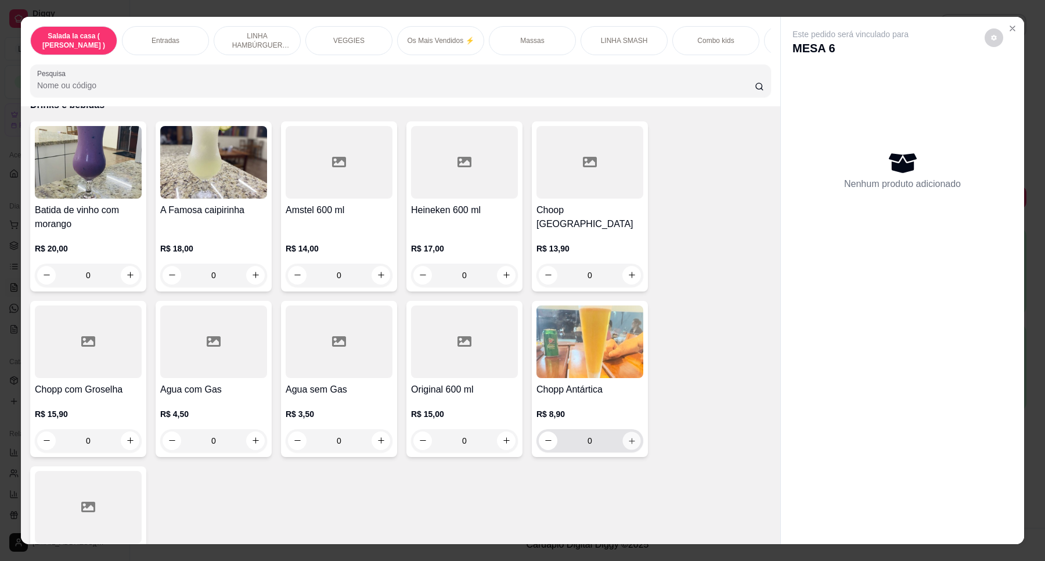
click at [633, 431] on button "increase-product-quantity" at bounding box center [632, 440] width 18 height 18
type input "1"
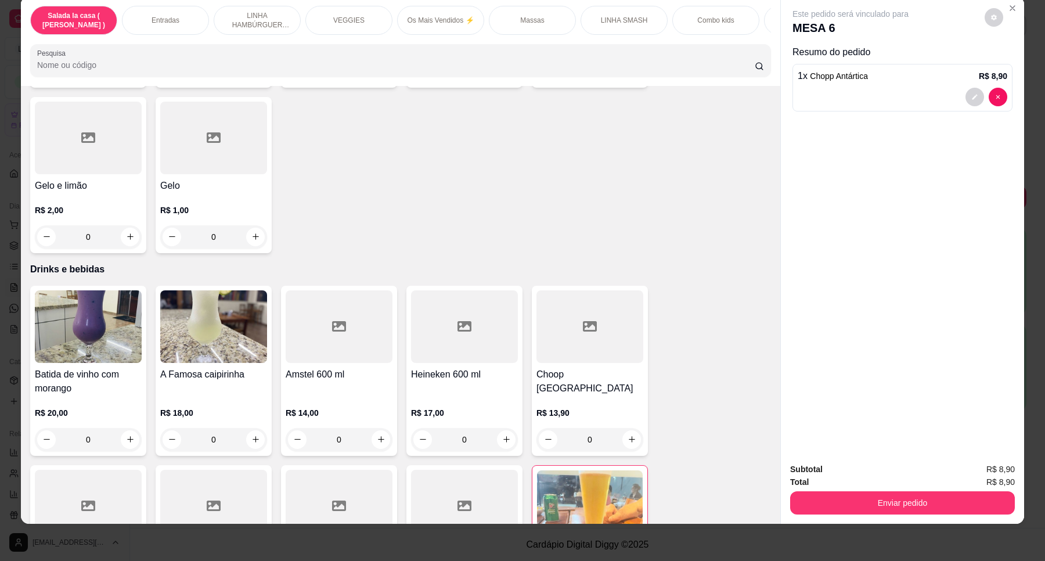
scroll to position [4644, 0]
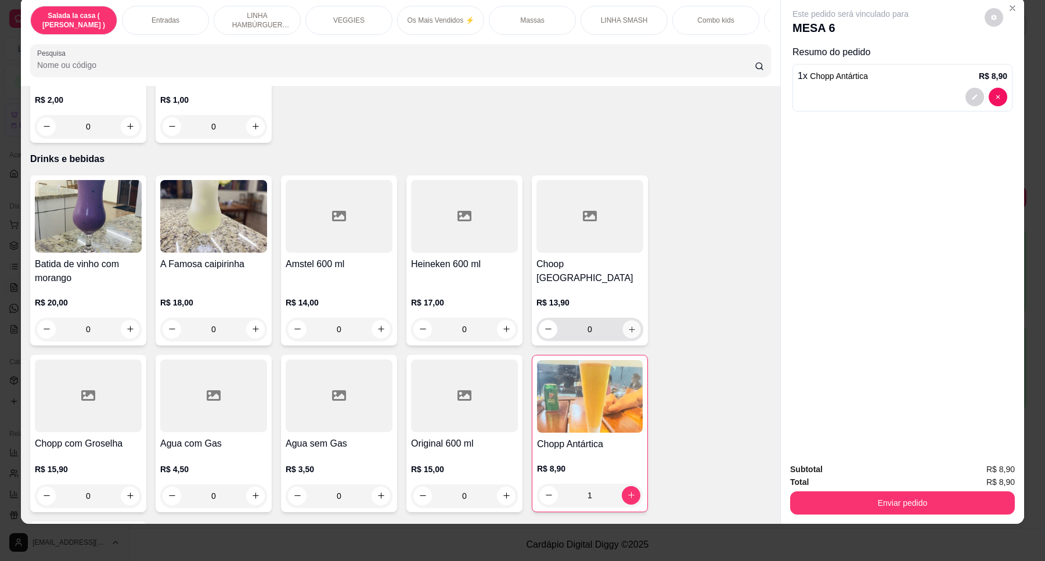
click at [631, 320] on button "increase-product-quantity" at bounding box center [632, 329] width 18 height 18
type input "1"
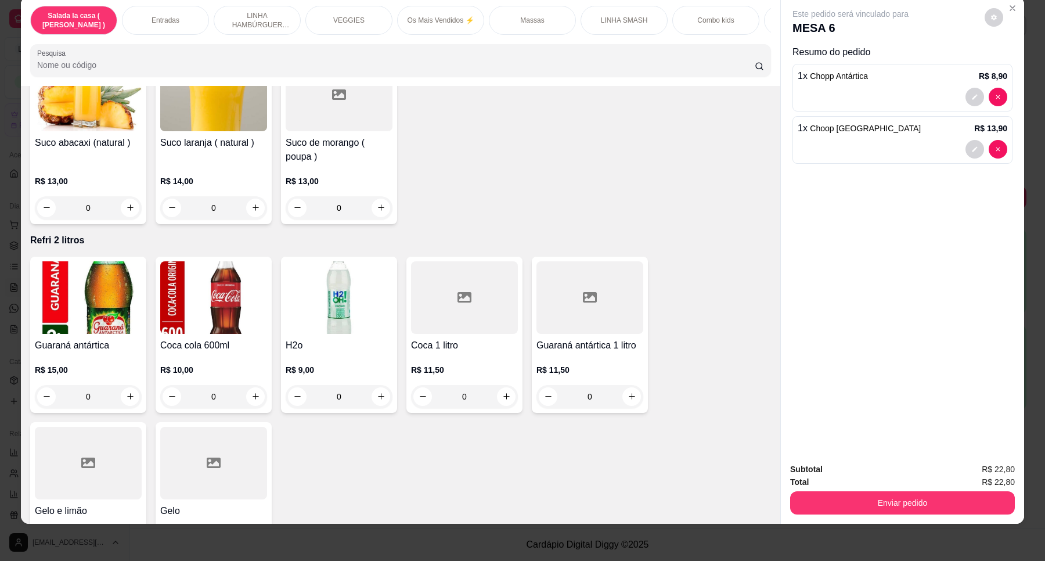
scroll to position [4064, 0]
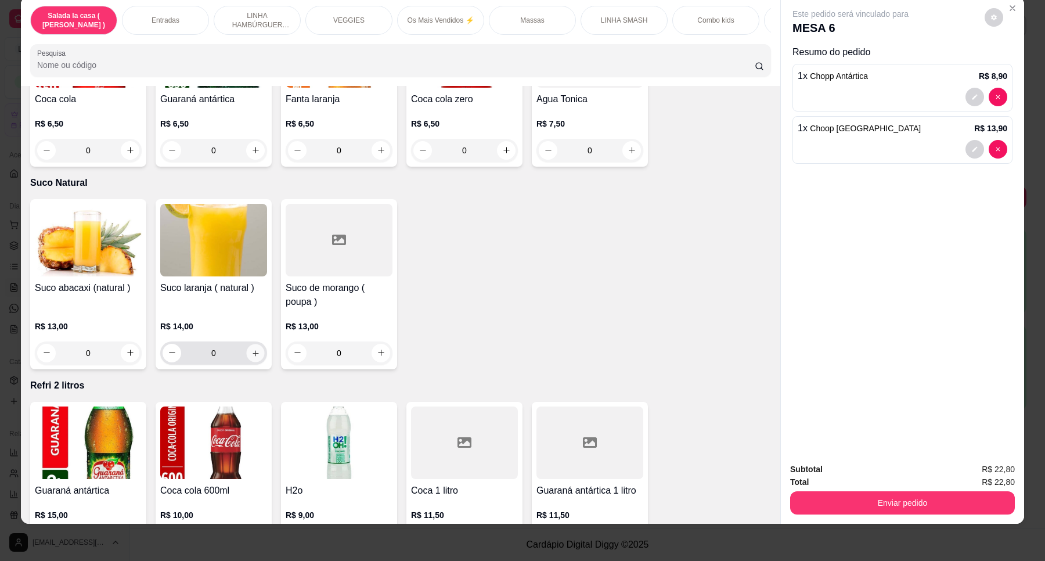
click at [251, 349] on icon "increase-product-quantity" at bounding box center [255, 353] width 9 height 9
click at [251, 348] on icon "increase-product-quantity" at bounding box center [255, 352] width 9 height 9
click at [263, 324] on div "[PERSON_NAME] ( natural ) R$ 14,00 2" at bounding box center [214, 284] width 116 height 170
click at [251, 348] on icon "increase-product-quantity" at bounding box center [255, 352] width 9 height 9
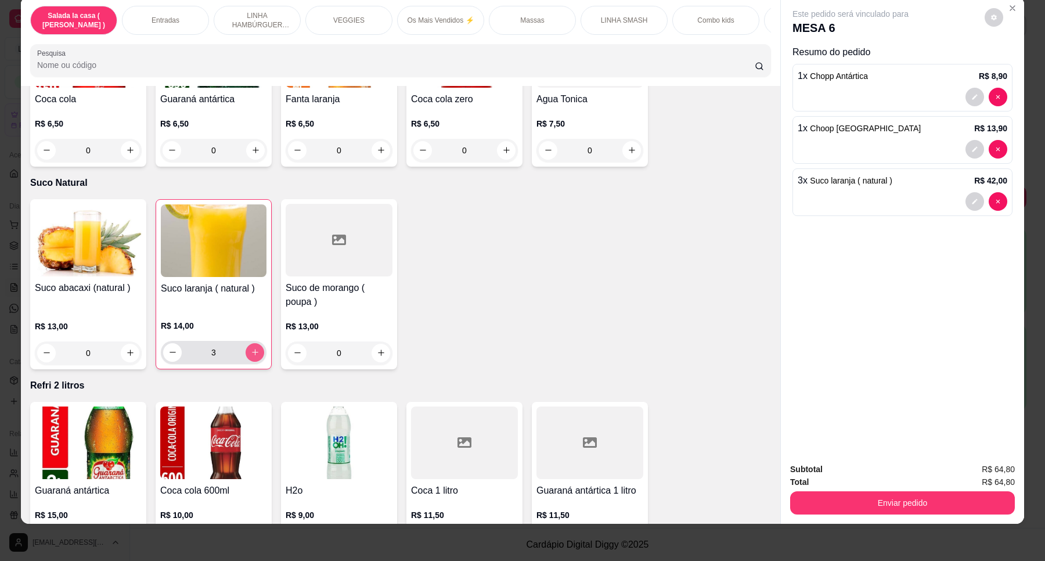
type input "4"
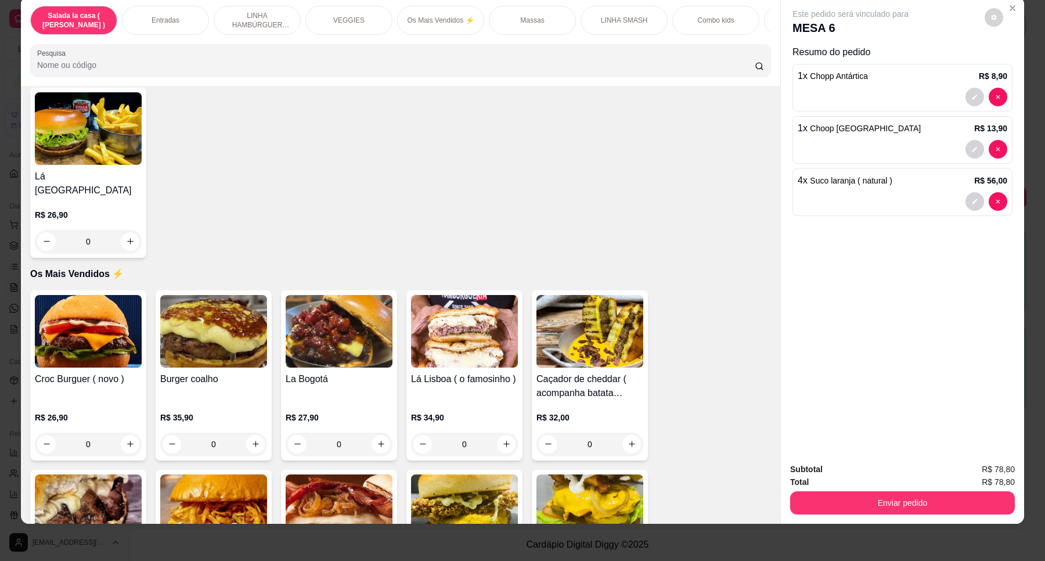
scroll to position [1595, 0]
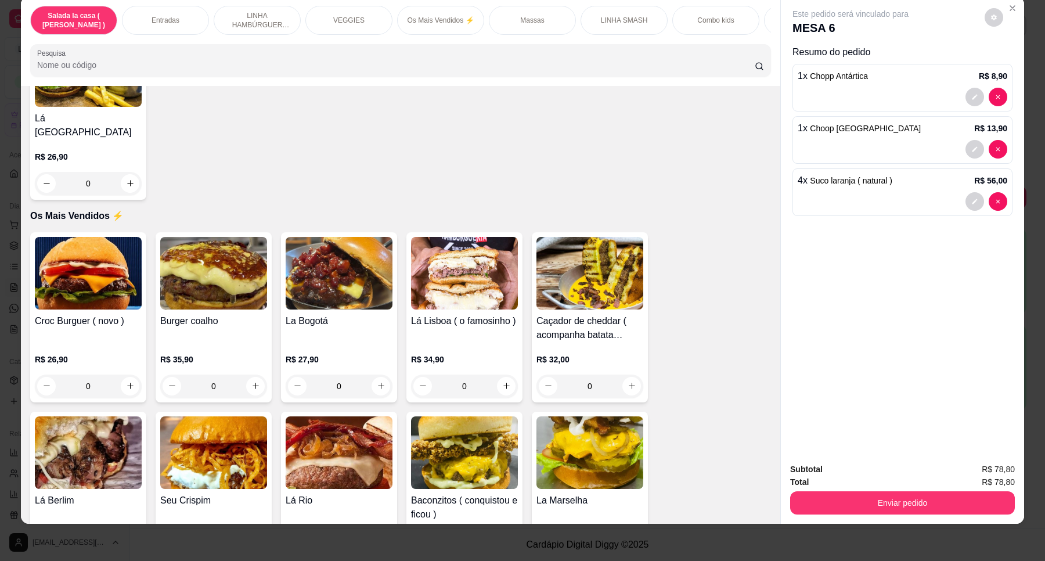
click at [626, 387] on div "0" at bounding box center [590, 386] width 107 height 23
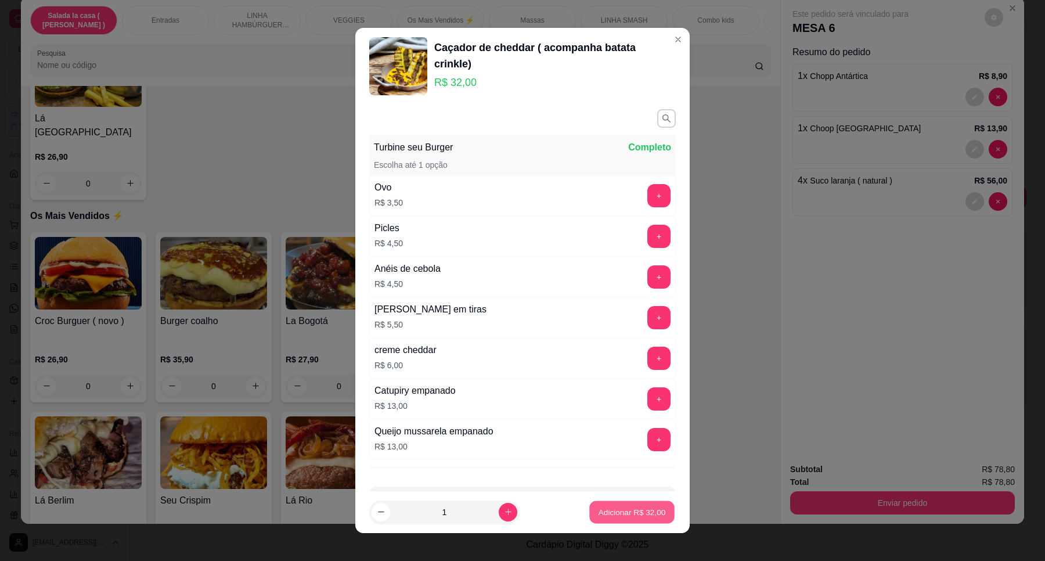
click at [624, 512] on p "Adicionar R$ 32,00" at bounding box center [632, 511] width 67 height 11
type input "1"
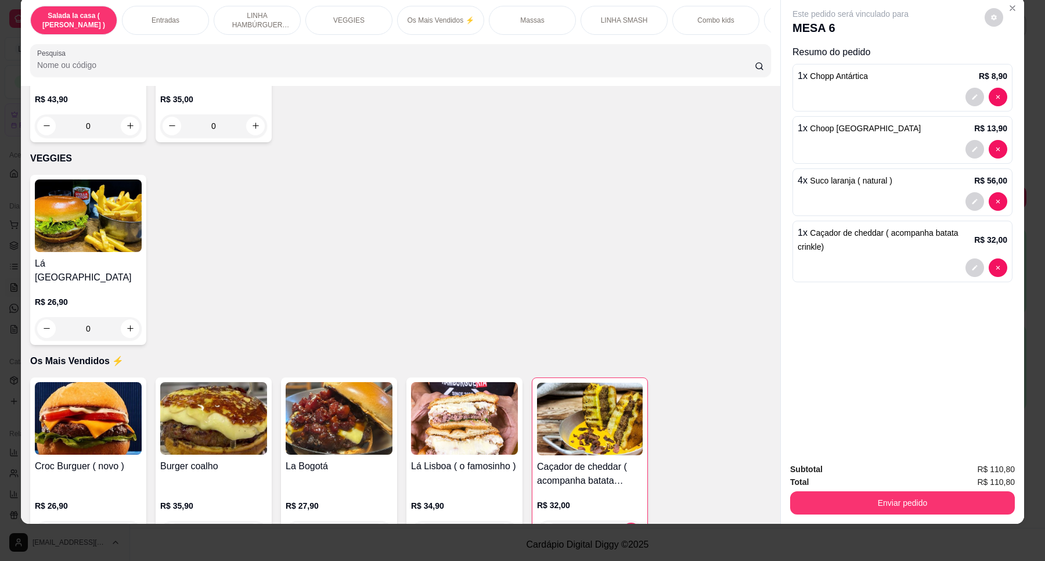
scroll to position [1523, 0]
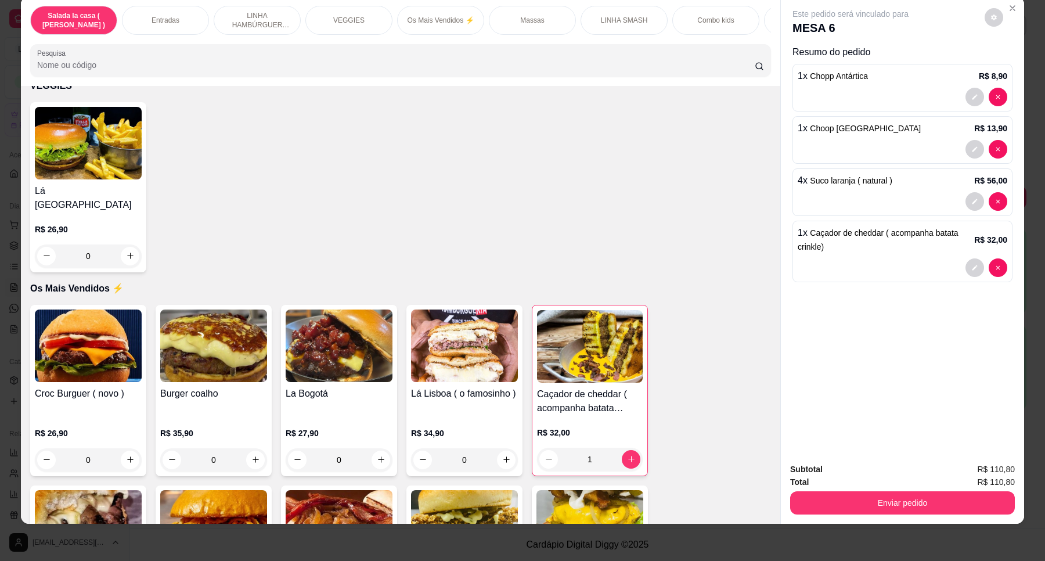
click at [120, 453] on div "0" at bounding box center [88, 459] width 107 height 23
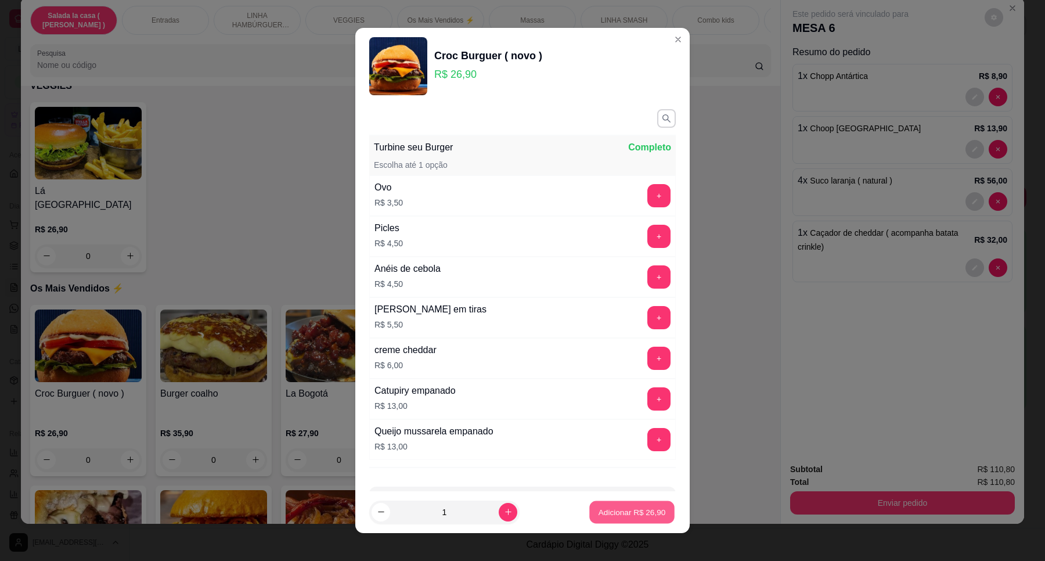
click at [606, 512] on p "Adicionar R$ 26,90" at bounding box center [632, 511] width 67 height 11
type input "1"
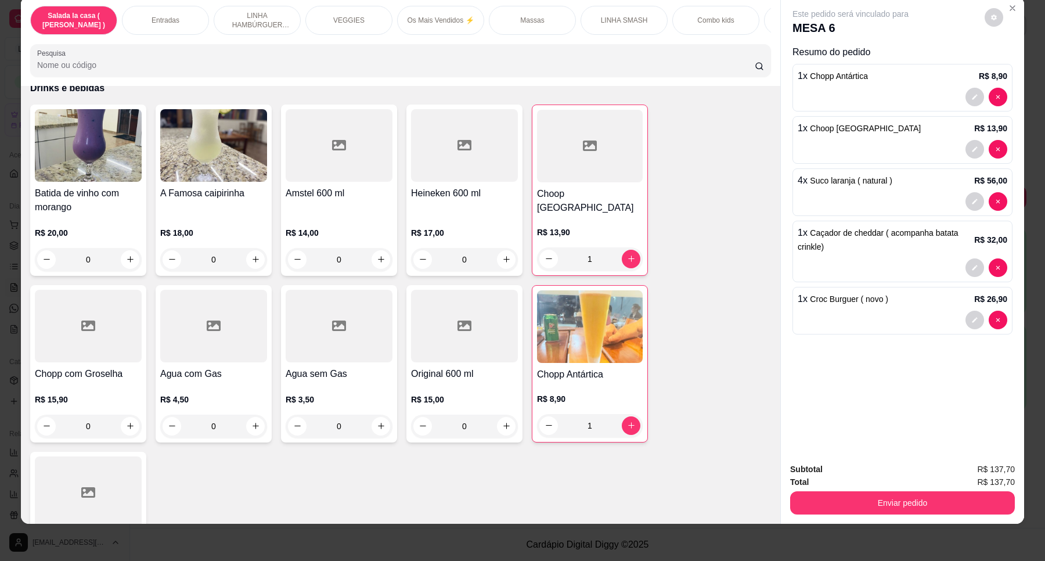
scroll to position [4717, 0]
click at [502, 421] on icon "increase-product-quantity" at bounding box center [506, 425] width 9 height 9
type input "1"
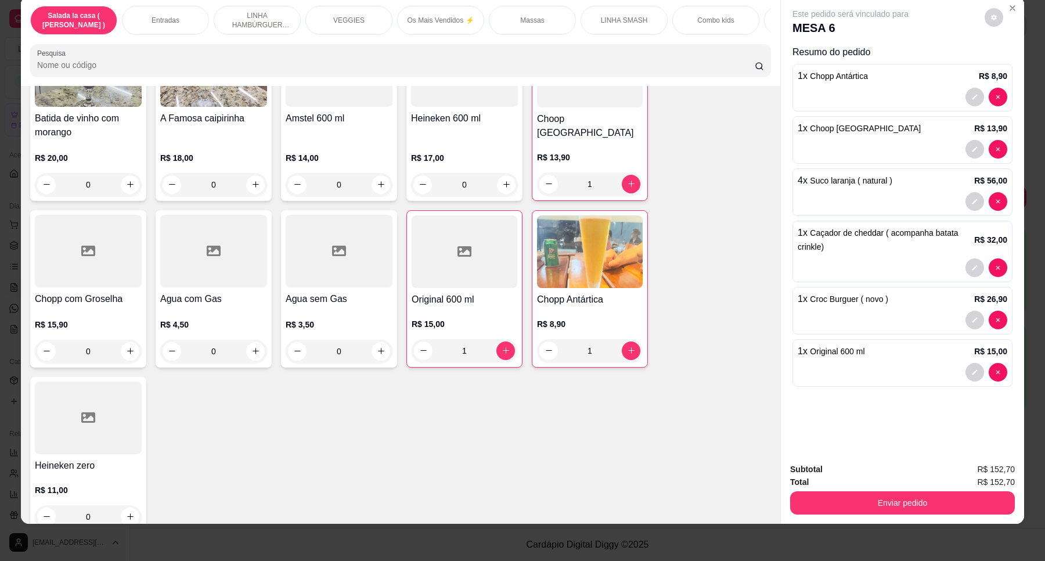
scroll to position [4719, 0]
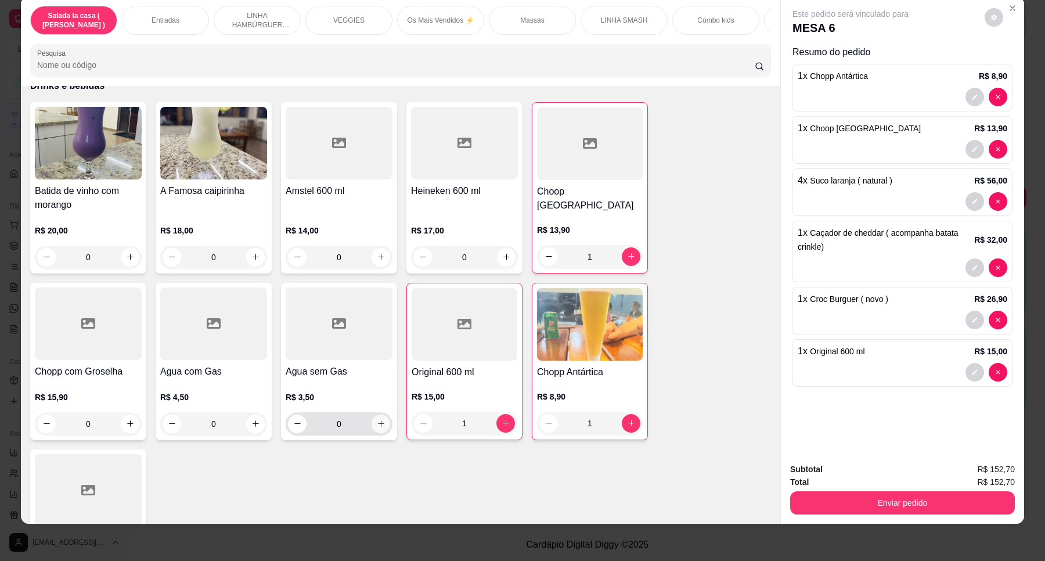
click at [377, 419] on icon "increase-product-quantity" at bounding box center [381, 423] width 9 height 9
type input "1"
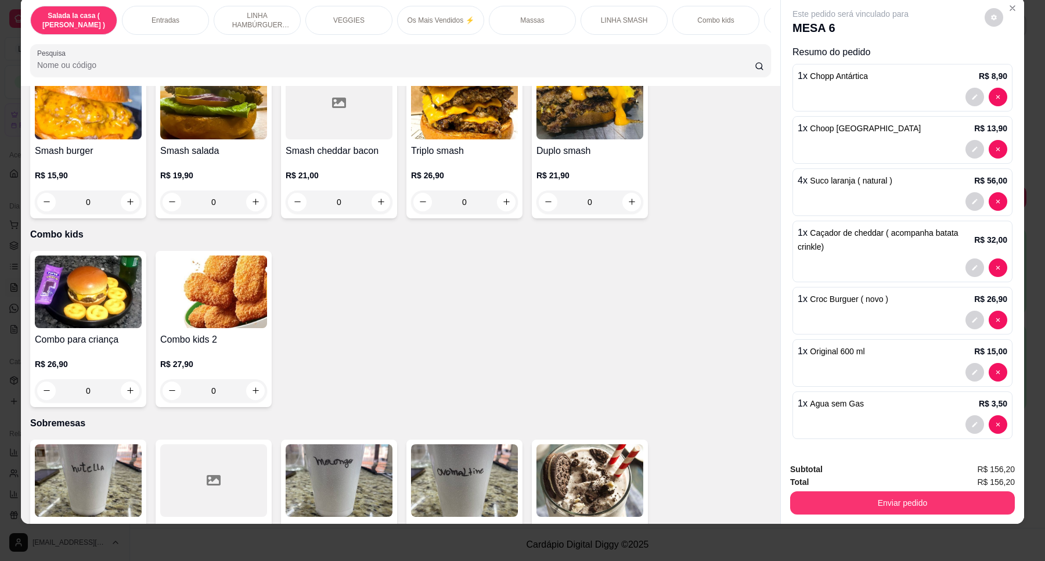
scroll to position [2686, 0]
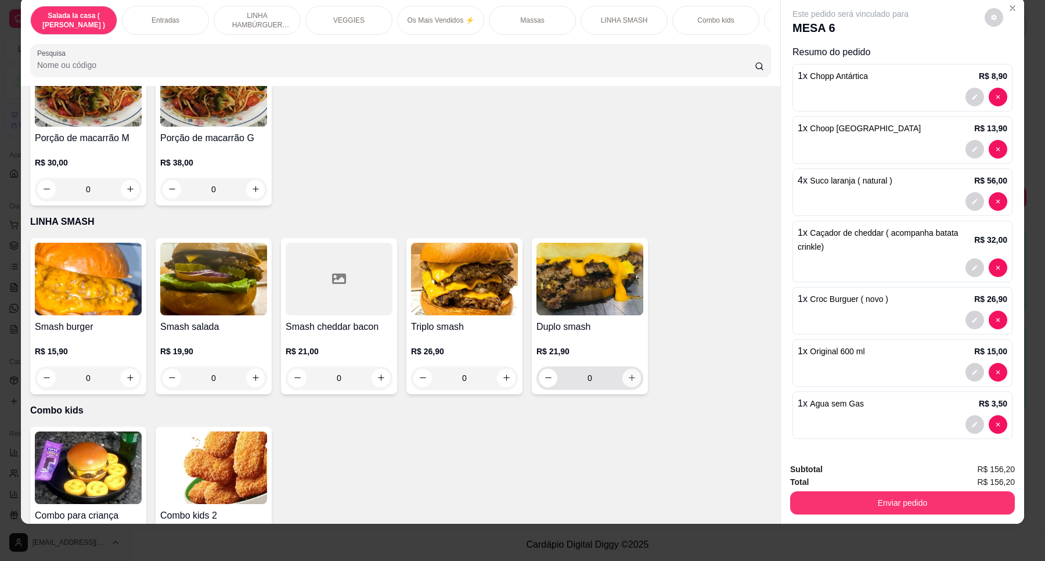
click at [629, 375] on icon "increase-product-quantity" at bounding box center [632, 378] width 6 height 6
type input "1"
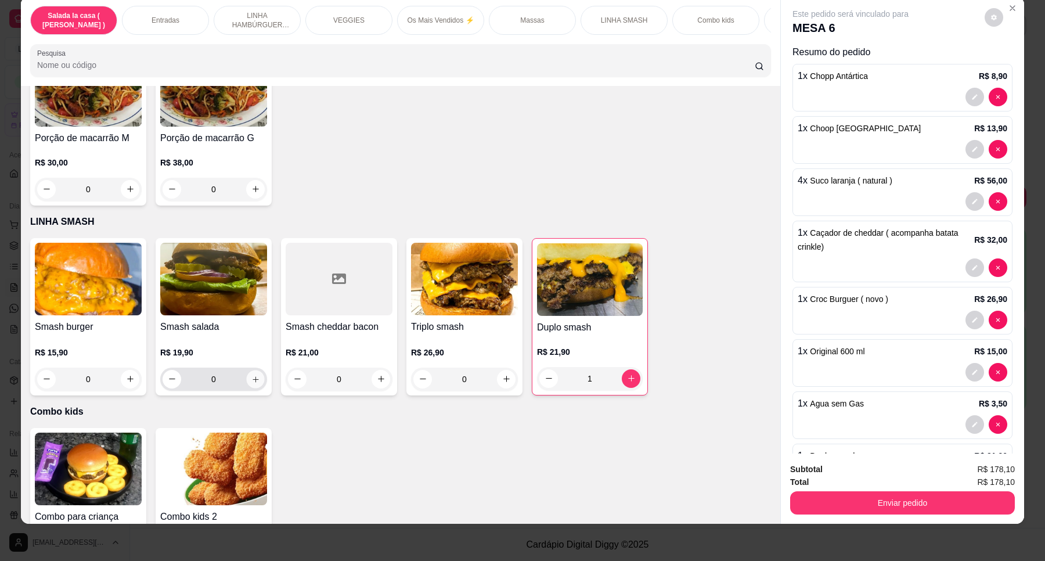
click at [253, 376] on icon "increase-product-quantity" at bounding box center [256, 379] width 6 height 6
type input "1"
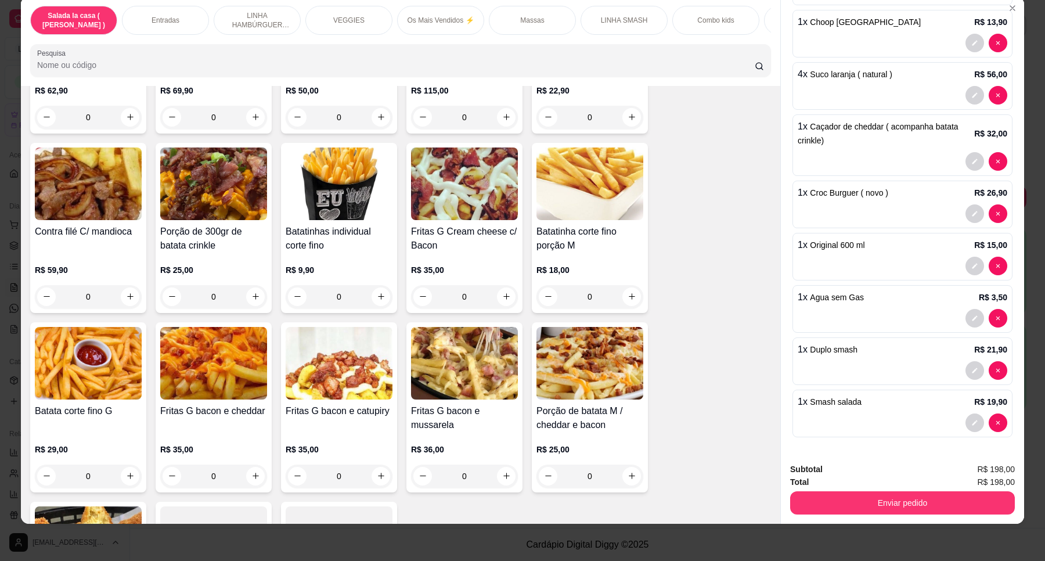
scroll to position [581, 0]
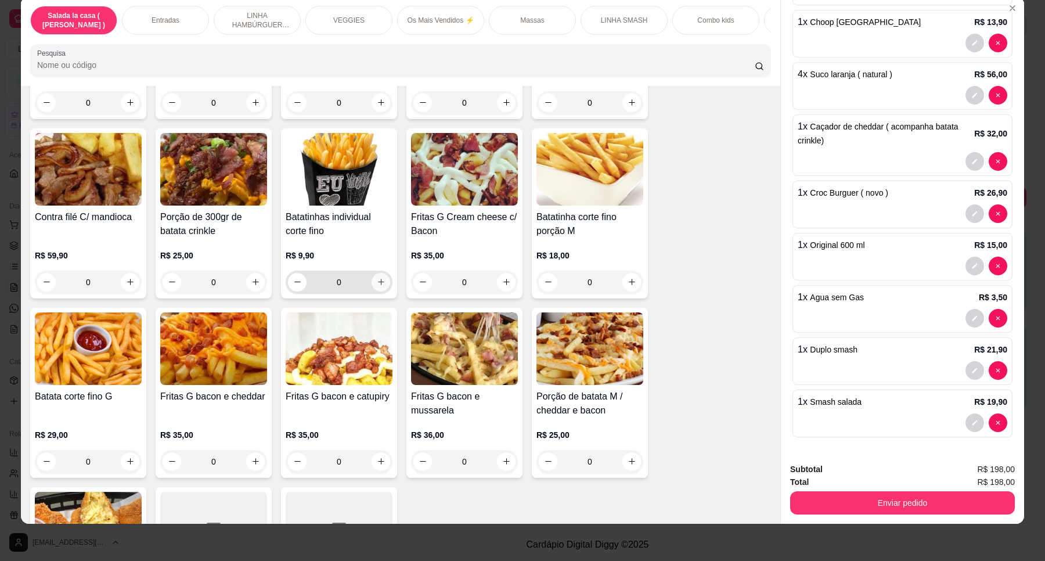
click at [382, 292] on button "increase-product-quantity" at bounding box center [381, 282] width 19 height 19
type input "1"
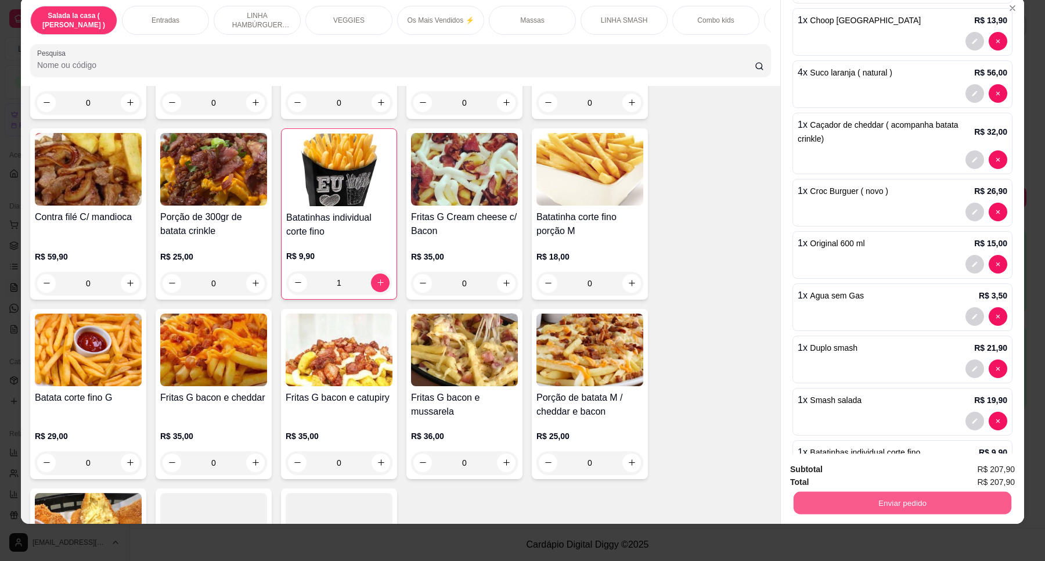
click at [886, 501] on button "Enviar pedido" at bounding box center [903, 503] width 218 height 23
click at [973, 477] on button "Enviar pedido" at bounding box center [984, 474] width 66 height 22
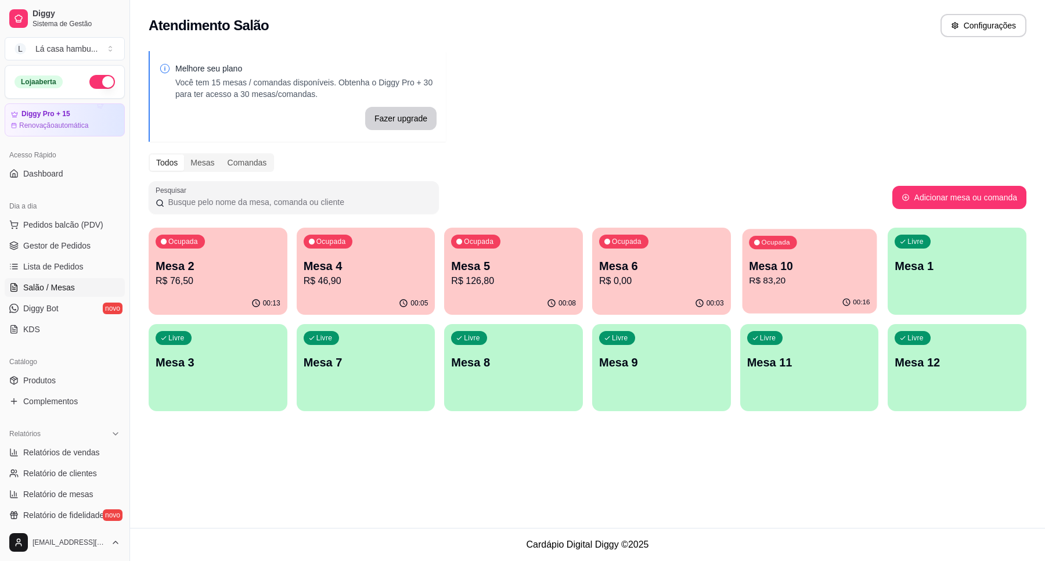
click at [797, 285] on p "R$ 83,20" at bounding box center [809, 280] width 121 height 13
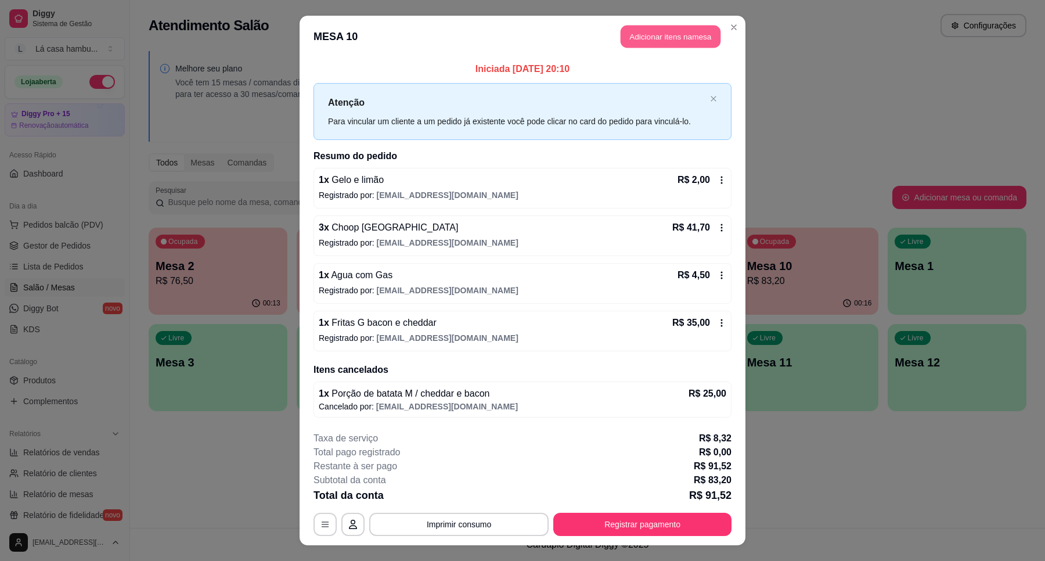
click at [675, 35] on button "Adicionar itens na mesa" at bounding box center [671, 37] width 100 height 23
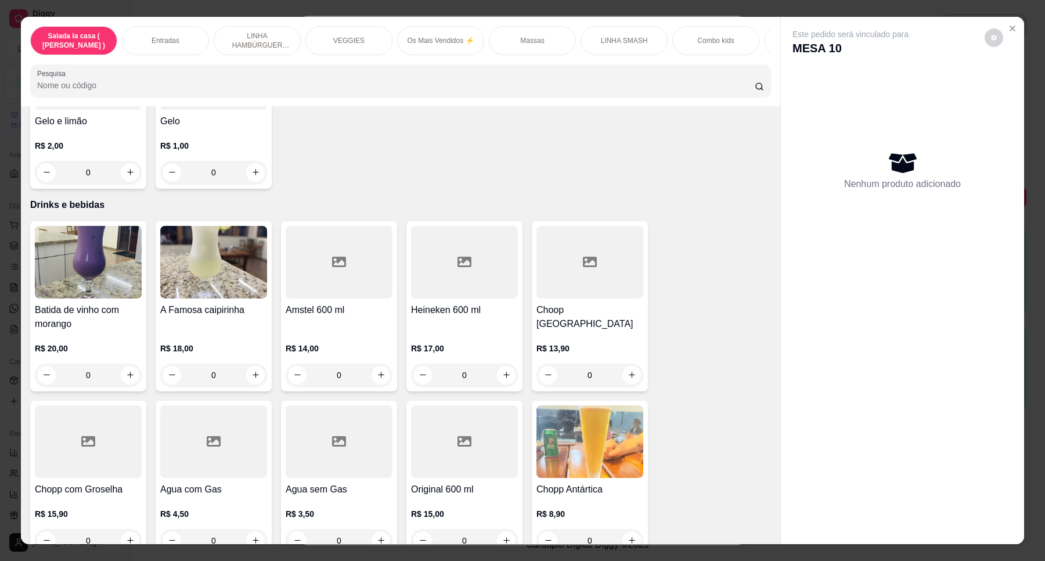
scroll to position [4638, 0]
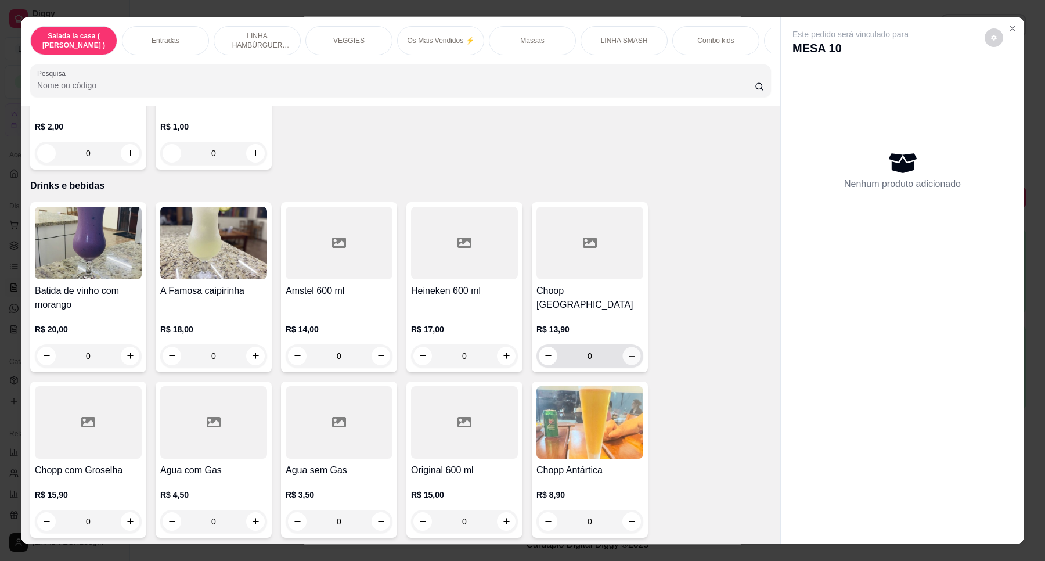
click at [628, 352] on icon "increase-product-quantity" at bounding box center [632, 356] width 9 height 9
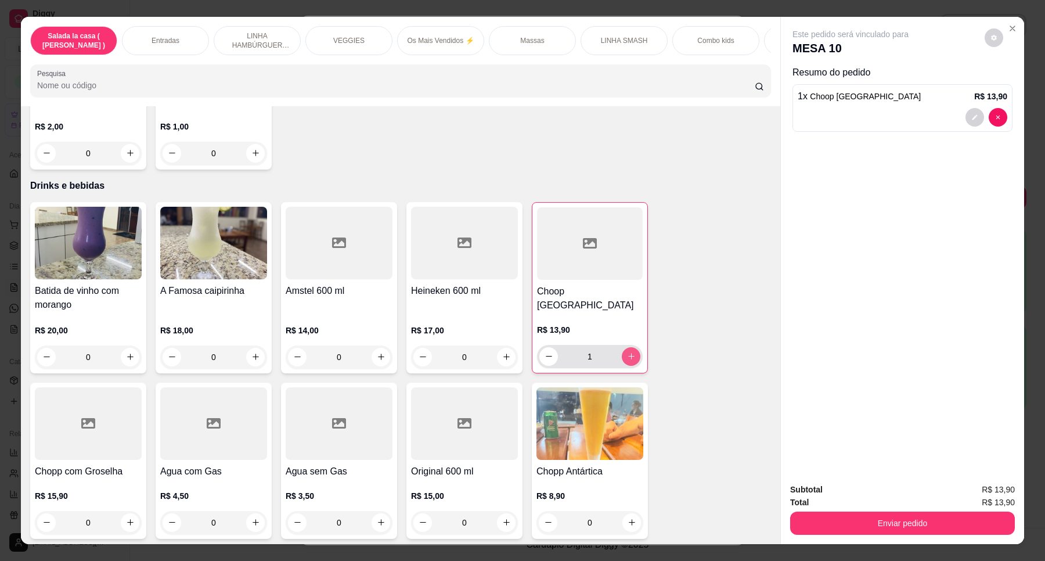
click at [634, 347] on button "increase-product-quantity" at bounding box center [631, 356] width 19 height 19
type input "2"
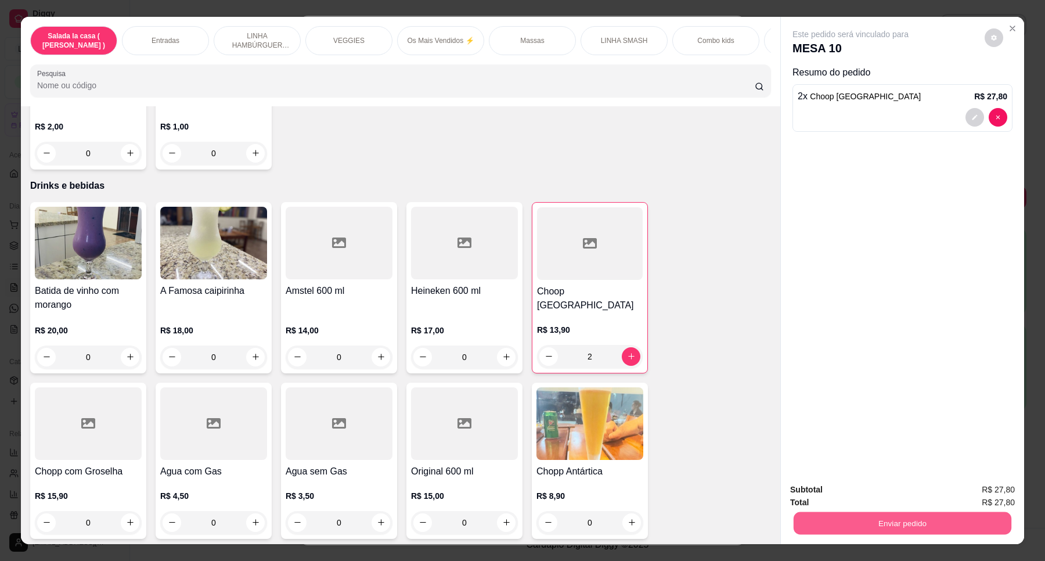
click at [835, 520] on button "Enviar pedido" at bounding box center [903, 523] width 218 height 23
click at [967, 491] on button "Enviar pedido" at bounding box center [984, 494] width 64 height 21
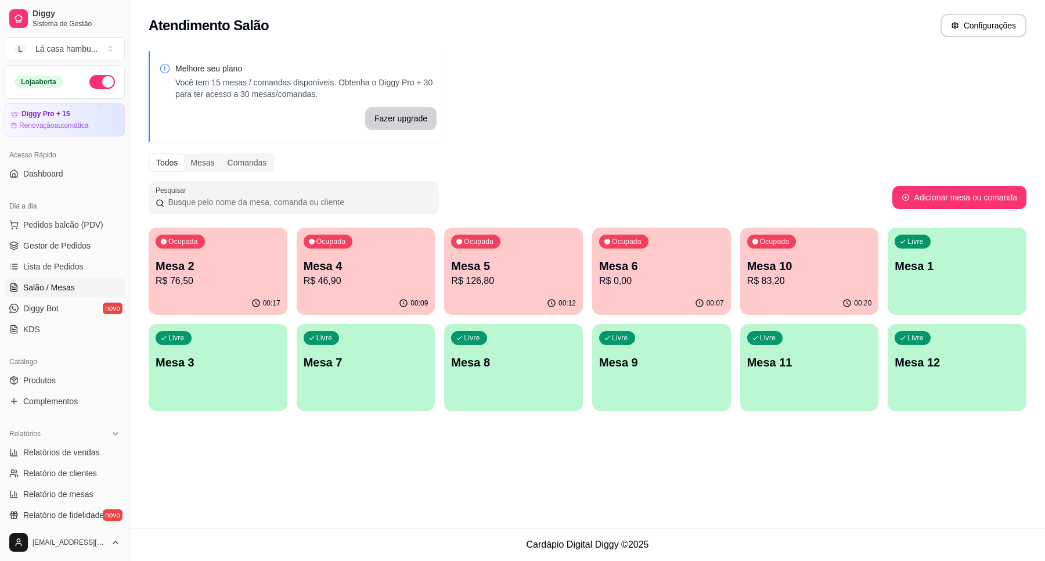
click at [384, 282] on p "R$ 46,90" at bounding box center [366, 281] width 125 height 14
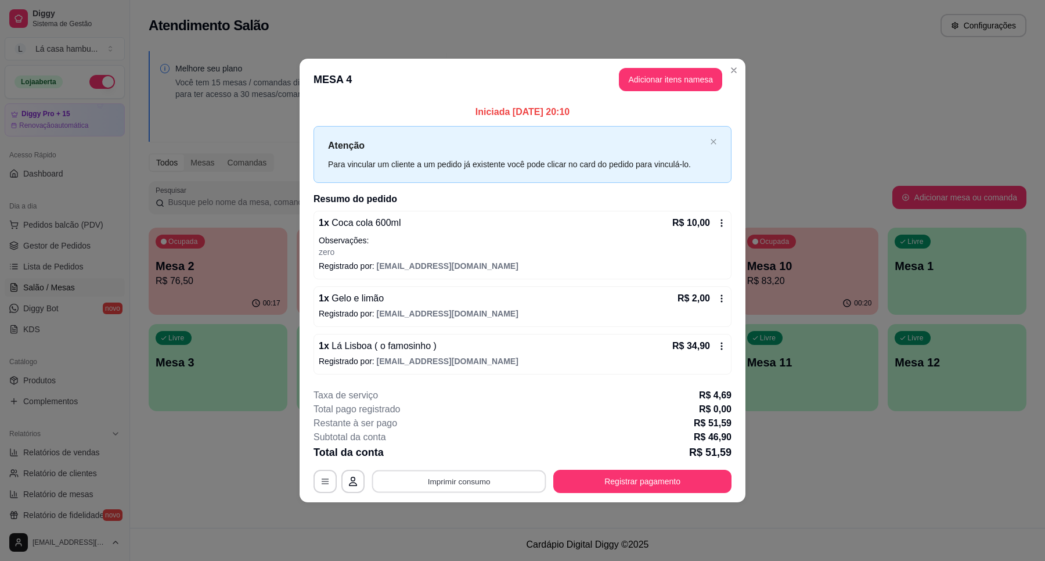
click at [460, 486] on button "Imprimir consumo" at bounding box center [459, 481] width 174 height 23
click at [454, 456] on button "IMPRESSORA" at bounding box center [462, 454] width 84 height 19
click at [653, 480] on button "Registrar pagamento" at bounding box center [642, 481] width 178 height 23
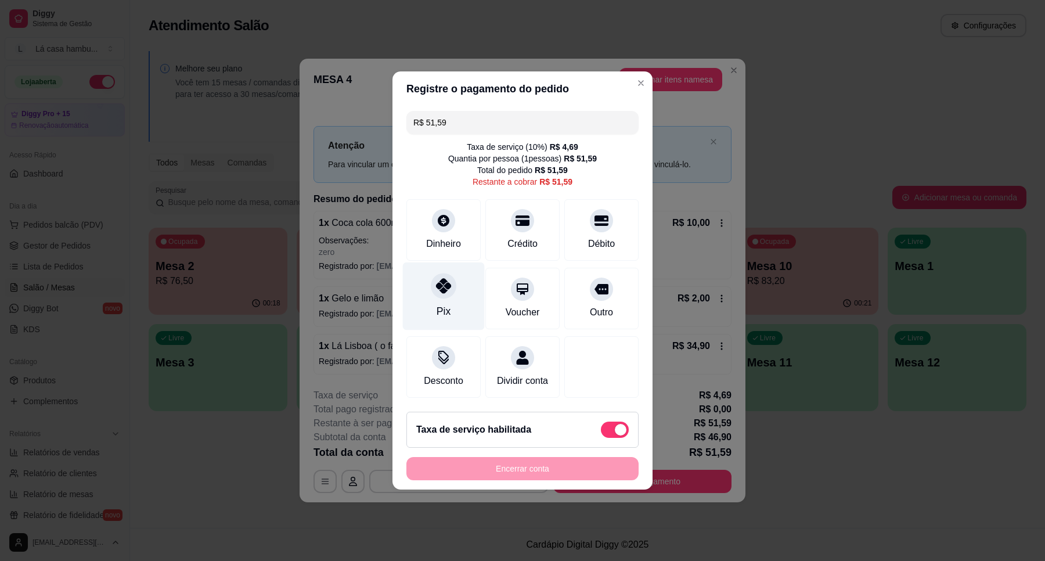
click at [452, 292] on div "Pix" at bounding box center [444, 296] width 82 height 68
type input "R$ 0,00"
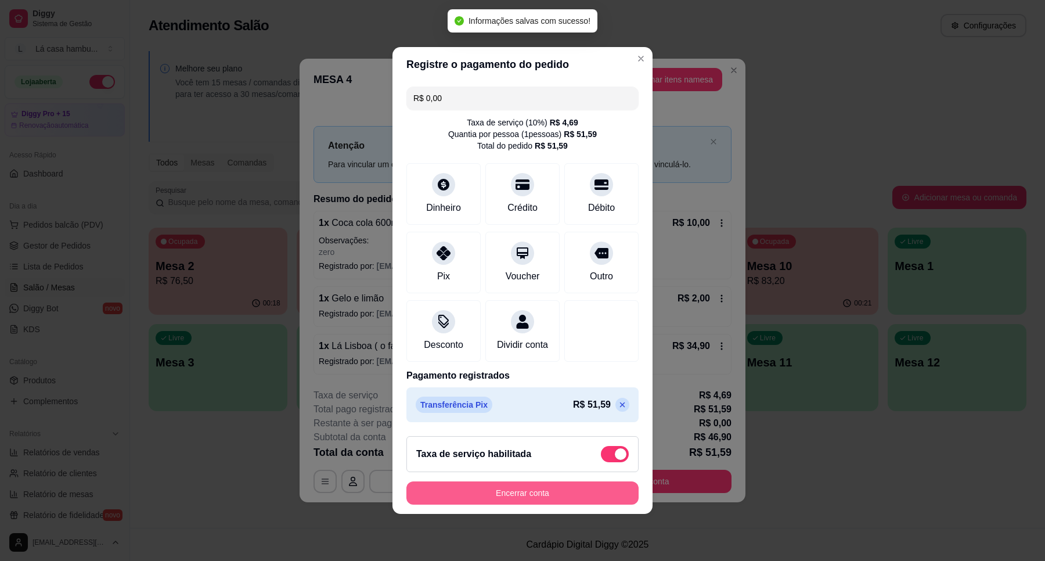
click at [555, 504] on button "Encerrar conta" at bounding box center [523, 492] width 232 height 23
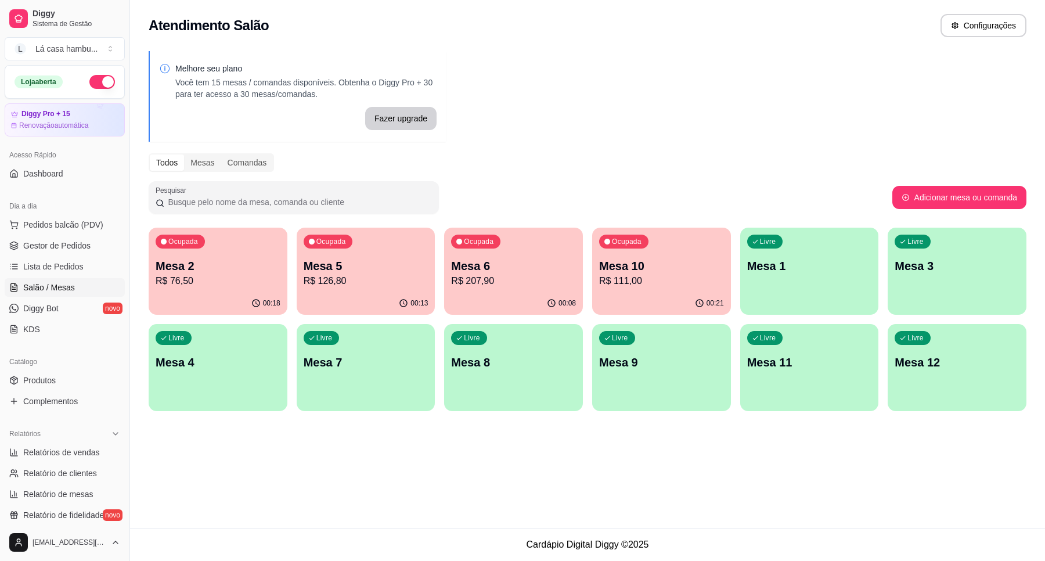
click at [367, 265] on p "Mesa 5" at bounding box center [366, 266] width 125 height 16
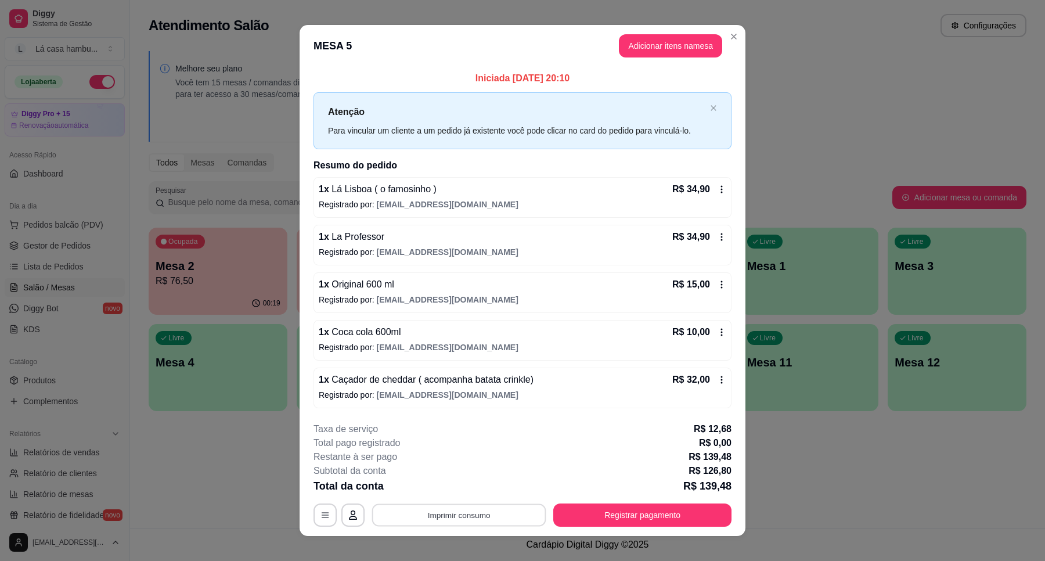
click at [448, 512] on button "Imprimir consumo" at bounding box center [459, 515] width 174 height 23
click at [468, 492] on button "IMPRESSORA" at bounding box center [457, 489] width 84 height 19
click at [642, 509] on button "Registrar pagamento" at bounding box center [642, 515] width 173 height 23
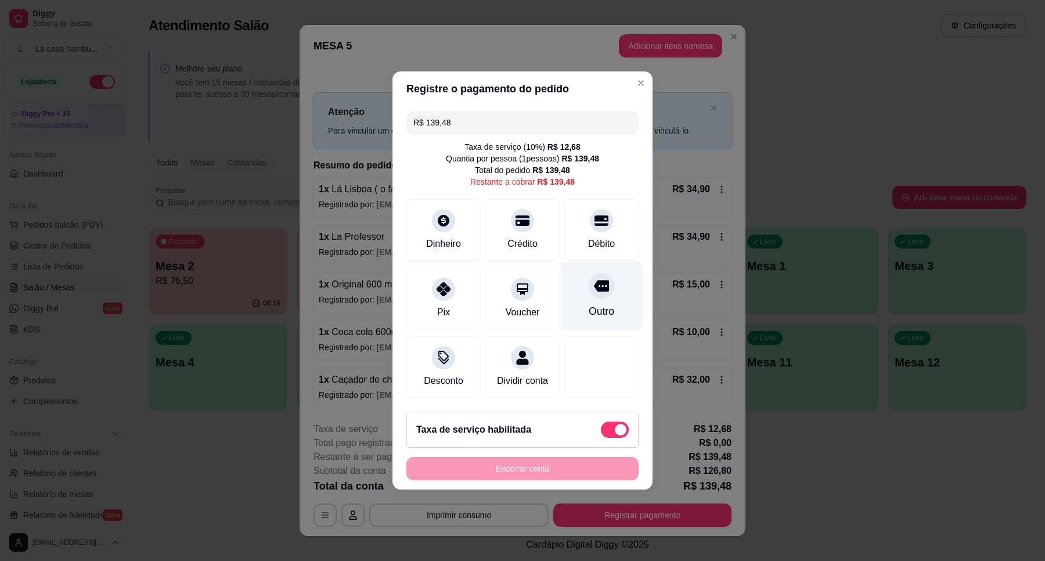
drag, startPoint x: 599, startPoint y: 283, endPoint x: 561, endPoint y: 398, distance: 121.0
click at [599, 283] on icon at bounding box center [601, 287] width 15 height 12
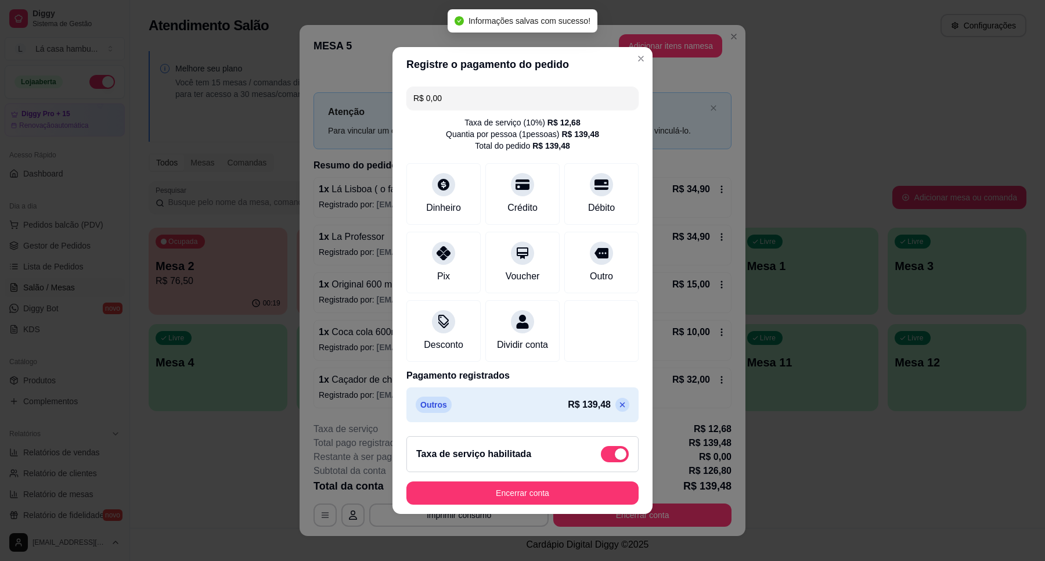
type input "R$ 0,00"
click at [544, 497] on button "Encerrar conta" at bounding box center [523, 492] width 232 height 23
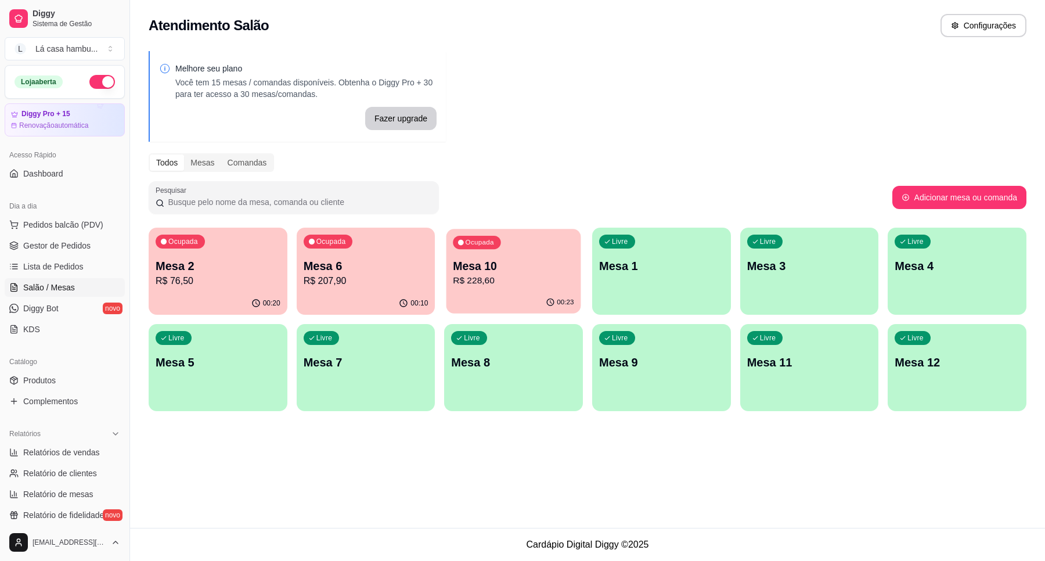
click at [552, 292] on div "Ocupada Mesa 10 R$ 228,60" at bounding box center [514, 260] width 135 height 63
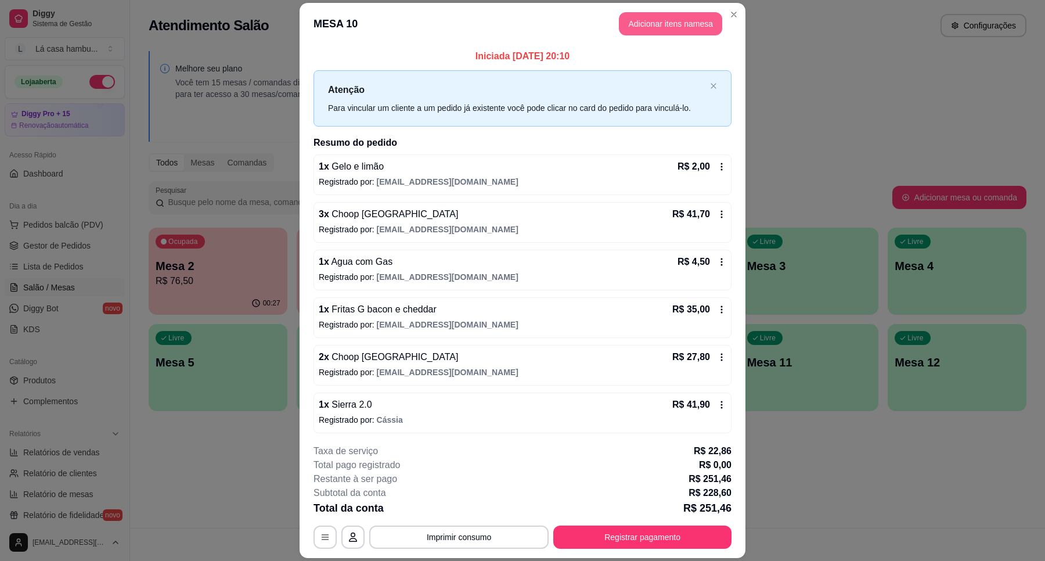
click at [703, 25] on button "Adicionar itens na mesa" at bounding box center [670, 23] width 103 height 23
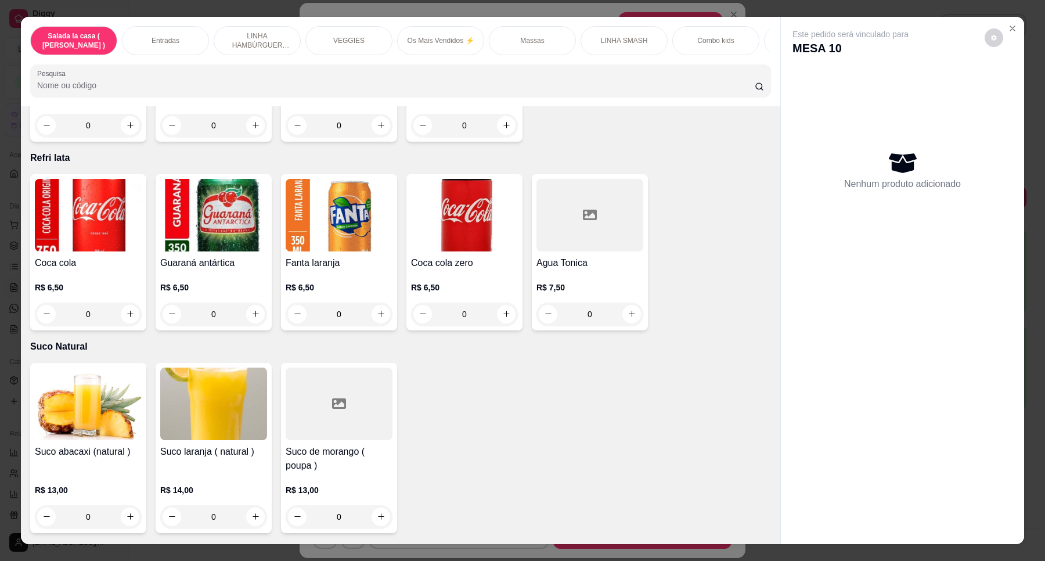
scroll to position [3929, 0]
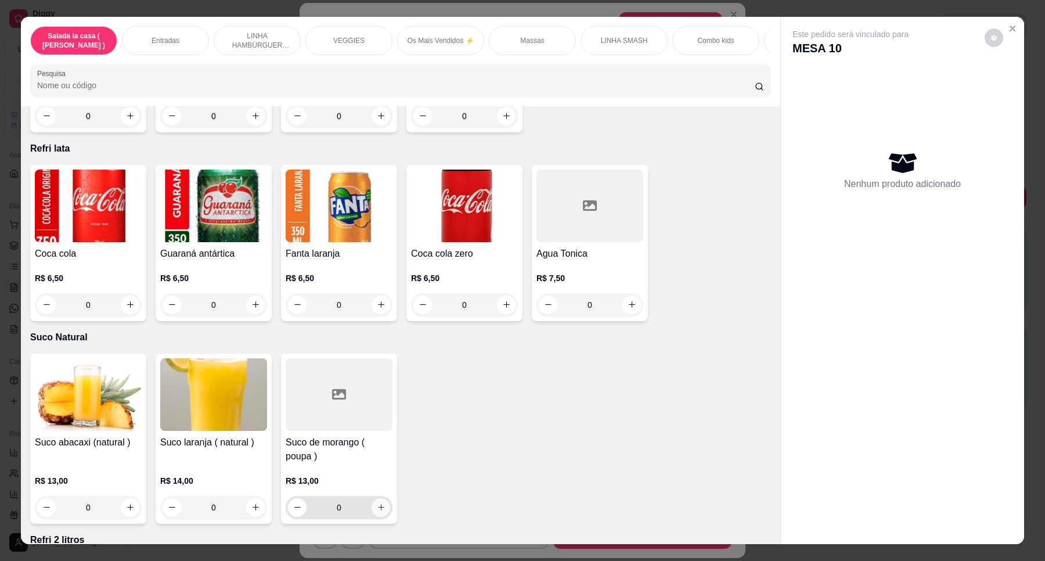
click at [379, 503] on icon "increase-product-quantity" at bounding box center [381, 507] width 9 height 9
type input "1"
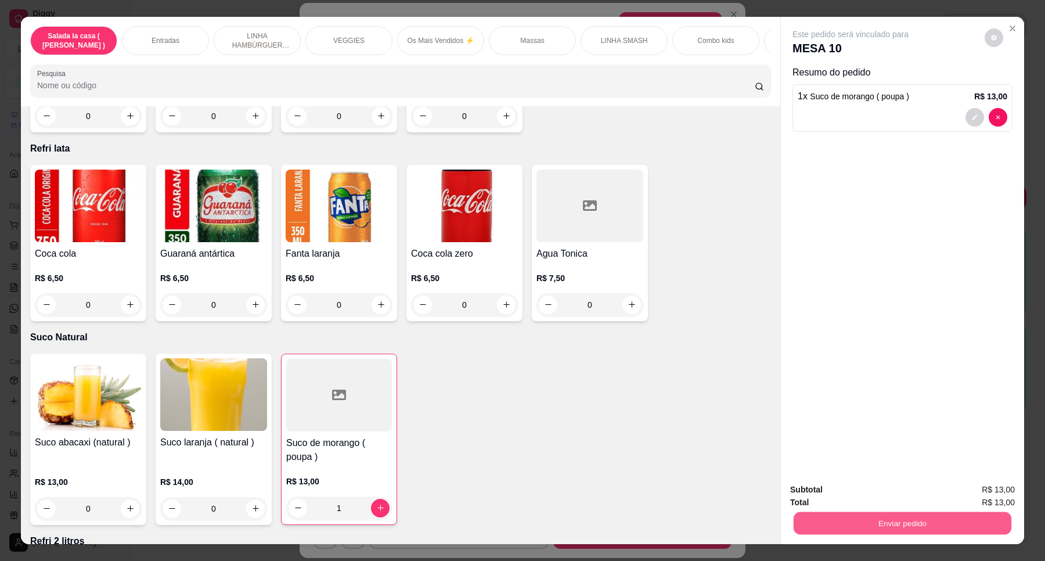
click at [927, 526] on button "Enviar pedido" at bounding box center [903, 523] width 218 height 23
click at [970, 491] on button "Enviar pedido" at bounding box center [984, 495] width 66 height 22
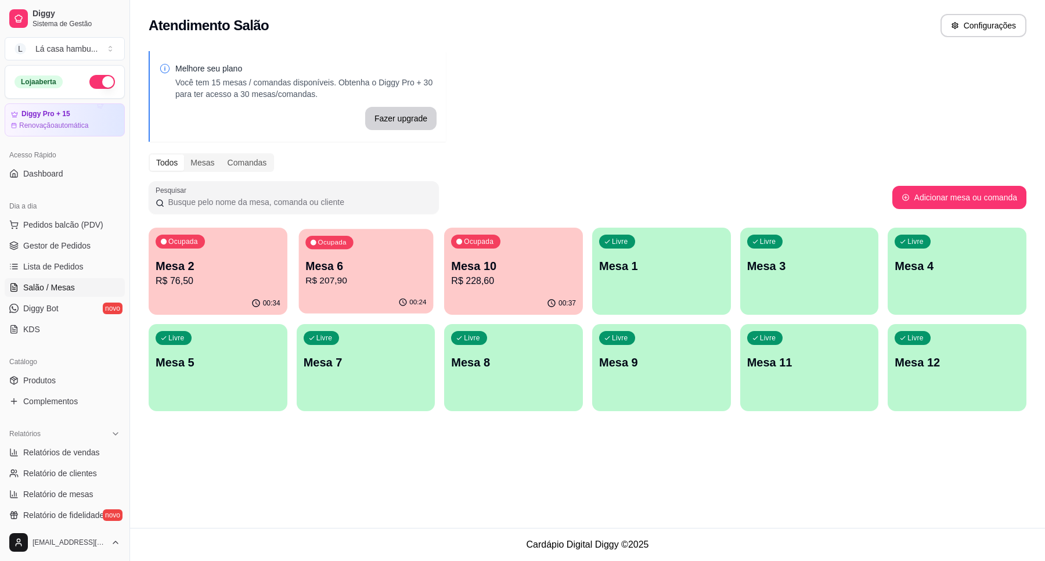
click at [396, 277] on p "R$ 207,90" at bounding box center [365, 280] width 121 height 13
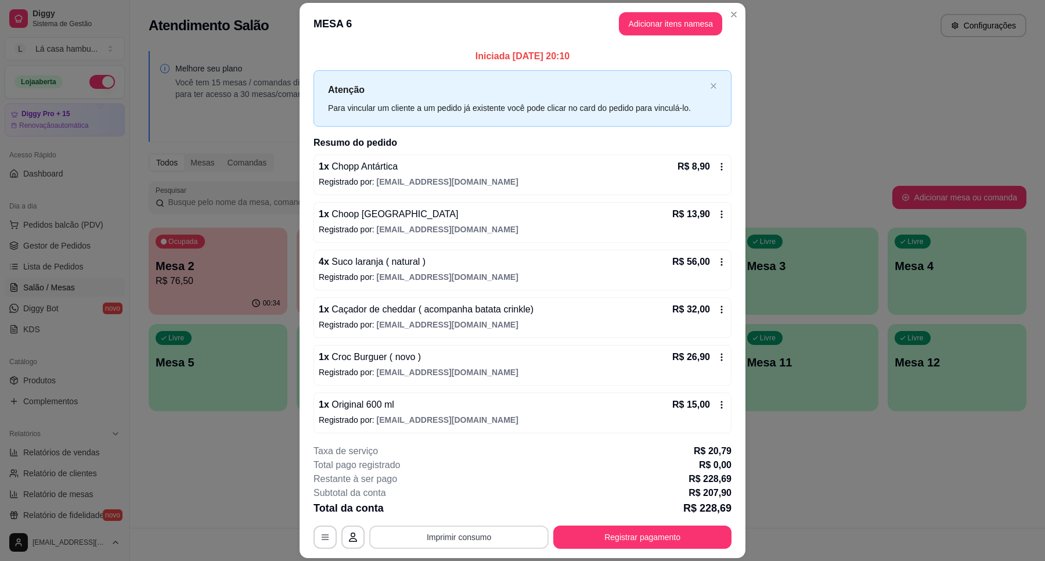
click at [436, 541] on button "Imprimir consumo" at bounding box center [458, 537] width 179 height 23
click at [440, 511] on button "IMPRESSORA" at bounding box center [457, 510] width 84 height 19
click at [637, 539] on button "Registrar pagamento" at bounding box center [642, 537] width 178 height 23
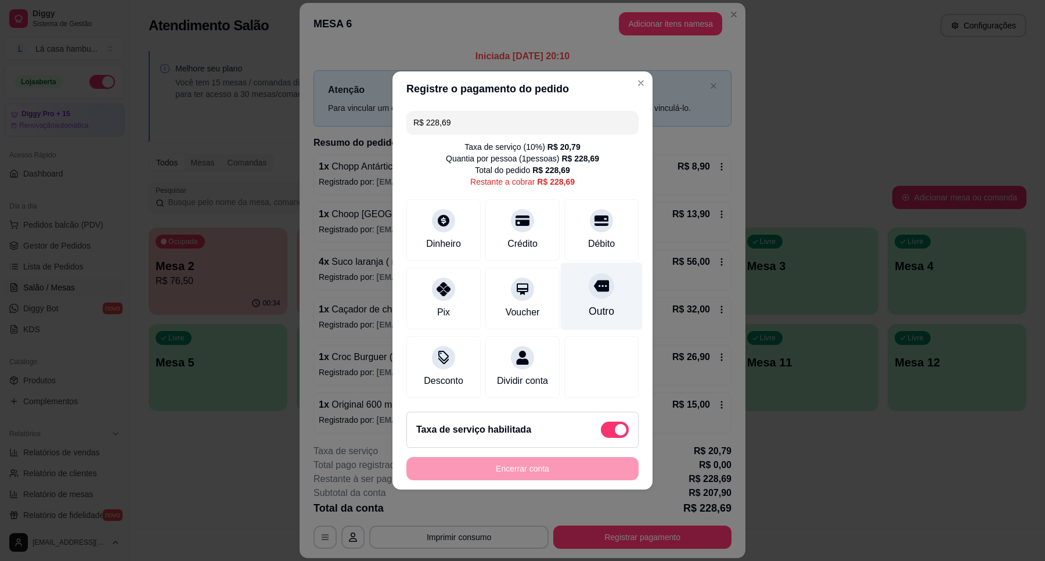
click at [597, 279] on icon at bounding box center [601, 285] width 15 height 15
type input "R$ 0,00"
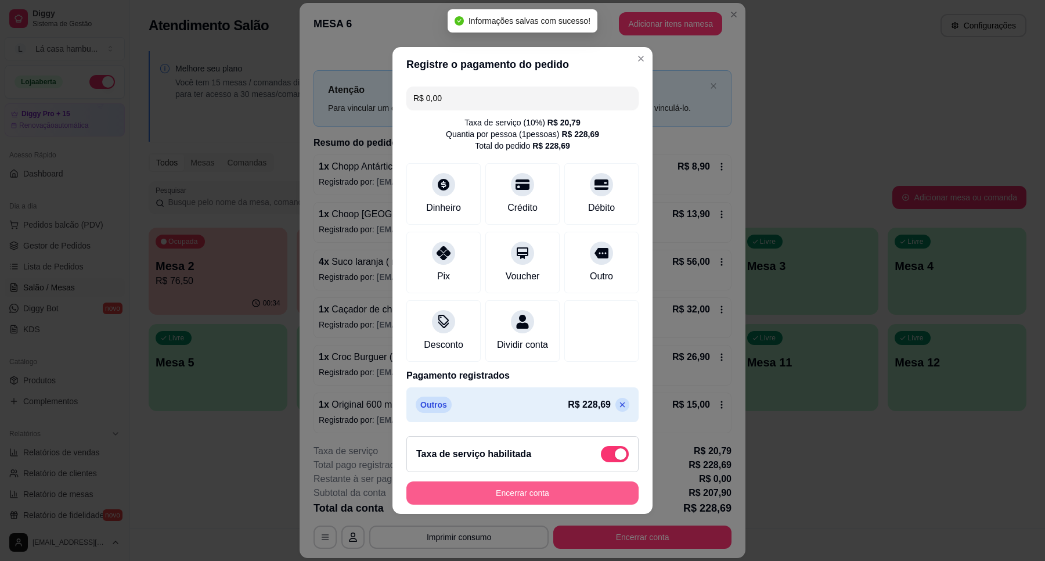
click at [587, 501] on button "Encerrar conta" at bounding box center [523, 492] width 232 height 23
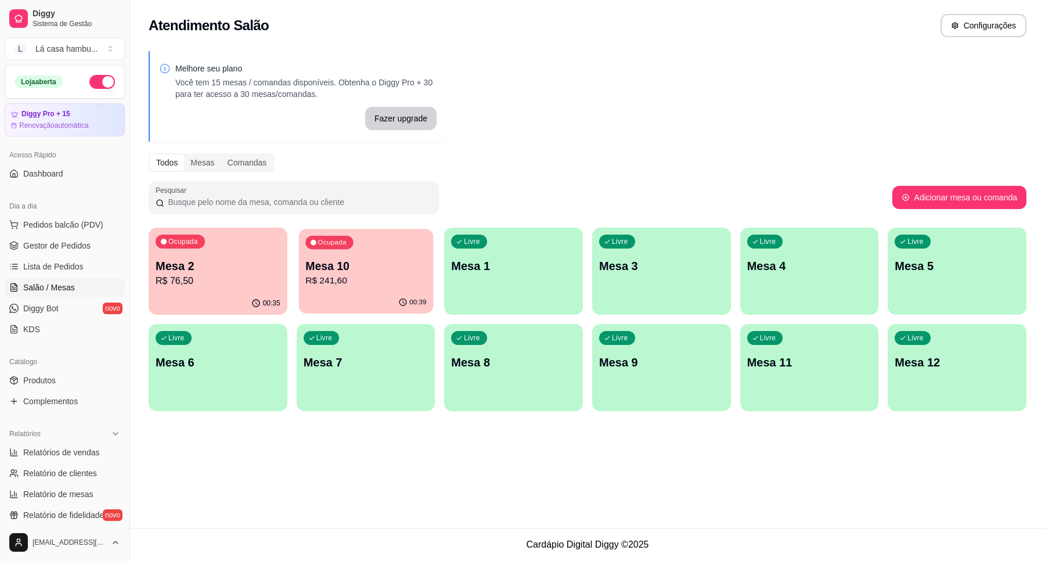
click at [408, 279] on p "R$ 241,60" at bounding box center [365, 280] width 121 height 13
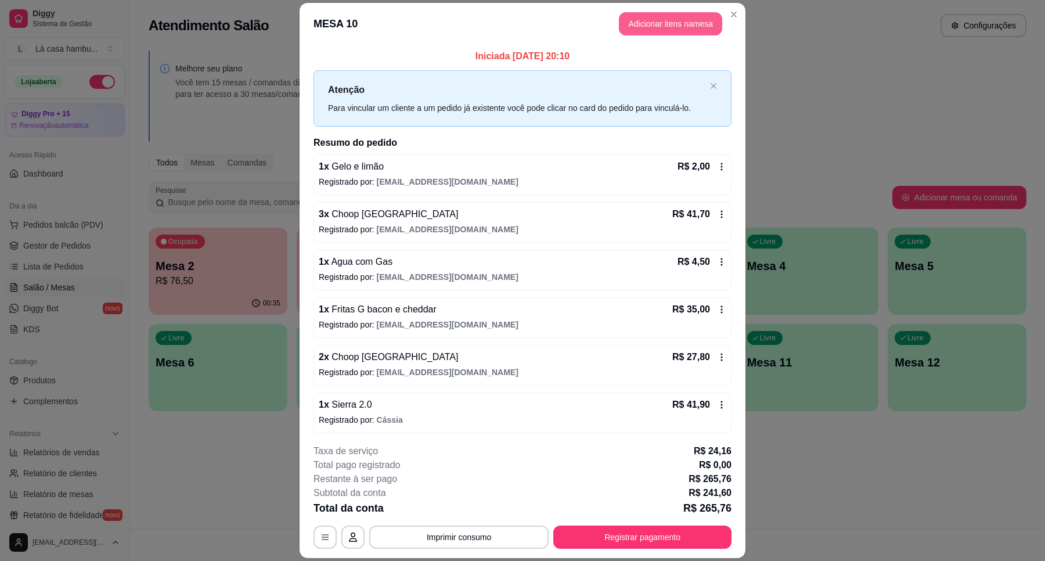
click at [697, 21] on button "Adicionar itens na mesa" at bounding box center [670, 23] width 103 height 23
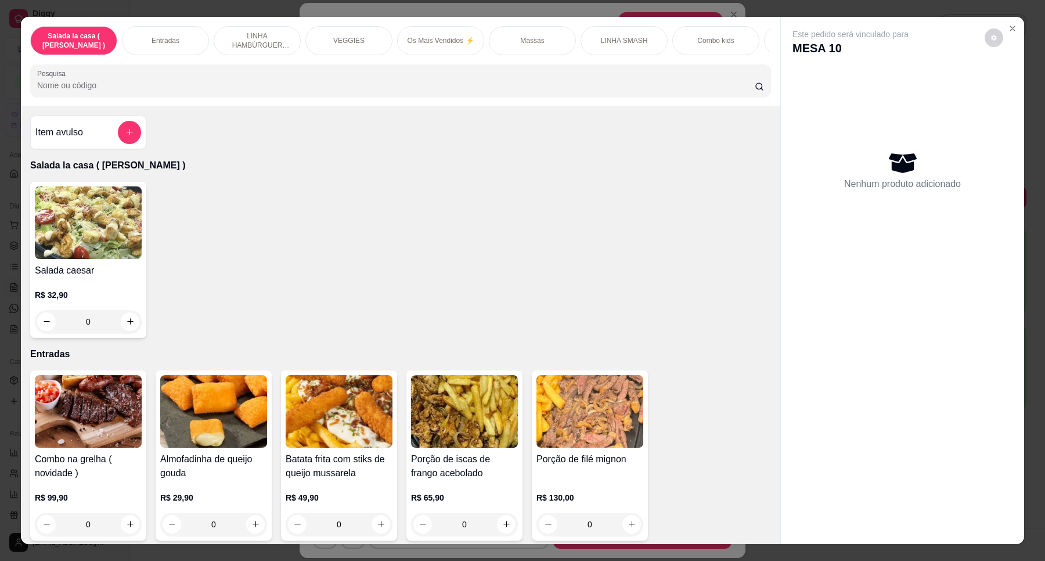
drag, startPoint x: 776, startPoint y: 155, endPoint x: 785, endPoint y: 170, distance: 16.6
click at [785, 170] on div "Este pedido será vinculado para MESA 10 Nenhum produto adicionado" at bounding box center [902, 271] width 243 height 509
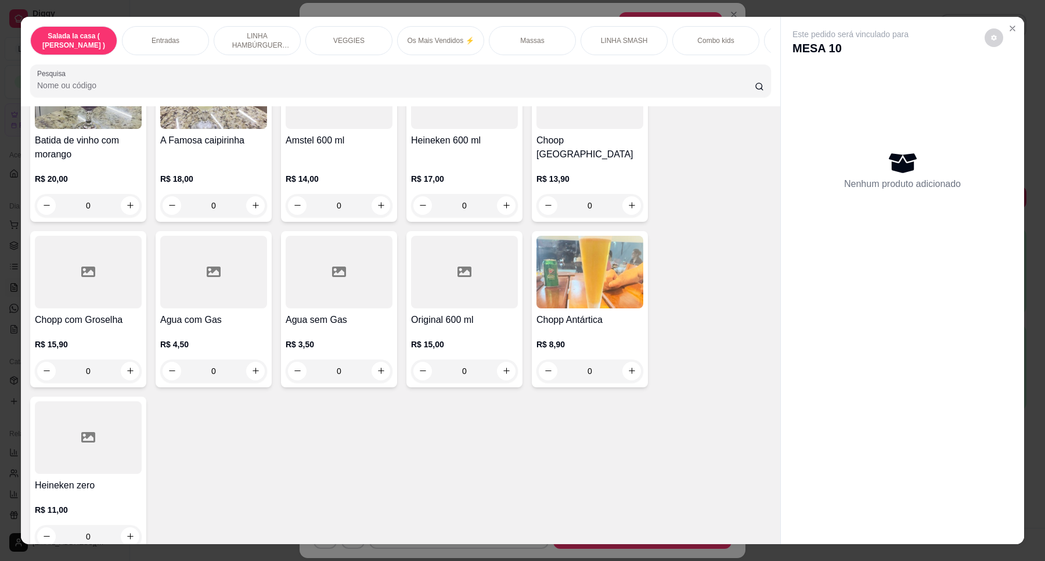
scroll to position [4704, 0]
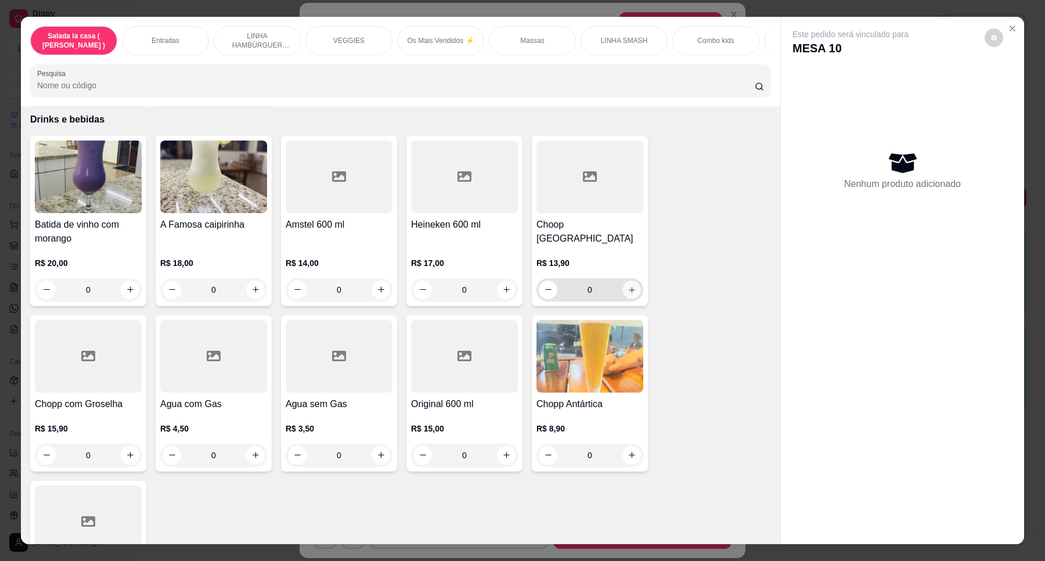
click at [630, 281] on button "increase-product-quantity" at bounding box center [632, 290] width 18 height 18
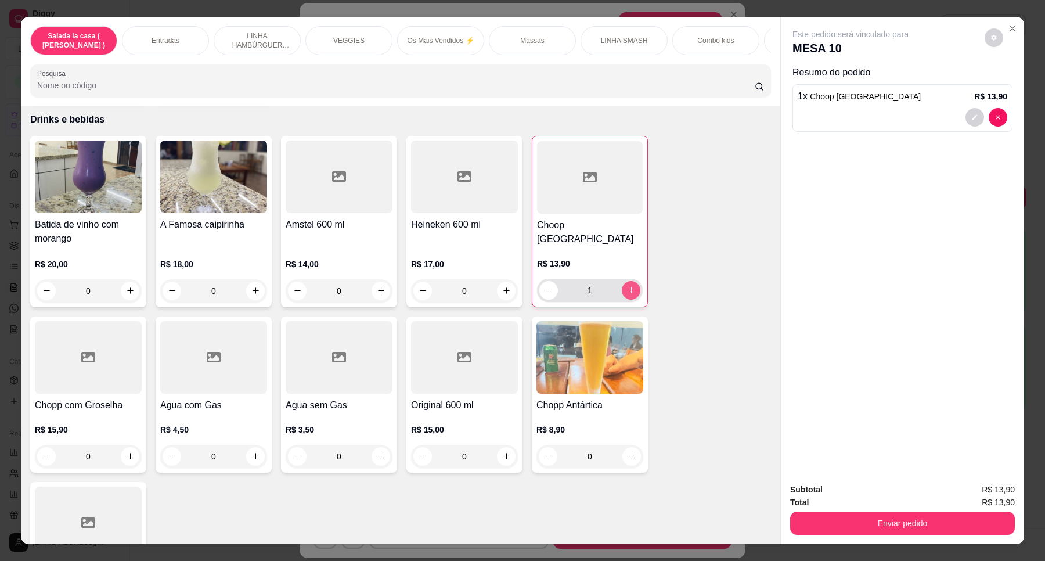
click at [632, 281] on button "increase-product-quantity" at bounding box center [631, 290] width 19 height 19
click at [632, 281] on button "increase-product-quantity" at bounding box center [631, 290] width 18 height 18
type input "3"
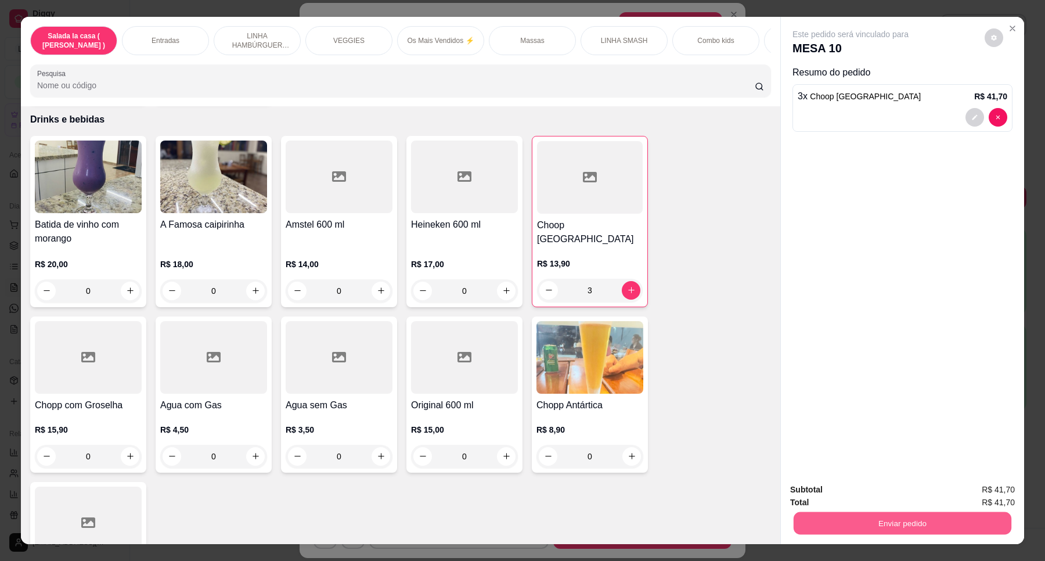
click at [933, 533] on button "Enviar pedido" at bounding box center [903, 523] width 218 height 23
click at [973, 495] on button "Enviar pedido" at bounding box center [984, 495] width 66 height 22
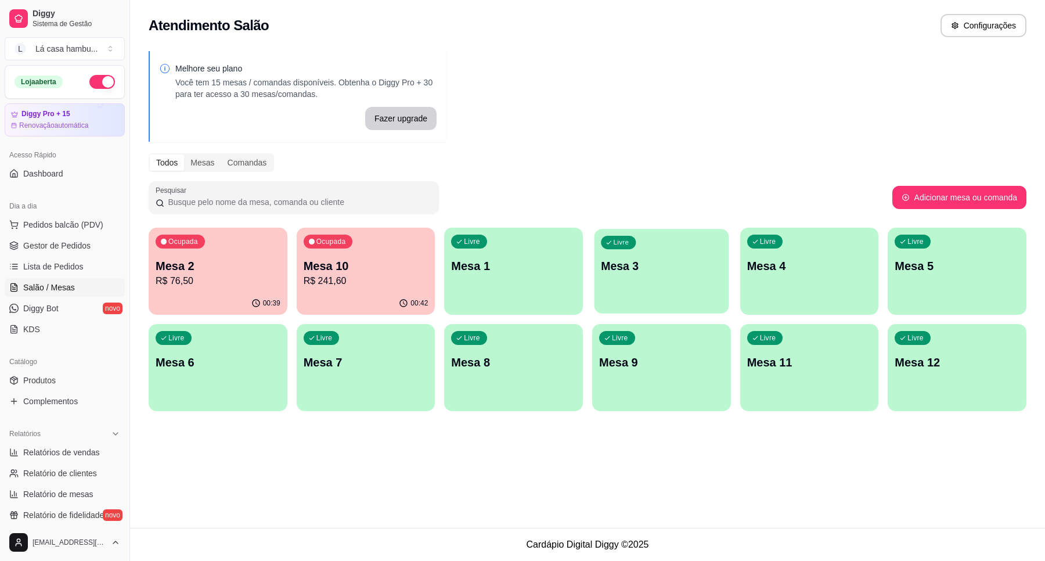
click at [648, 270] on p "Mesa 3" at bounding box center [661, 266] width 121 height 16
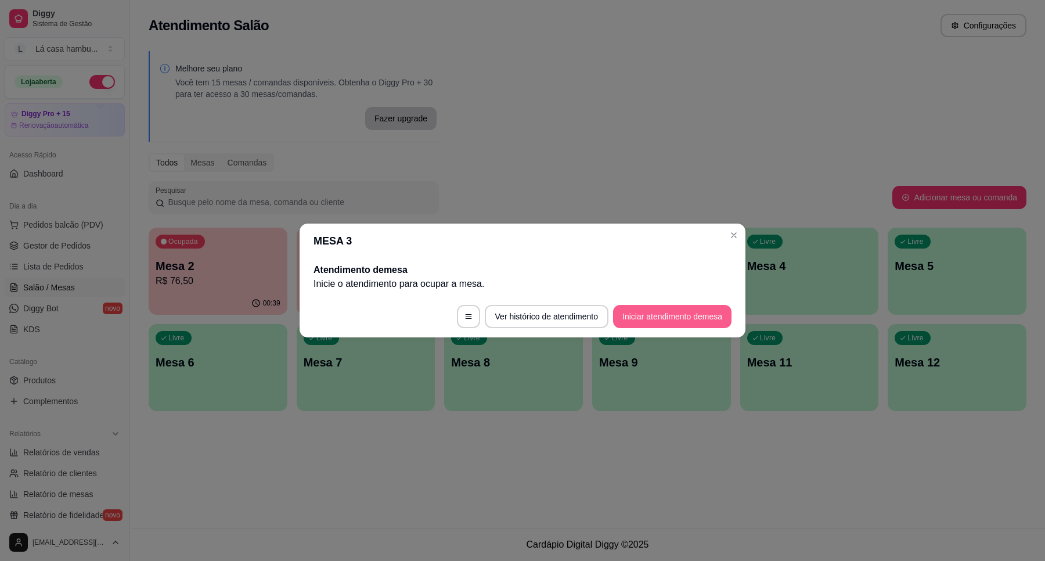
click at [632, 314] on button "Iniciar atendimento de mesa" at bounding box center [672, 316] width 118 height 23
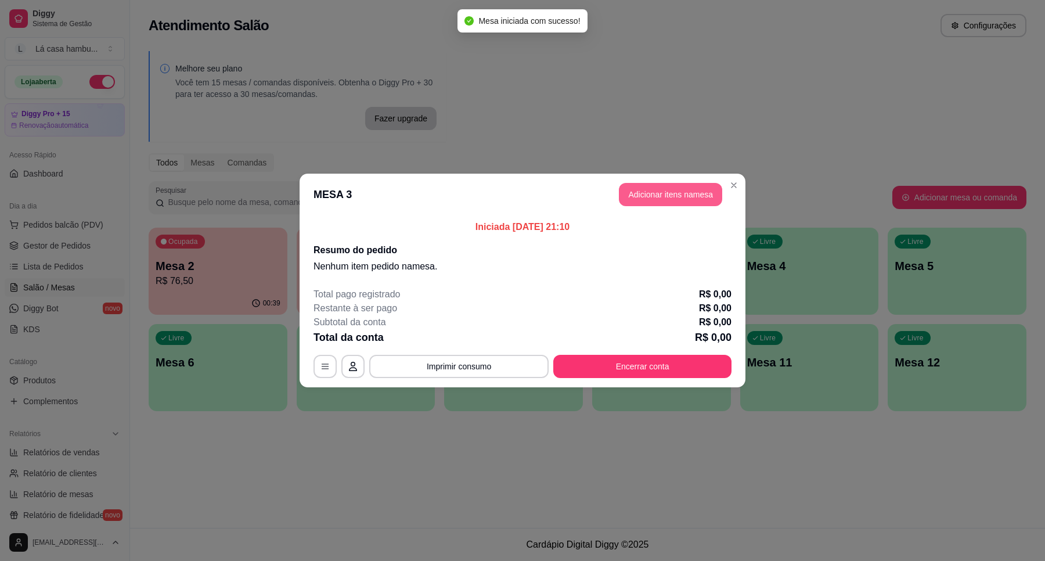
click at [658, 193] on button "Adicionar itens na mesa" at bounding box center [670, 194] width 103 height 23
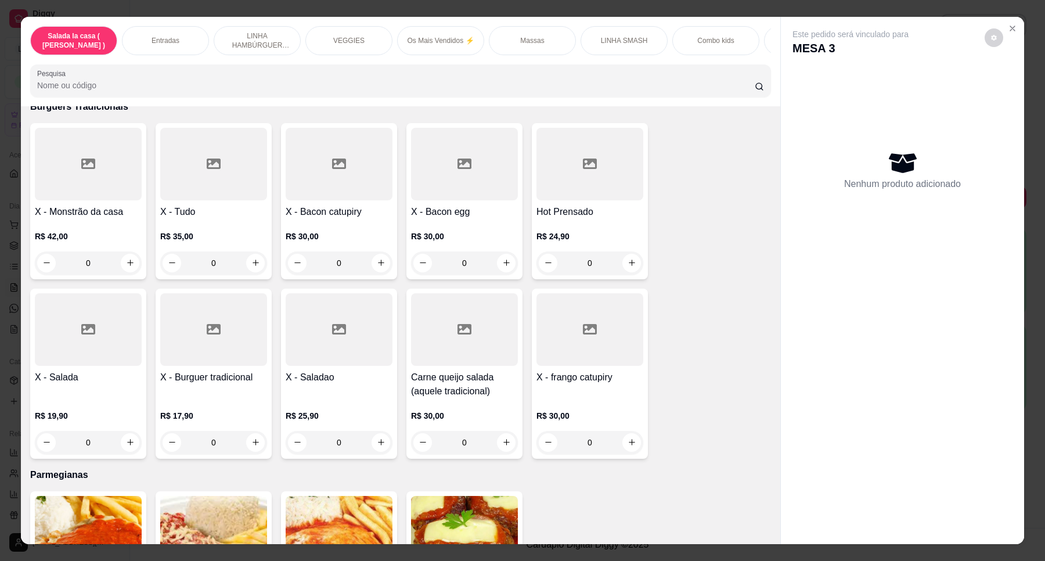
scroll to position [3438, 0]
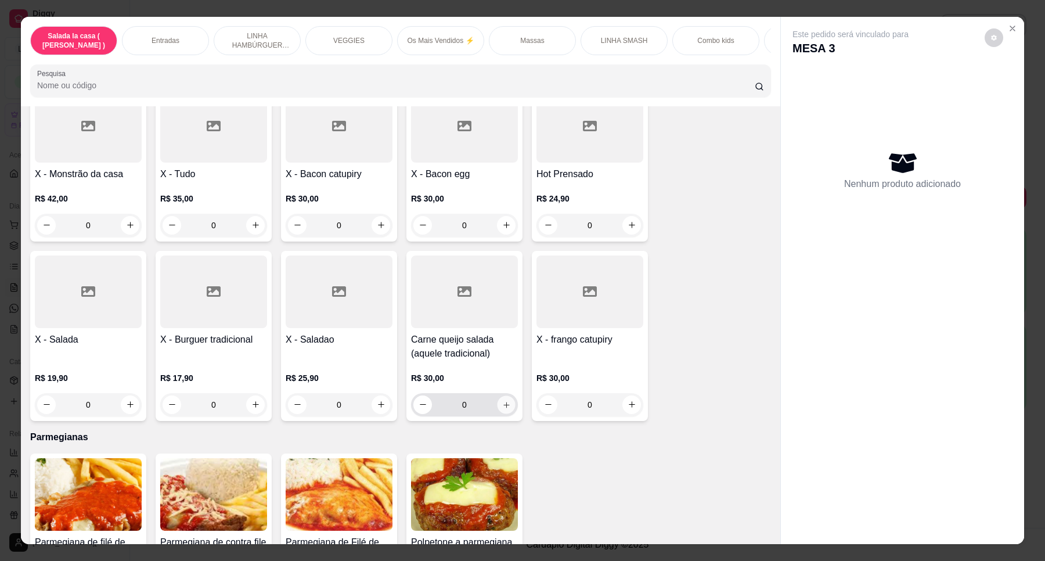
click at [502, 401] on icon "increase-product-quantity" at bounding box center [506, 405] width 9 height 9
type input "1"
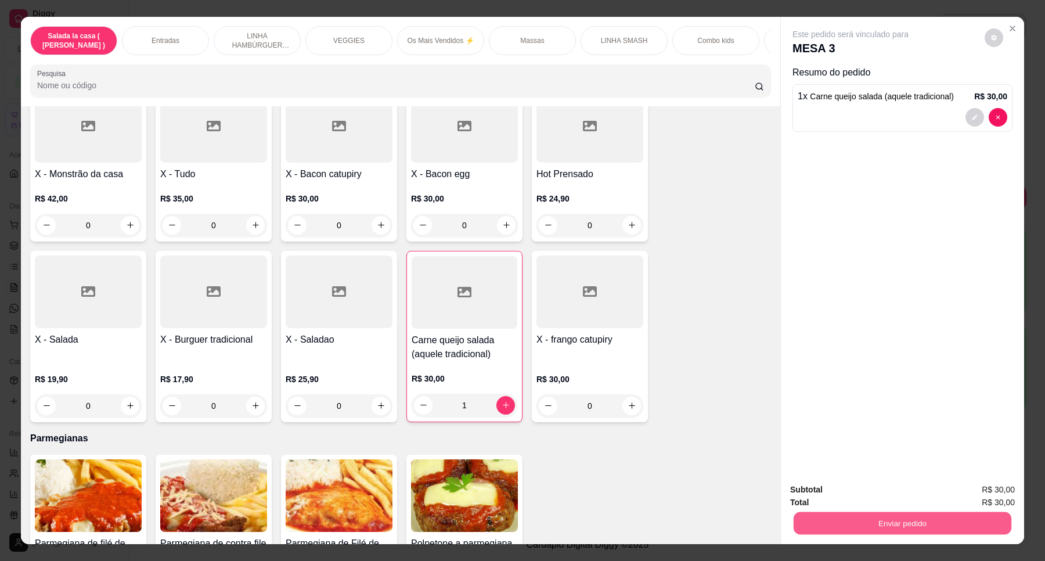
click at [884, 520] on button "Enviar pedido" at bounding box center [903, 523] width 218 height 23
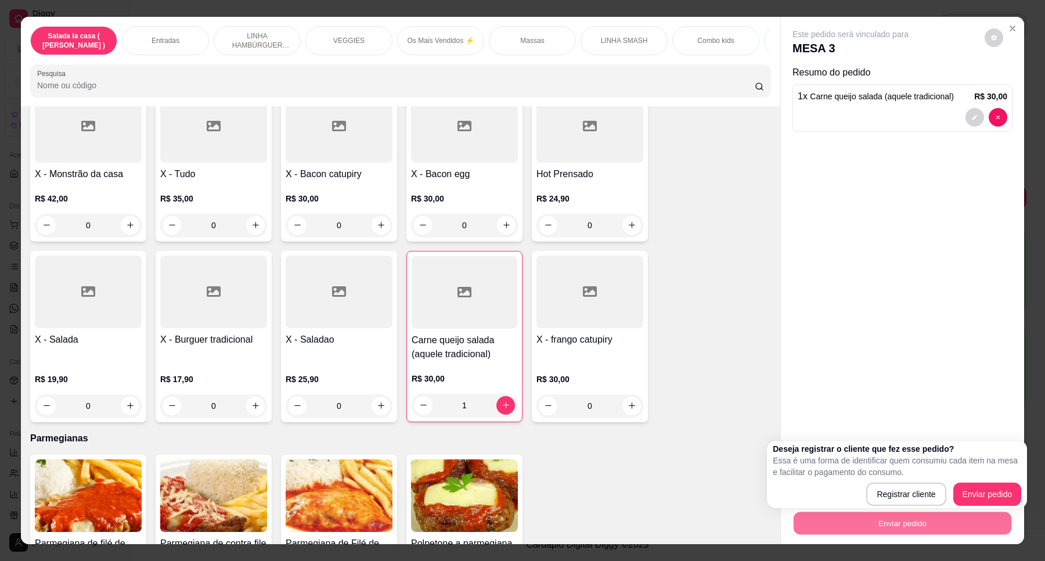
click at [774, 450] on body "Diggy Sistema de Gestão L Lá casa hambu ... Loja aberta Diggy Pro + 15 Renovaçã…" at bounding box center [522, 280] width 1045 height 561
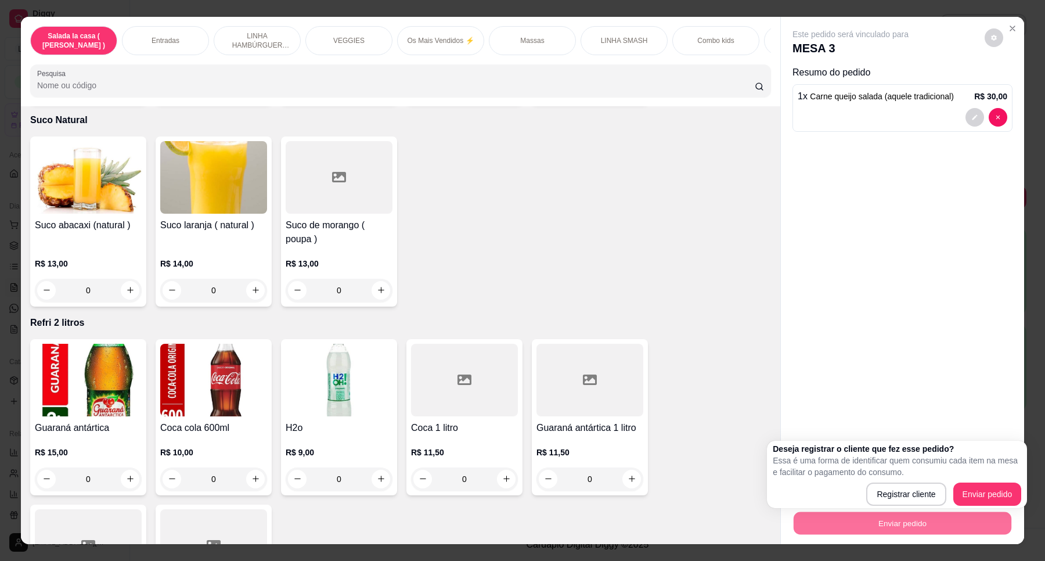
scroll to position [4006, 0]
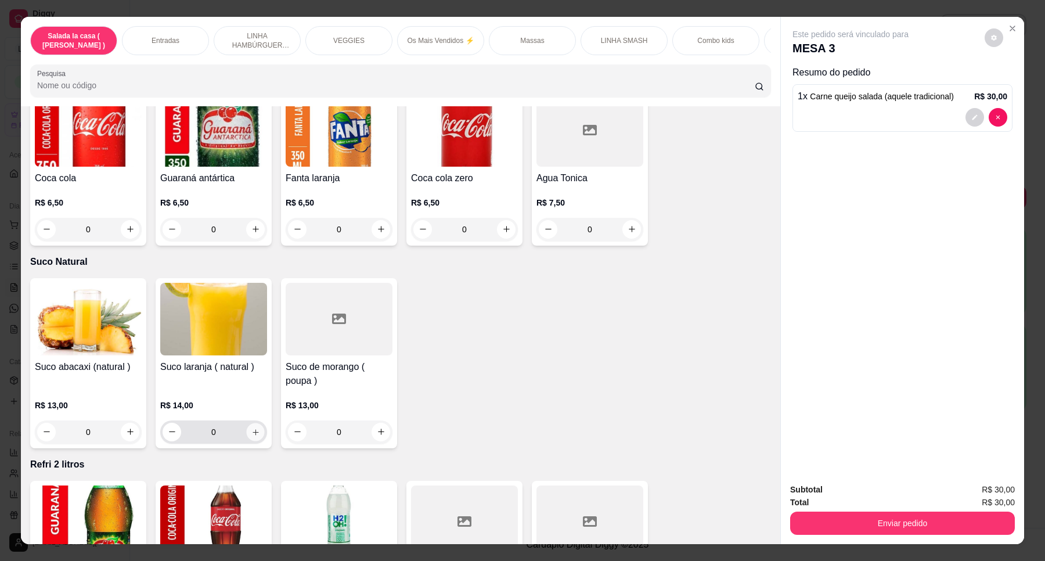
click at [251, 423] on button "increase-product-quantity" at bounding box center [255, 432] width 18 height 18
type input "1"
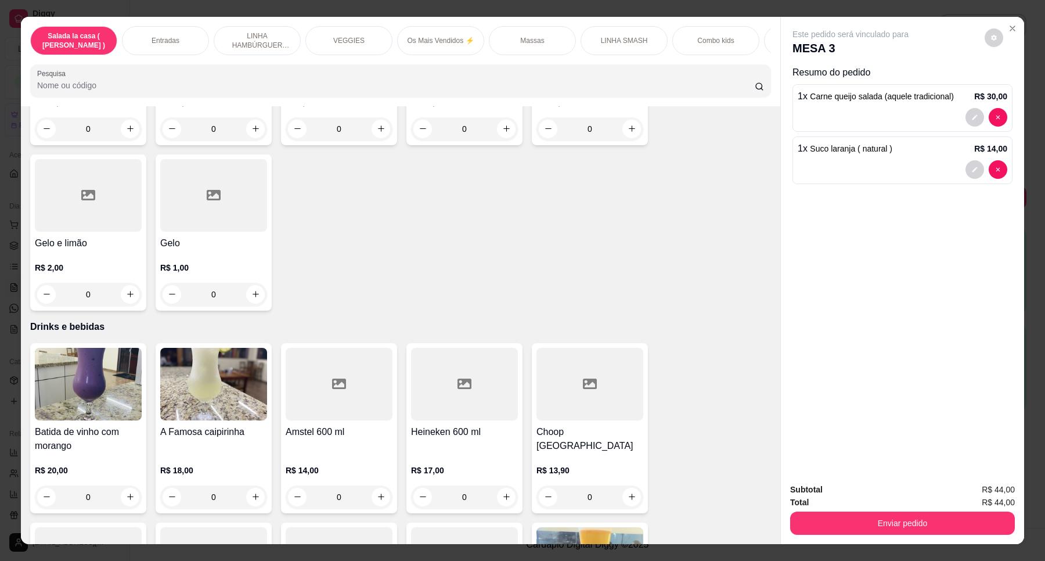
scroll to position [4789, 0]
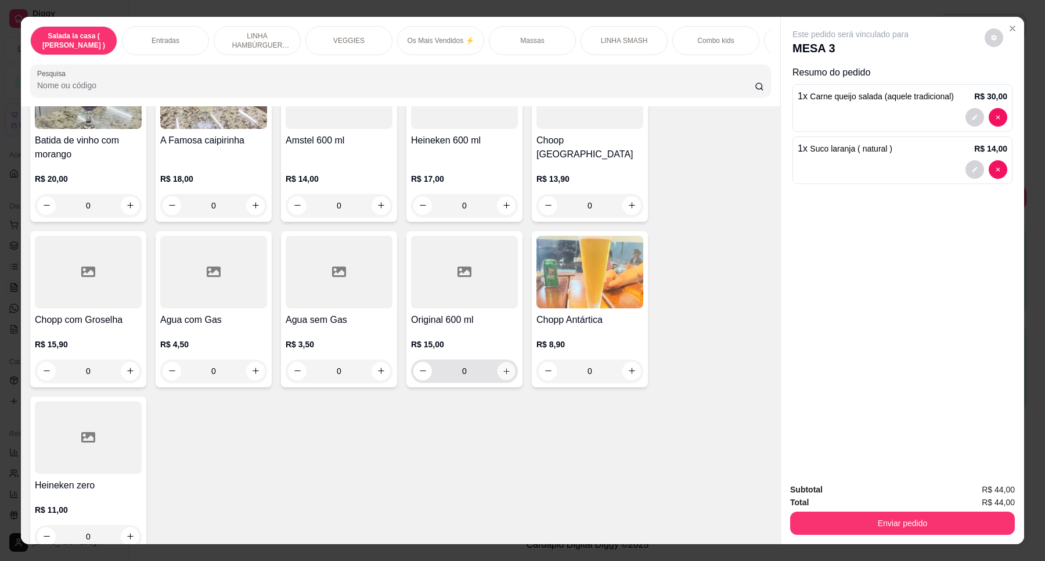
click at [502, 367] on icon "increase-product-quantity" at bounding box center [506, 371] width 9 height 9
type input "1"
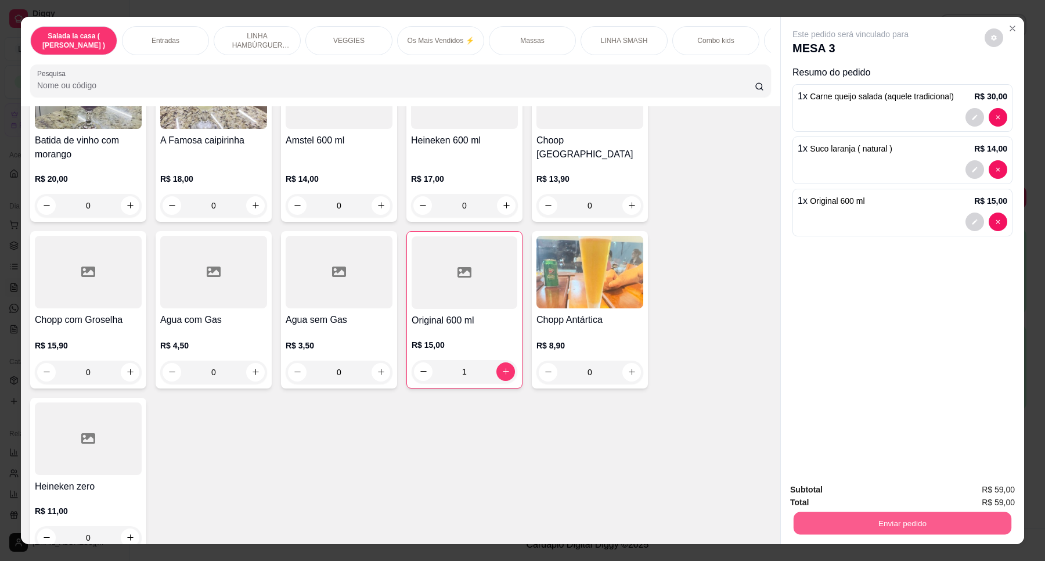
click at [930, 518] on button "Enviar pedido" at bounding box center [903, 523] width 218 height 23
click at [991, 492] on button "Enviar pedido" at bounding box center [984, 494] width 64 height 21
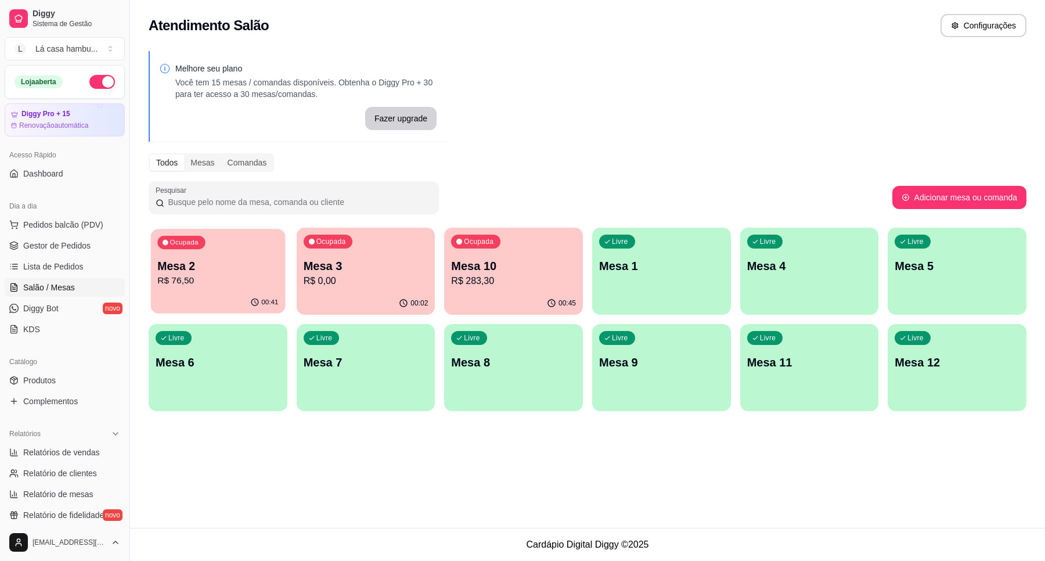
click at [217, 270] on p "Mesa 2" at bounding box center [217, 266] width 121 height 16
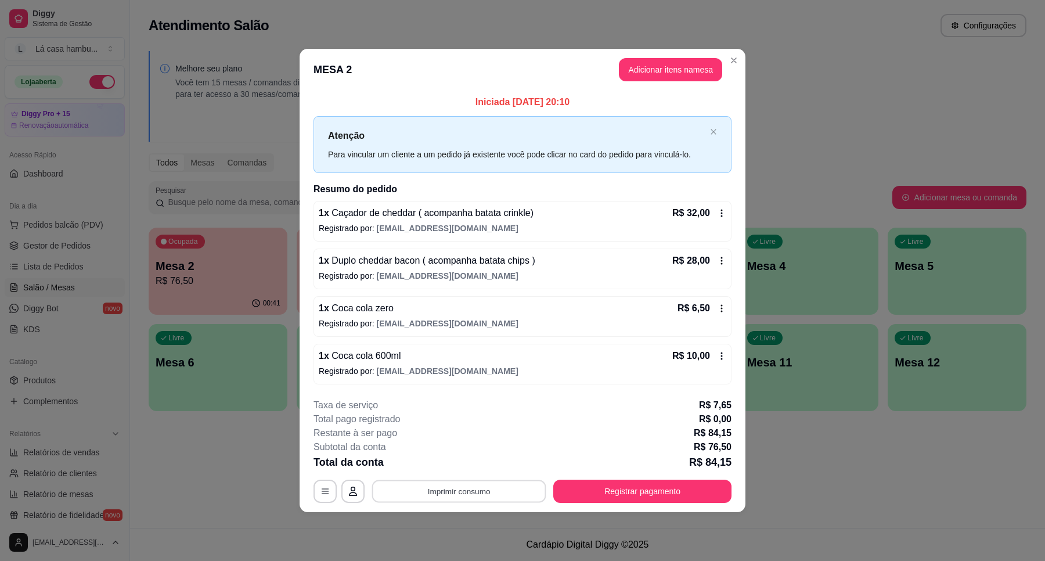
click at [443, 483] on button "Imprimir consumo" at bounding box center [459, 491] width 174 height 23
click at [452, 462] on button "IMPRESSORA" at bounding box center [462, 465] width 84 height 19
click at [597, 484] on button "Registrar pagamento" at bounding box center [642, 491] width 173 height 23
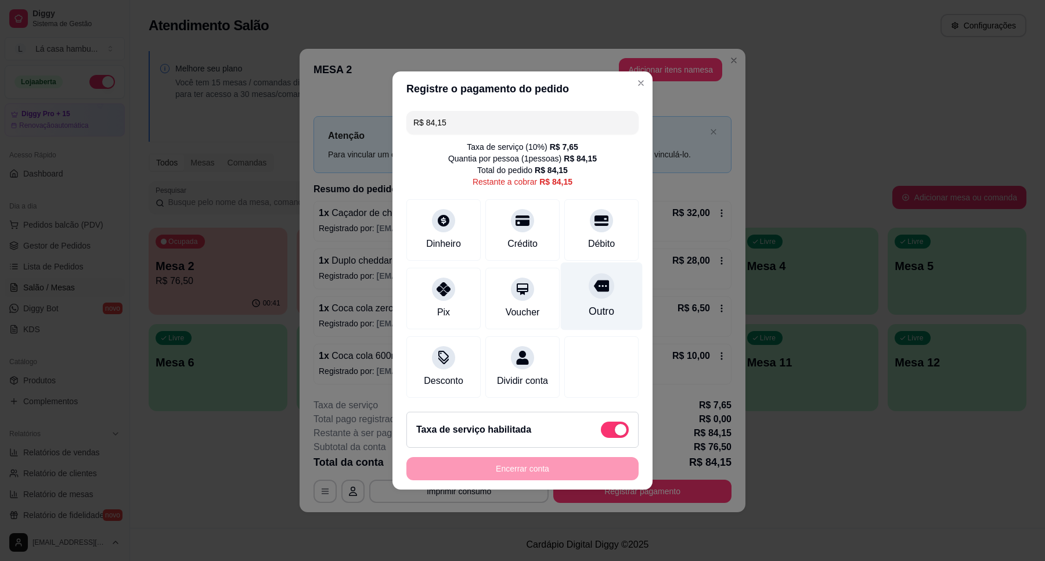
click at [594, 282] on icon at bounding box center [601, 287] width 15 height 12
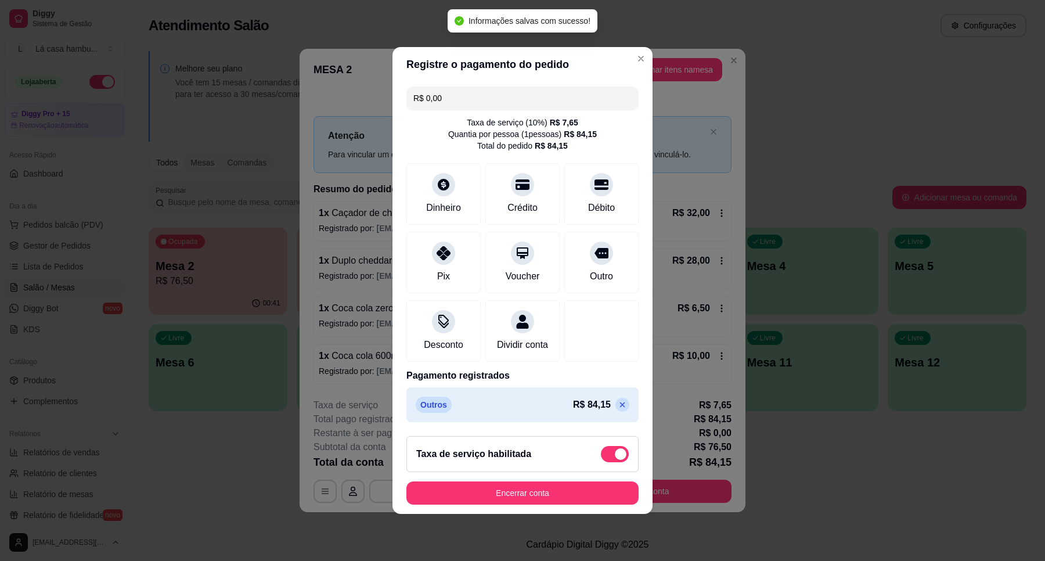
type input "R$ 0,00"
click at [547, 498] on button "Encerrar conta" at bounding box center [523, 492] width 232 height 23
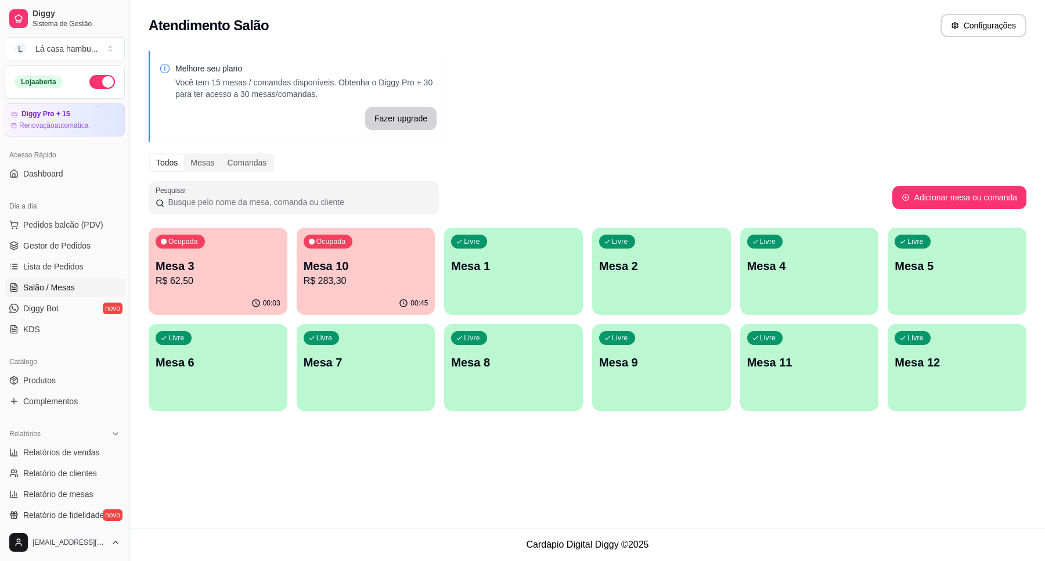
click at [329, 282] on p "R$ 283,30" at bounding box center [366, 281] width 125 height 14
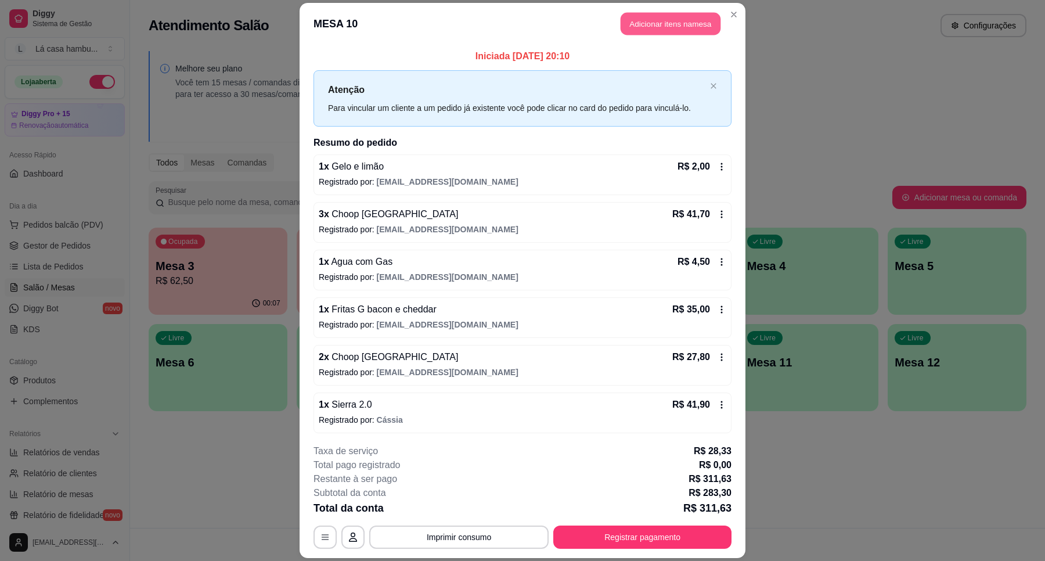
click at [704, 19] on button "Adicionar itens na mesa" at bounding box center [671, 23] width 100 height 23
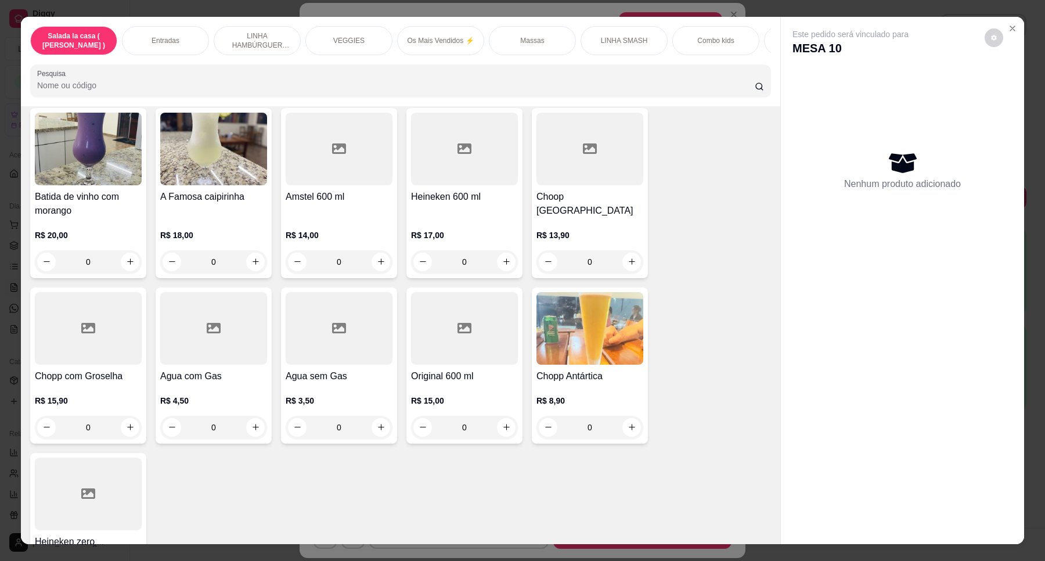
scroll to position [4647, 0]
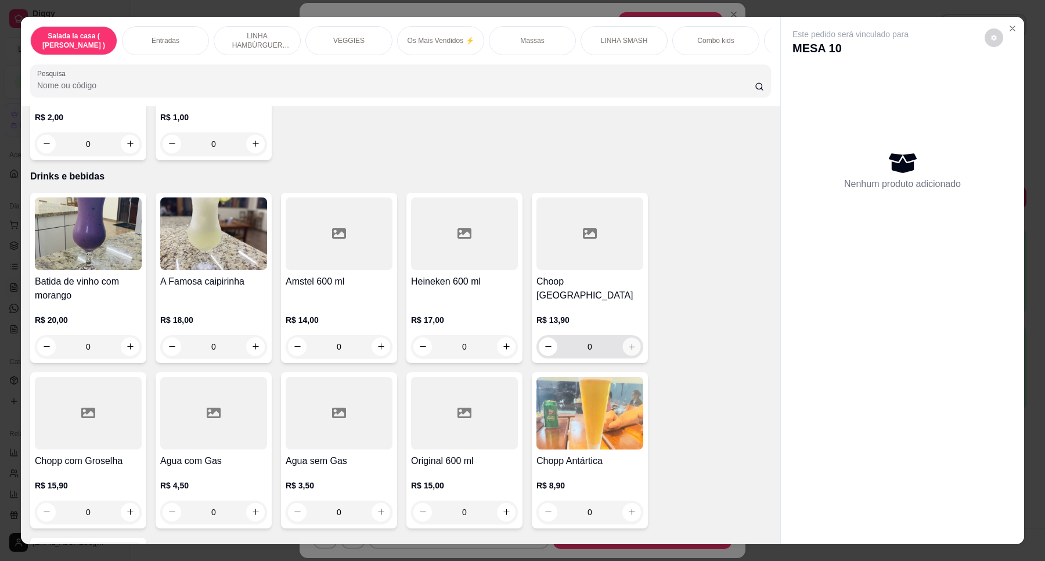
click at [630, 343] on icon "increase-product-quantity" at bounding box center [632, 347] width 9 height 9
type input "1"
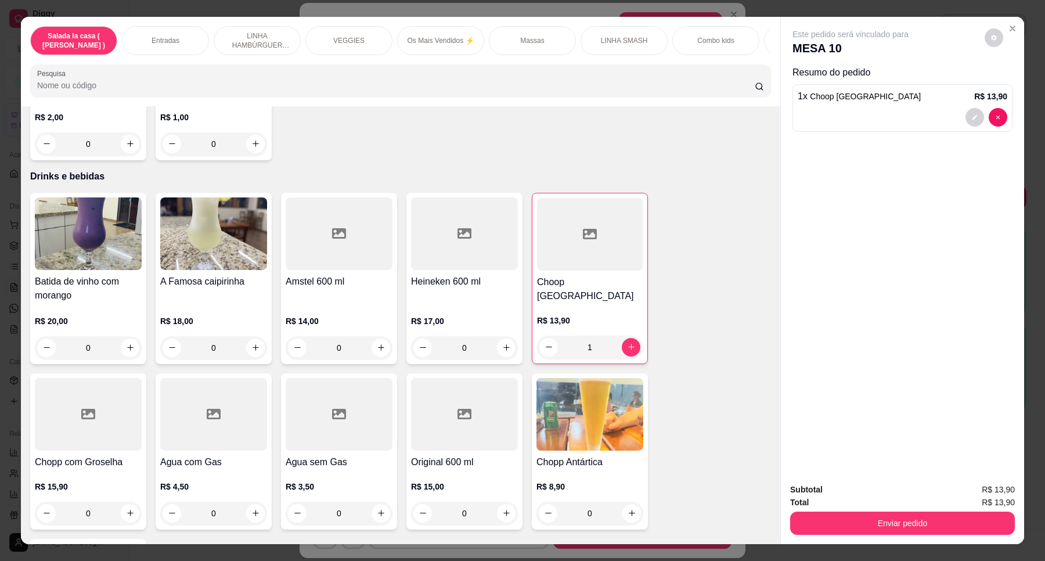
drag, startPoint x: 832, startPoint y: 509, endPoint x: 821, endPoint y: 509, distance: 11.0
click at [821, 509] on div "Enviar pedido" at bounding box center [902, 522] width 225 height 26
click at [829, 517] on button "Enviar pedido" at bounding box center [903, 523] width 218 height 23
click at [991, 488] on button "Enviar pedido" at bounding box center [984, 494] width 64 height 21
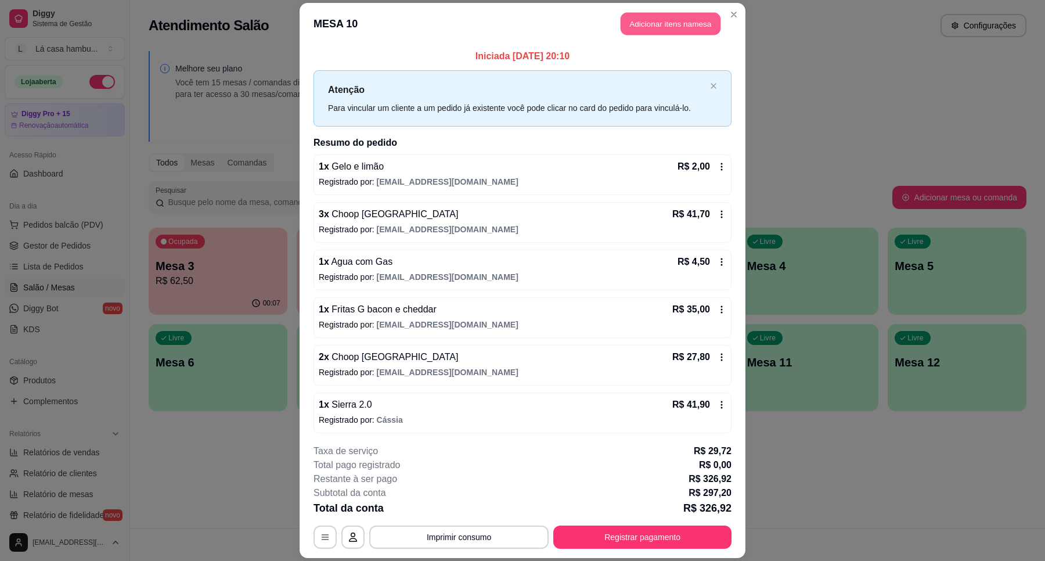
click at [713, 21] on button "Adicionar itens na mesa" at bounding box center [671, 23] width 100 height 23
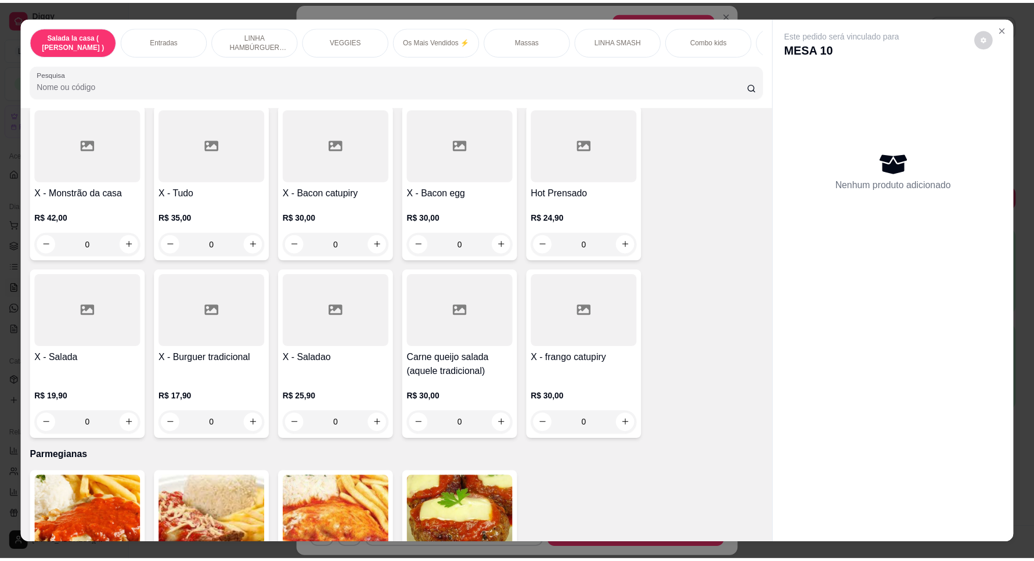
scroll to position [4788, 0]
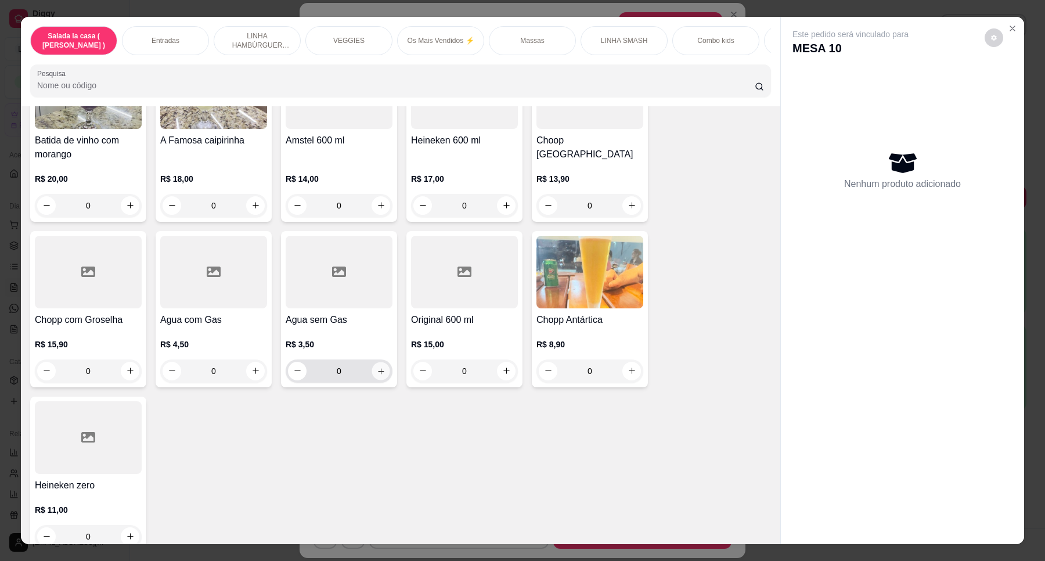
click at [377, 367] on icon "increase-product-quantity" at bounding box center [381, 371] width 9 height 9
type input "1"
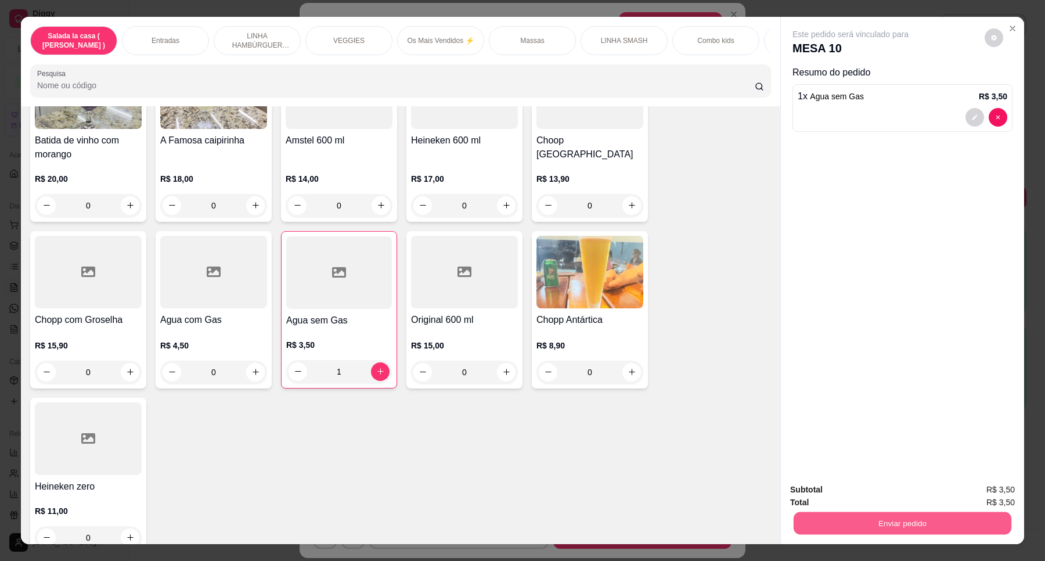
click at [923, 529] on button "Enviar pedido" at bounding box center [903, 523] width 218 height 23
click at [996, 497] on button "Enviar pedido" at bounding box center [984, 495] width 66 height 22
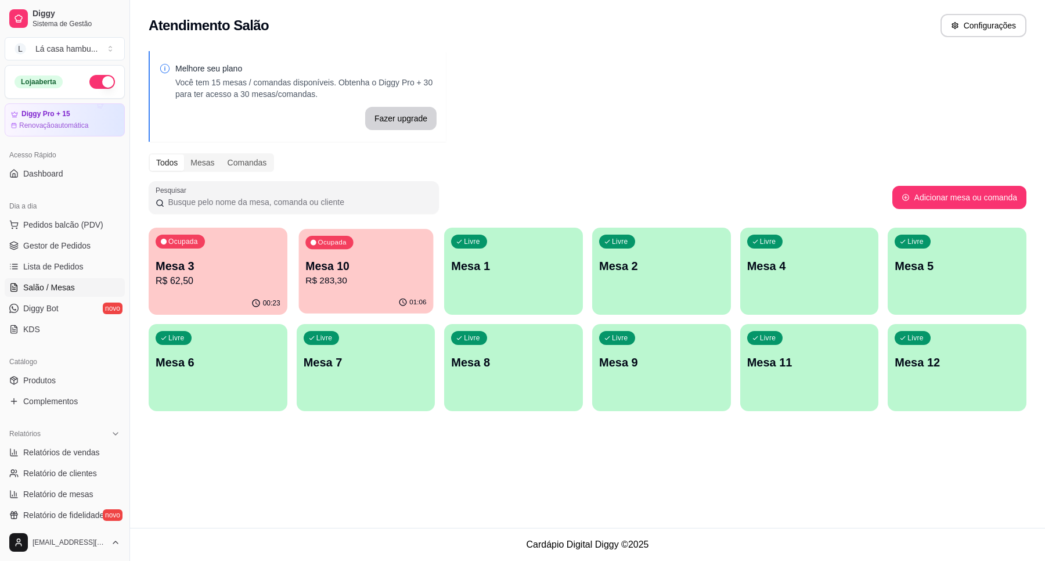
click at [378, 286] on p "R$ 283,30" at bounding box center [365, 280] width 121 height 13
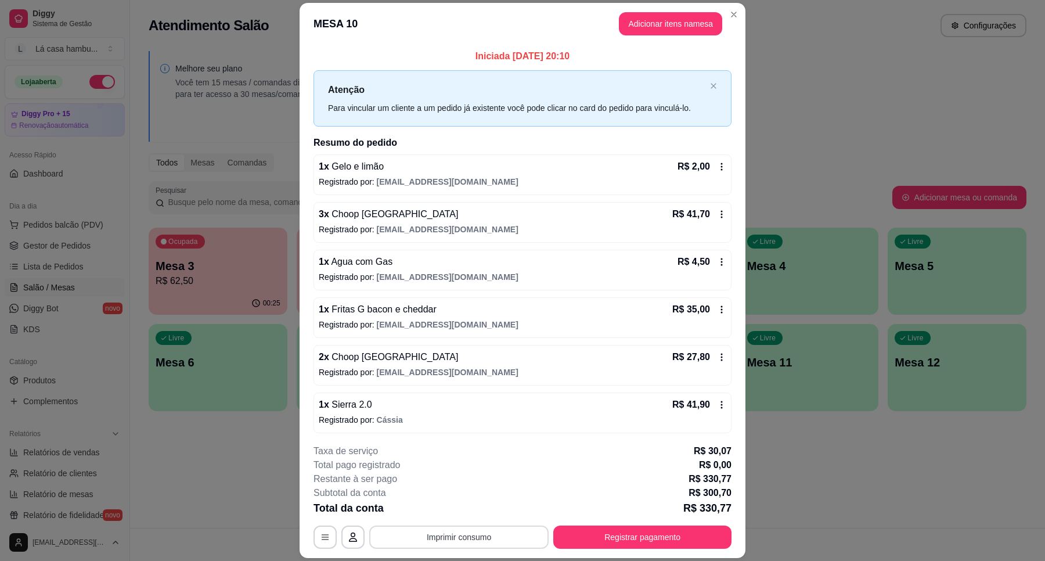
click at [465, 533] on button "Imprimir consumo" at bounding box center [458, 537] width 179 height 23
click at [476, 515] on button "IMPRESSORA" at bounding box center [456, 510] width 81 height 18
click at [642, 546] on button "Registrar pagamento" at bounding box center [642, 537] width 173 height 23
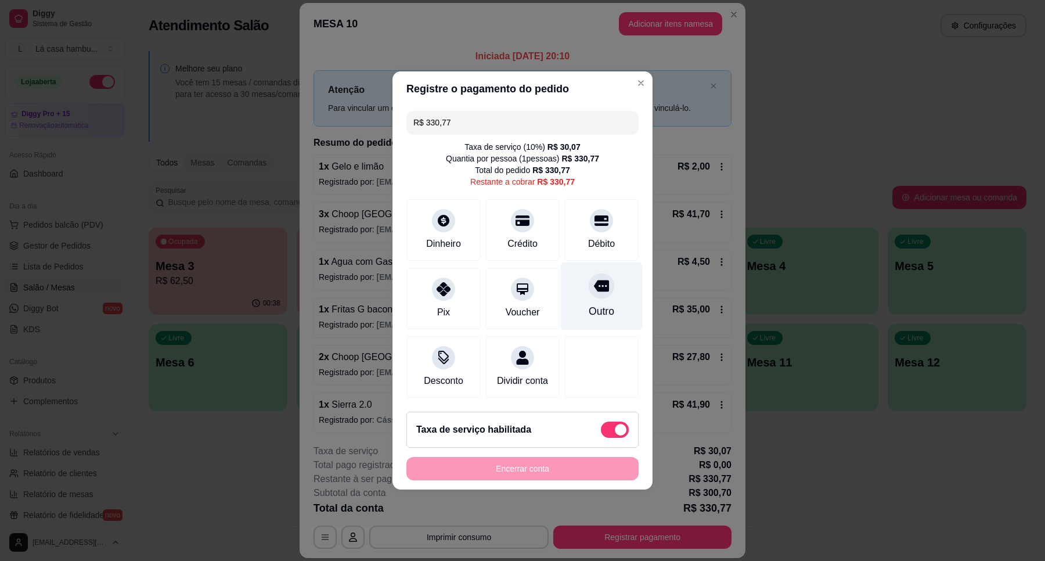
click at [598, 281] on icon at bounding box center [601, 287] width 15 height 12
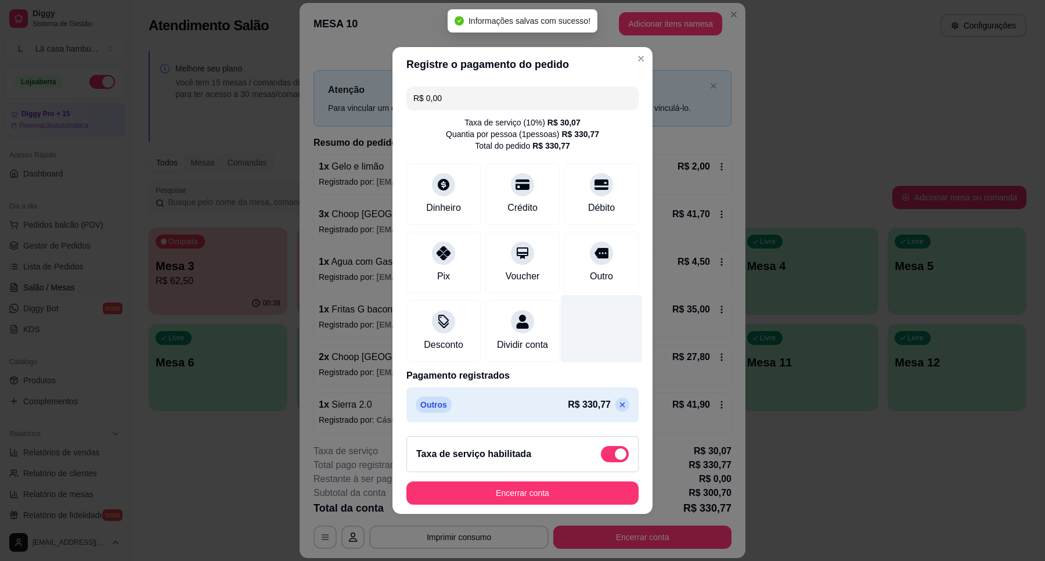
type input "R$ 0,00"
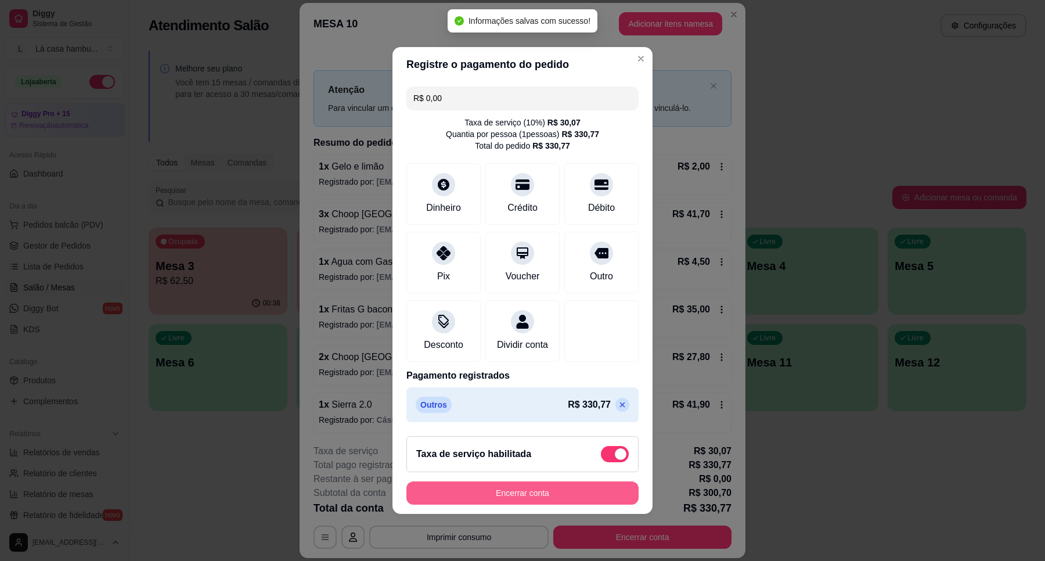
click at [559, 498] on button "Encerrar conta" at bounding box center [523, 492] width 232 height 23
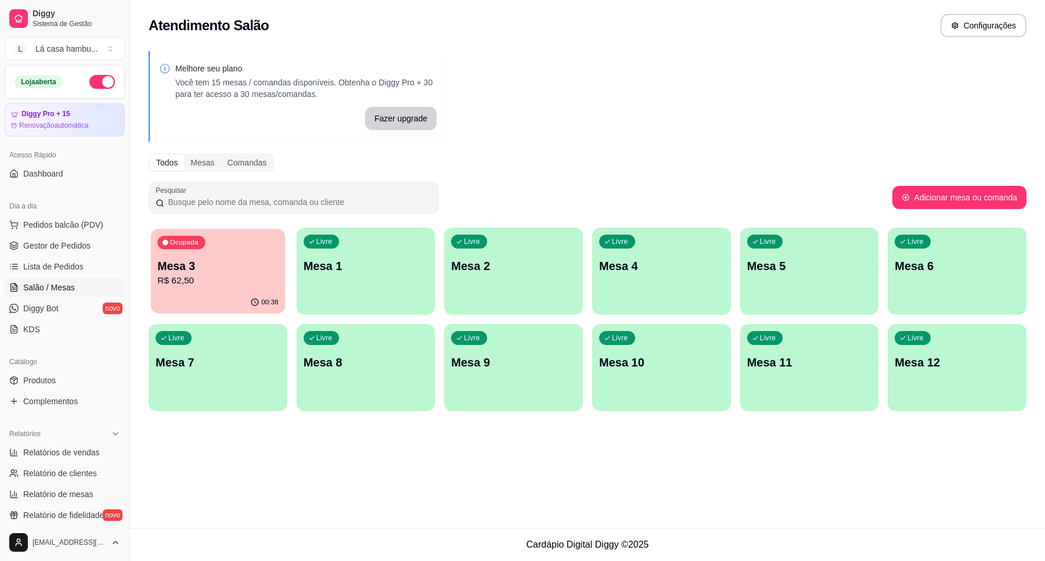
click at [245, 285] on p "R$ 62,50" at bounding box center [217, 280] width 121 height 13
click at [45, 384] on span "Produtos" at bounding box center [39, 381] width 33 height 12
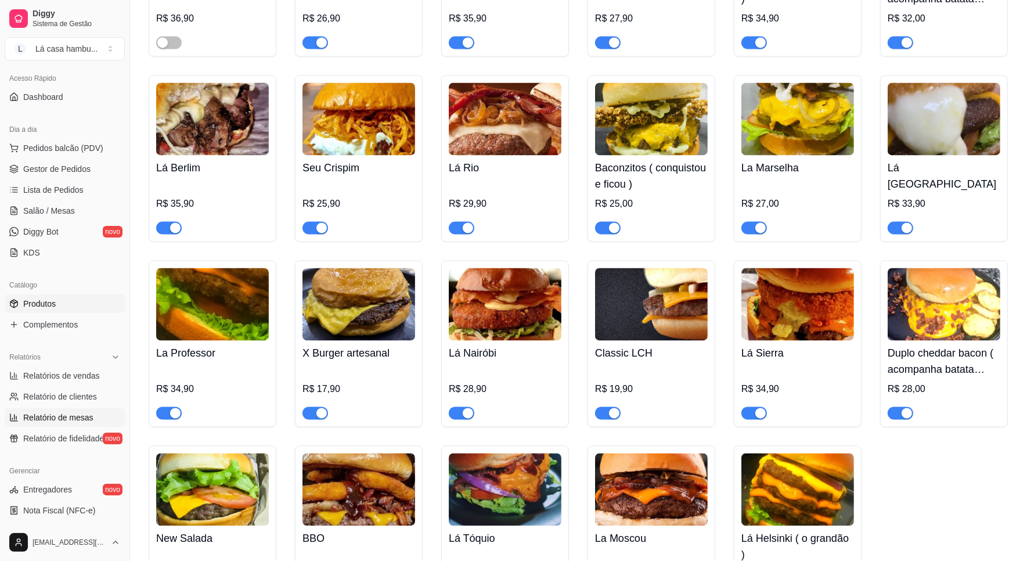
scroll to position [73, 0]
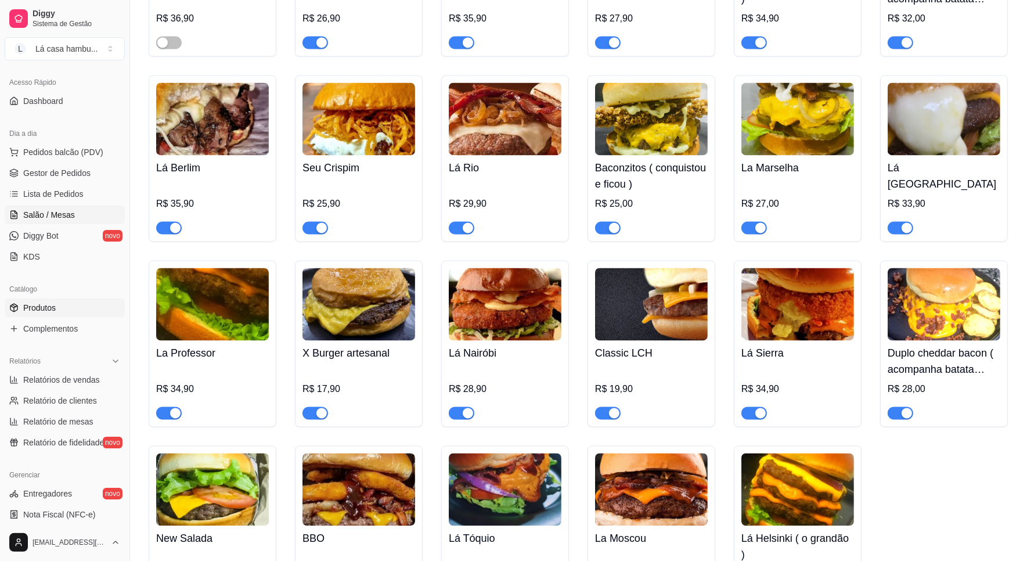
click at [48, 222] on link "Salão / Mesas" at bounding box center [65, 215] width 120 height 19
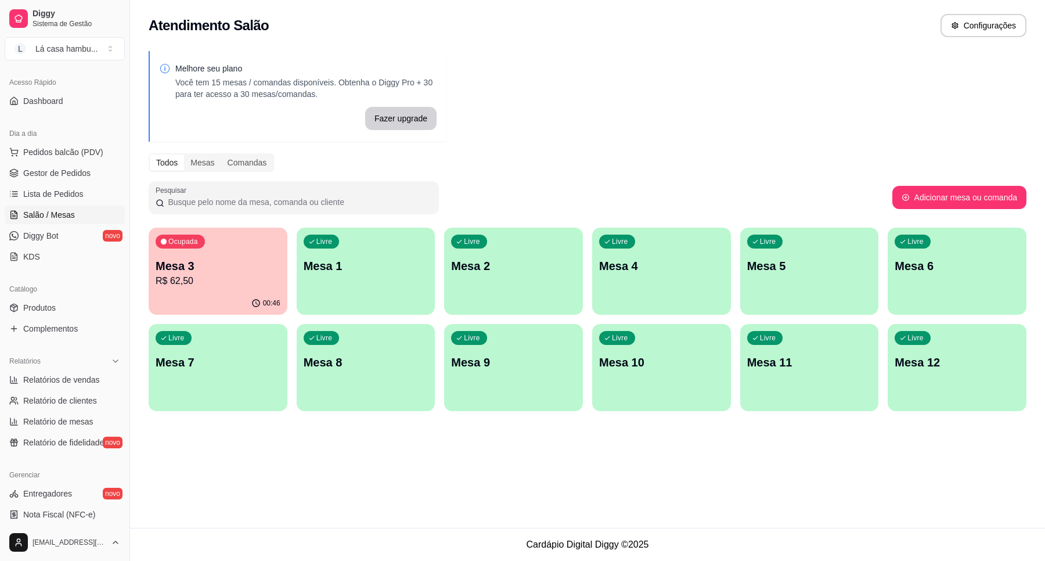
click at [222, 268] on p "Mesa 3" at bounding box center [218, 266] width 125 height 16
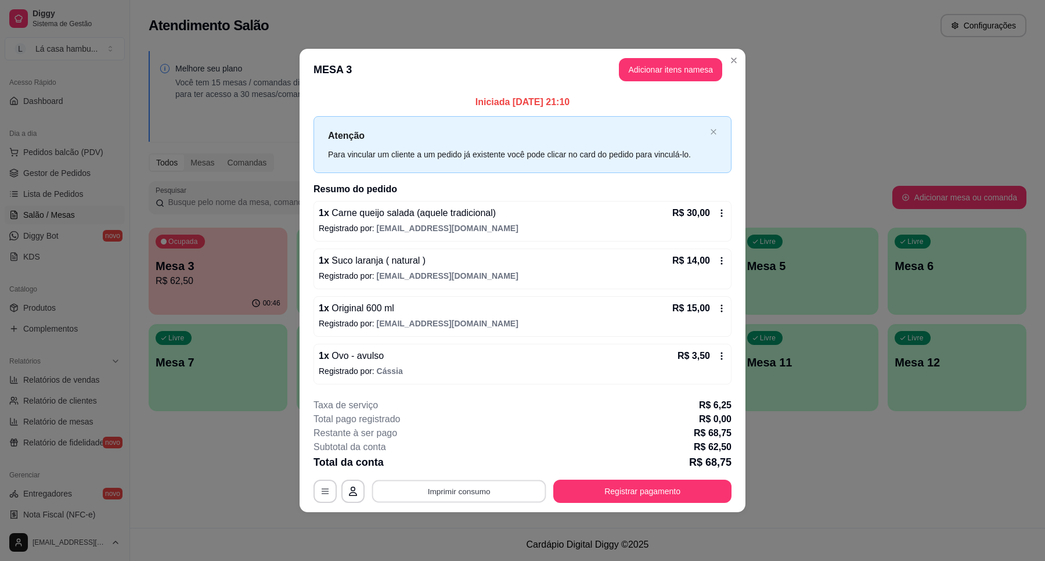
click at [494, 500] on button "Imprimir consumo" at bounding box center [459, 491] width 174 height 23
click at [478, 472] on button "IMPRESSORA" at bounding box center [462, 465] width 84 height 19
click at [595, 500] on button "Registrar pagamento" at bounding box center [642, 491] width 178 height 23
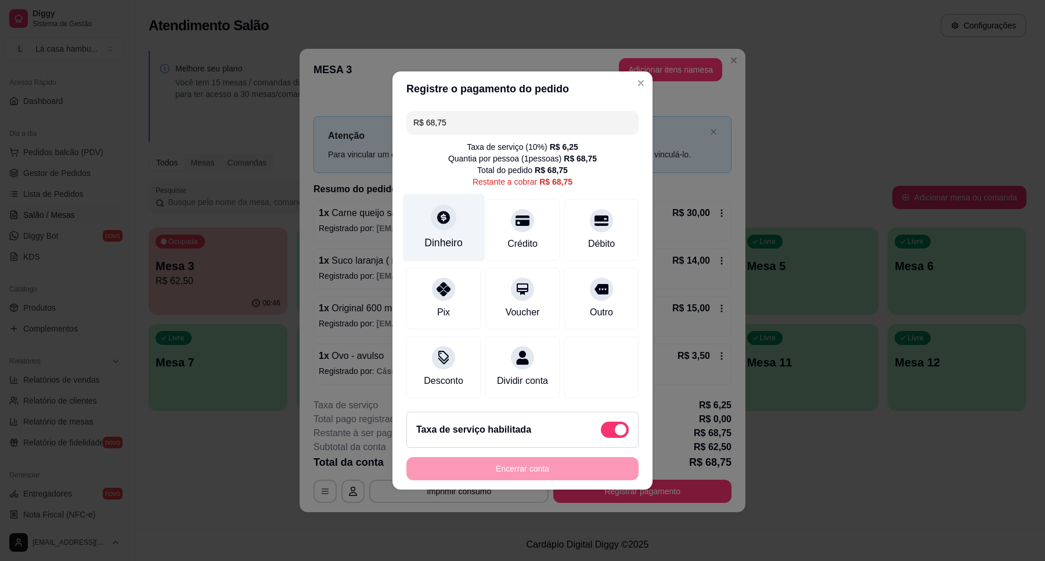
click at [443, 216] on icon at bounding box center [443, 217] width 13 height 13
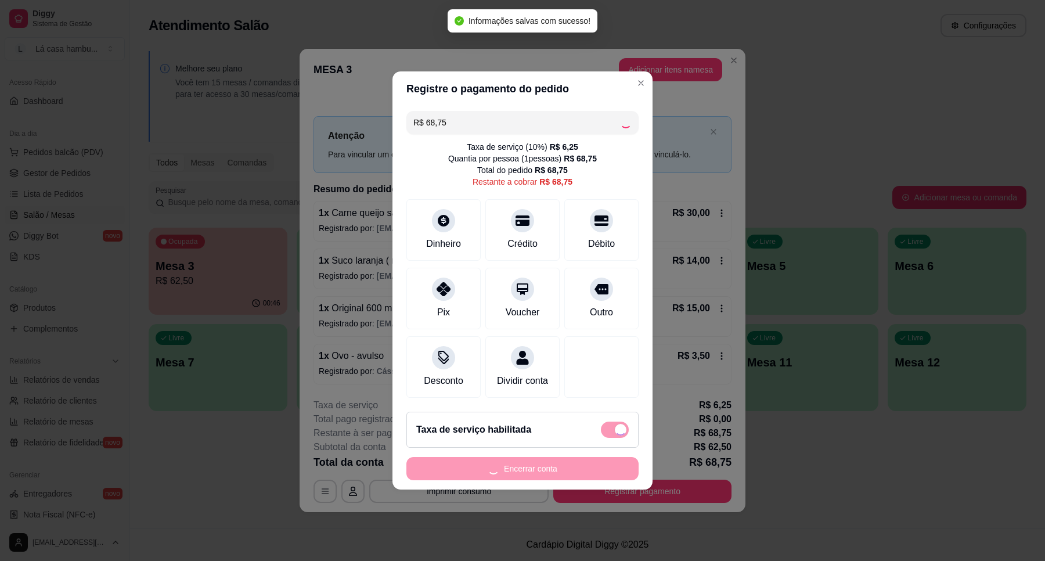
type input "R$ 0,00"
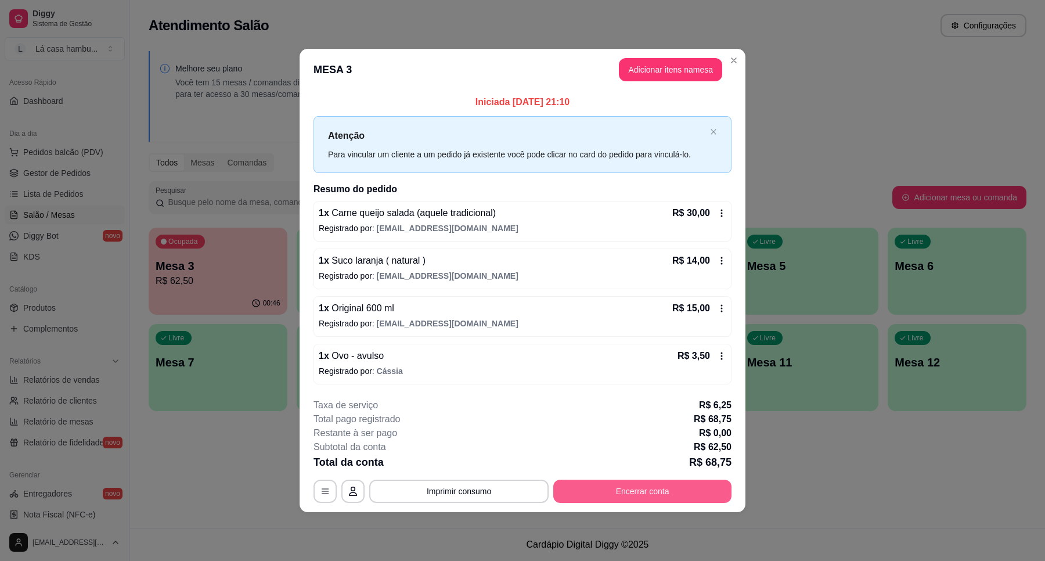
click at [655, 490] on button "Encerrar conta" at bounding box center [642, 491] width 178 height 23
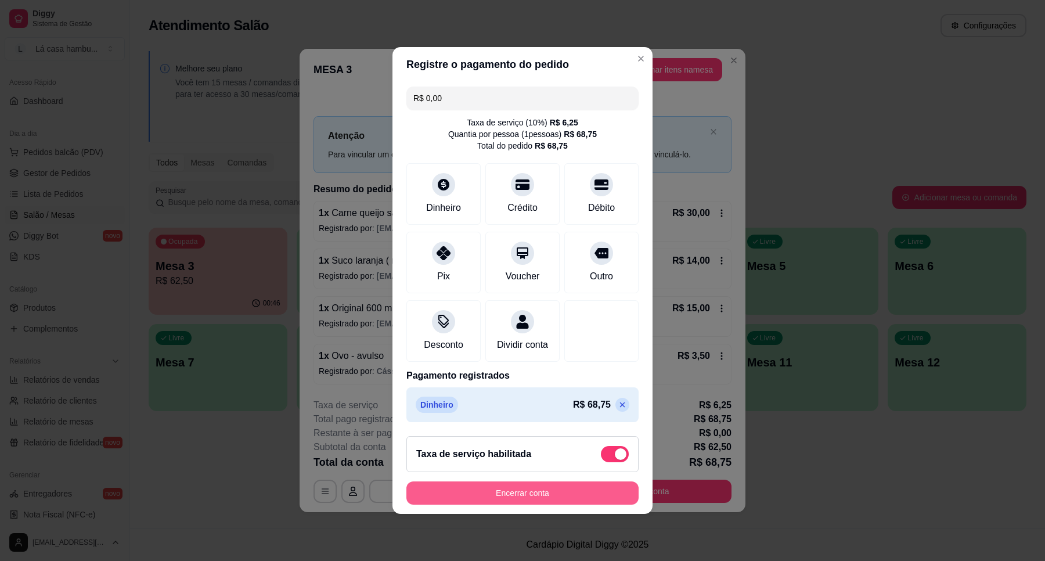
click at [555, 492] on button "Encerrar conta" at bounding box center [523, 492] width 232 height 23
